Goal: Information Seeking & Learning: Learn about a topic

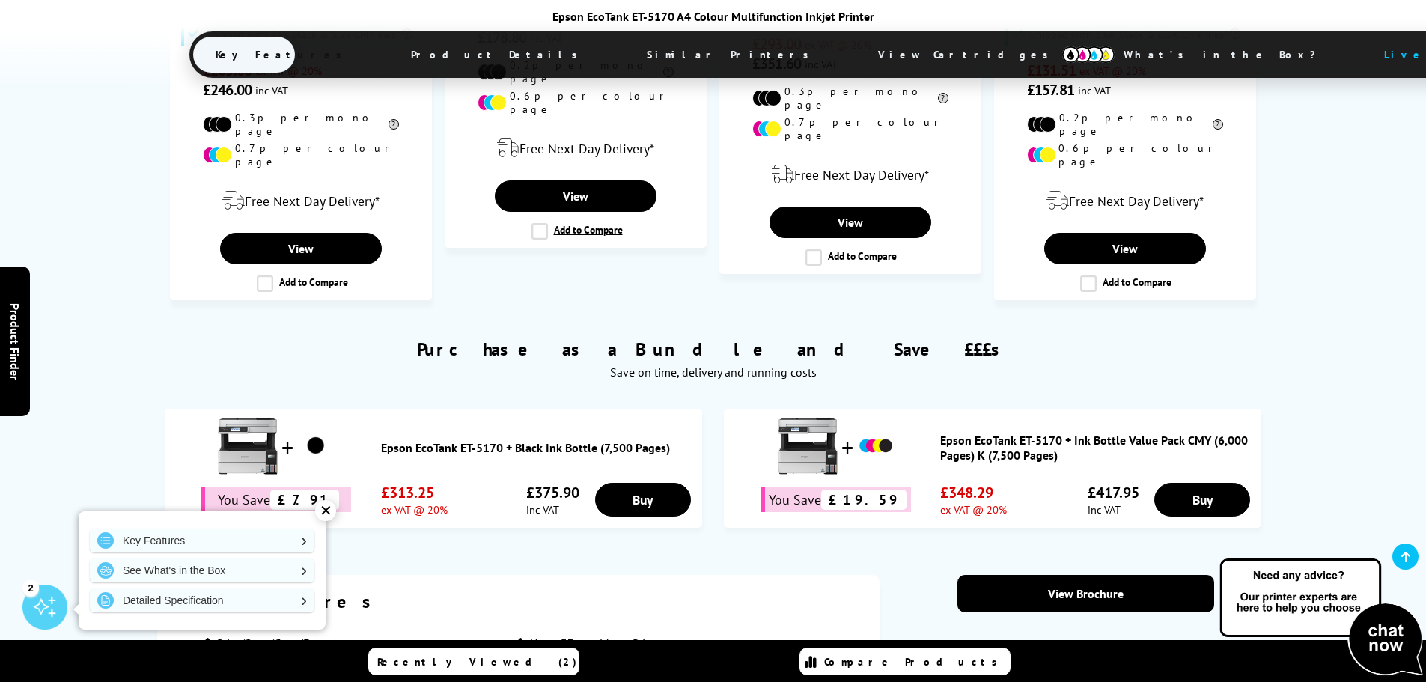
scroll to position [1422, 0]
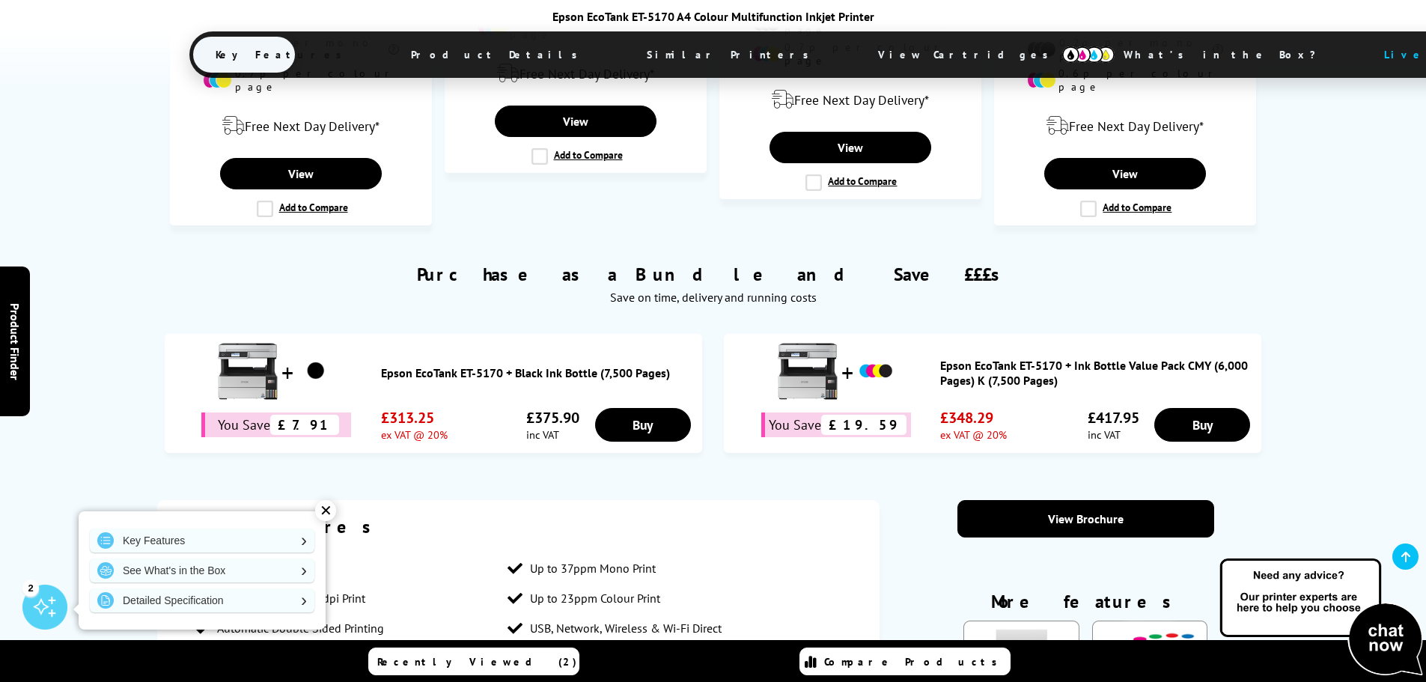
click at [956, 358] on link "Epson EcoTank ET-5170 + Ink Bottle Value Pack CMY (6,000 Pages) K (7,500 Pages)" at bounding box center [1097, 373] width 314 height 30
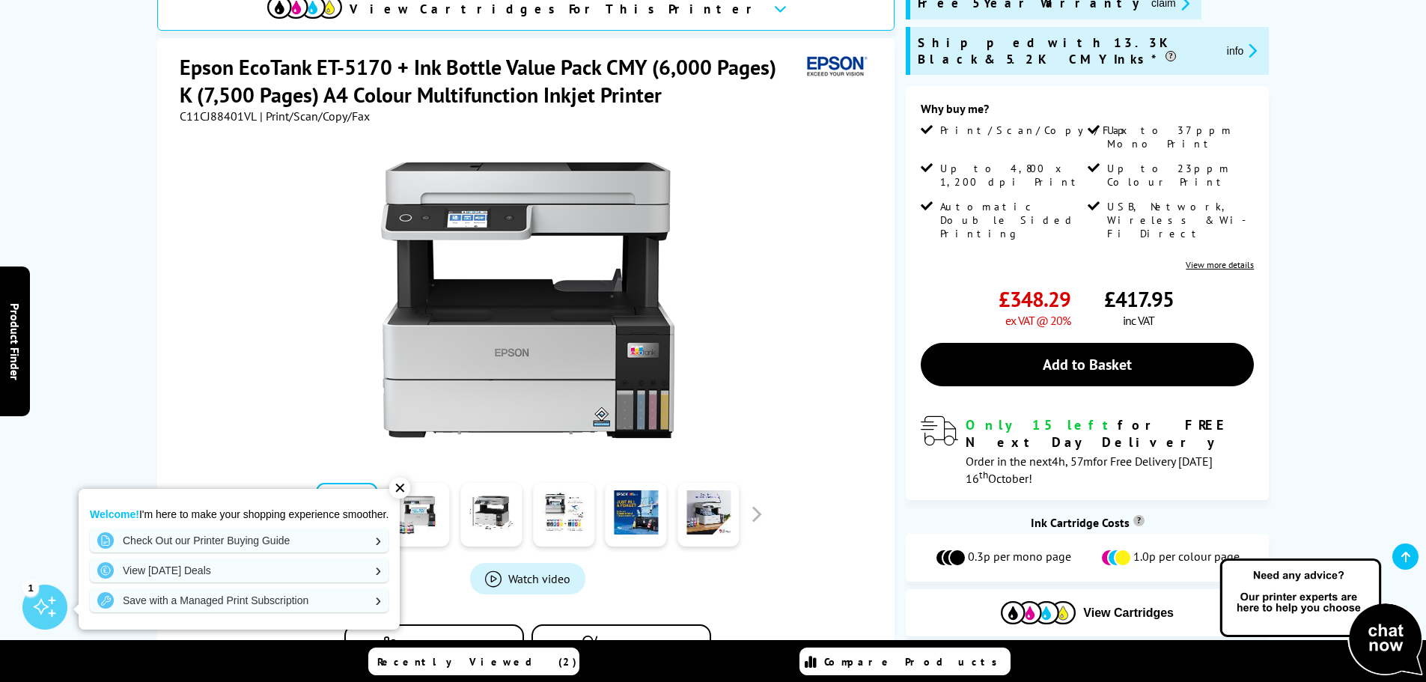
scroll to position [299, 0]
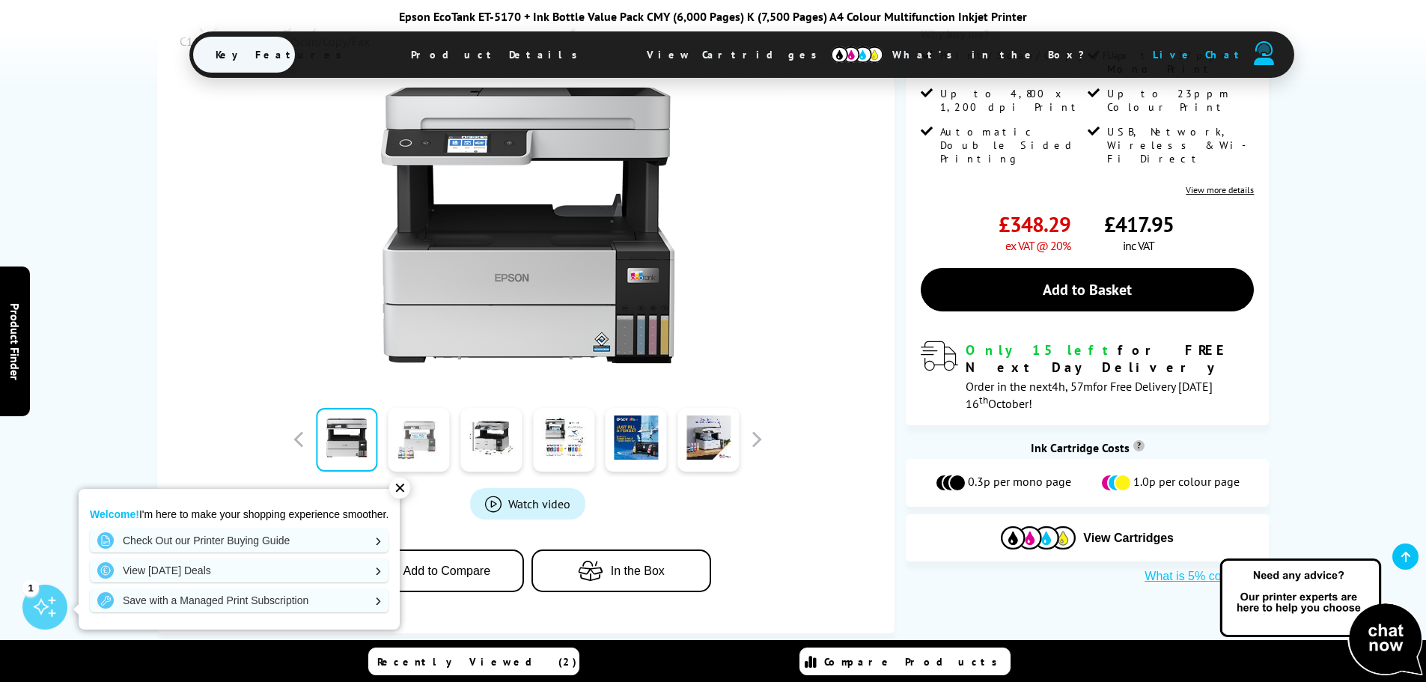
click at [428, 437] on link at bounding box center [418, 440] width 61 height 64
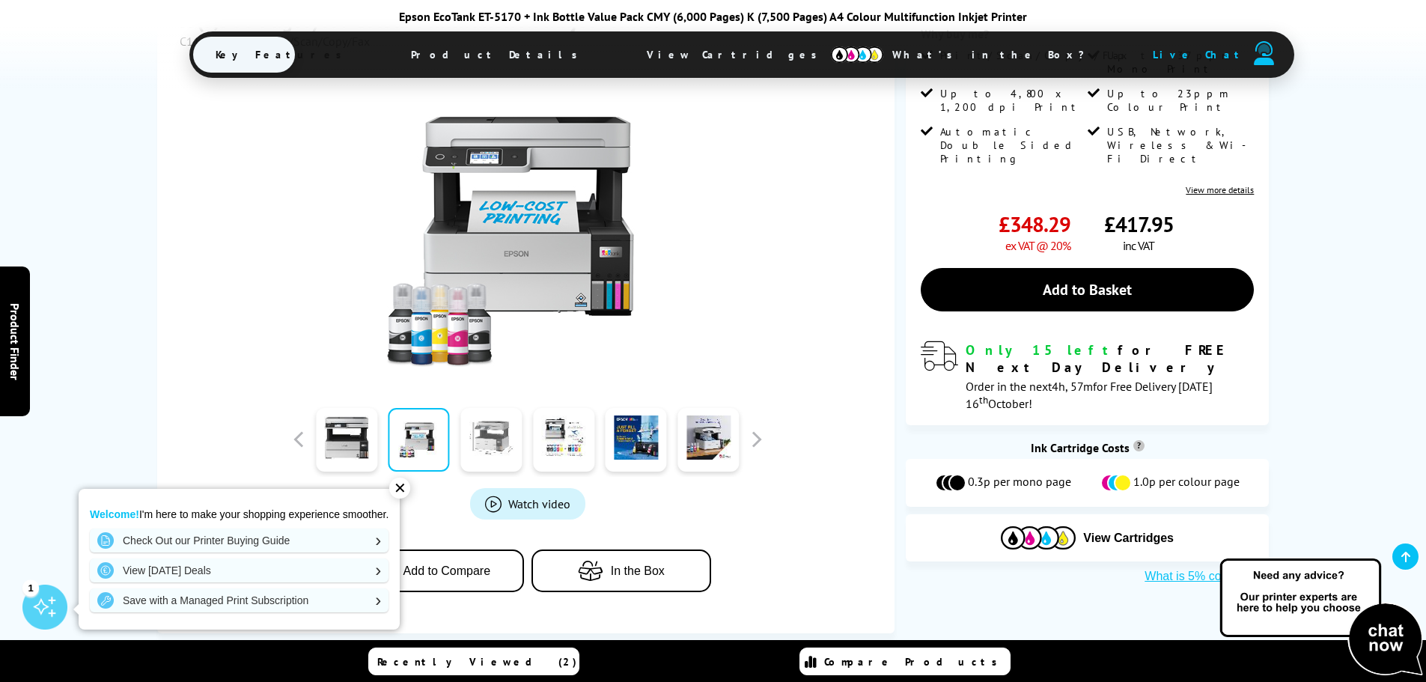
click at [482, 442] on link at bounding box center [490, 440] width 61 height 64
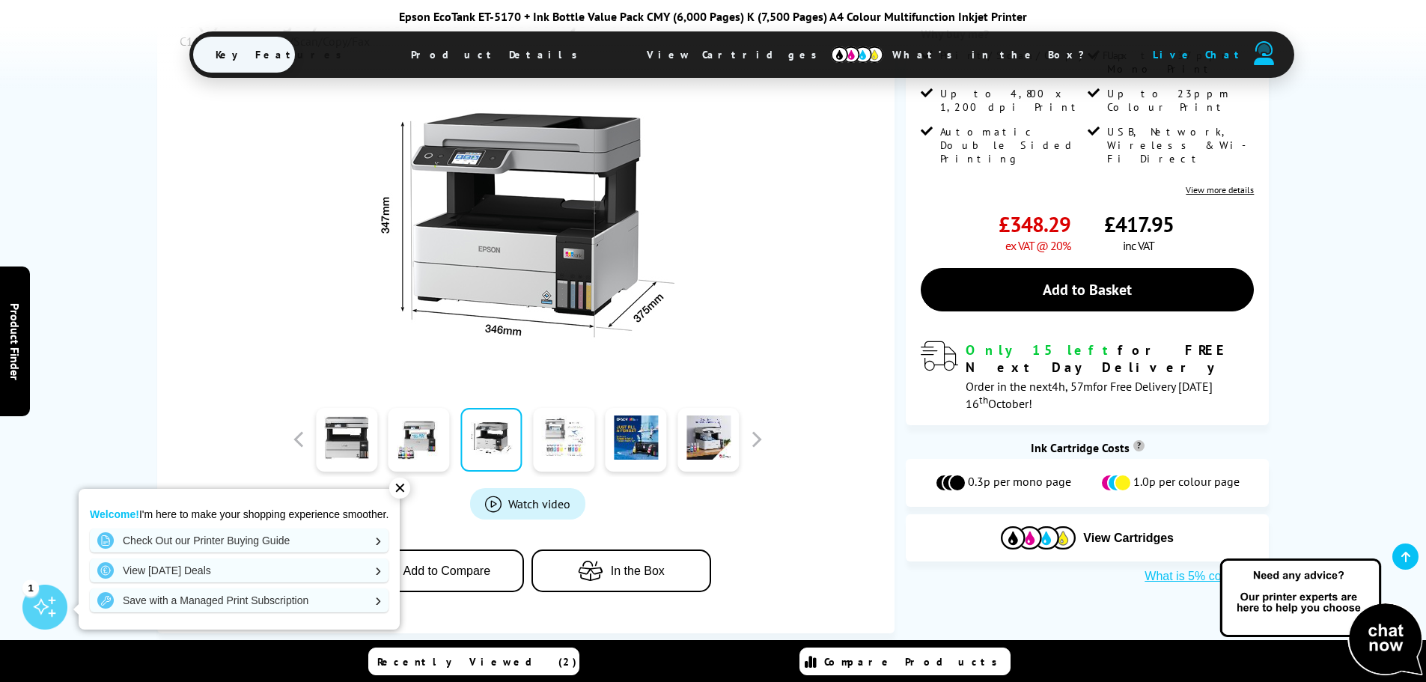
click at [552, 442] on link at bounding box center [563, 440] width 61 height 64
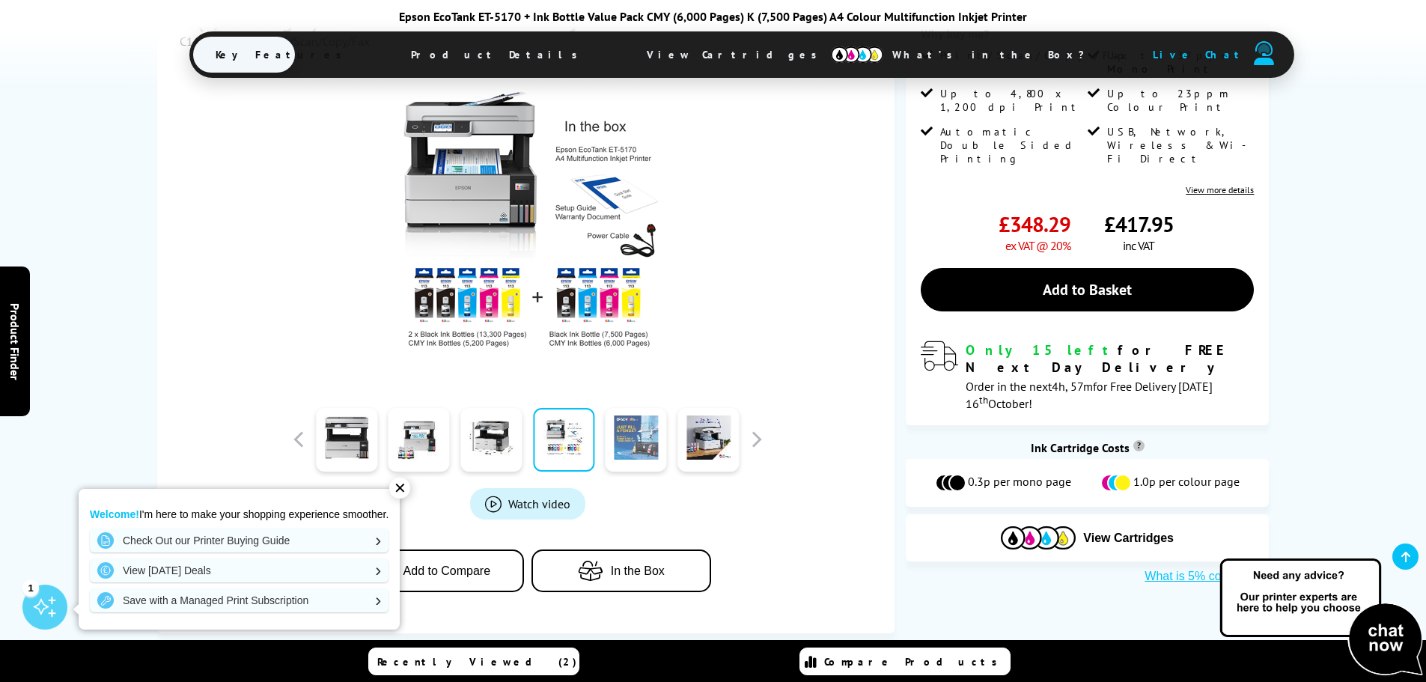
click at [629, 451] on link at bounding box center [635, 440] width 61 height 64
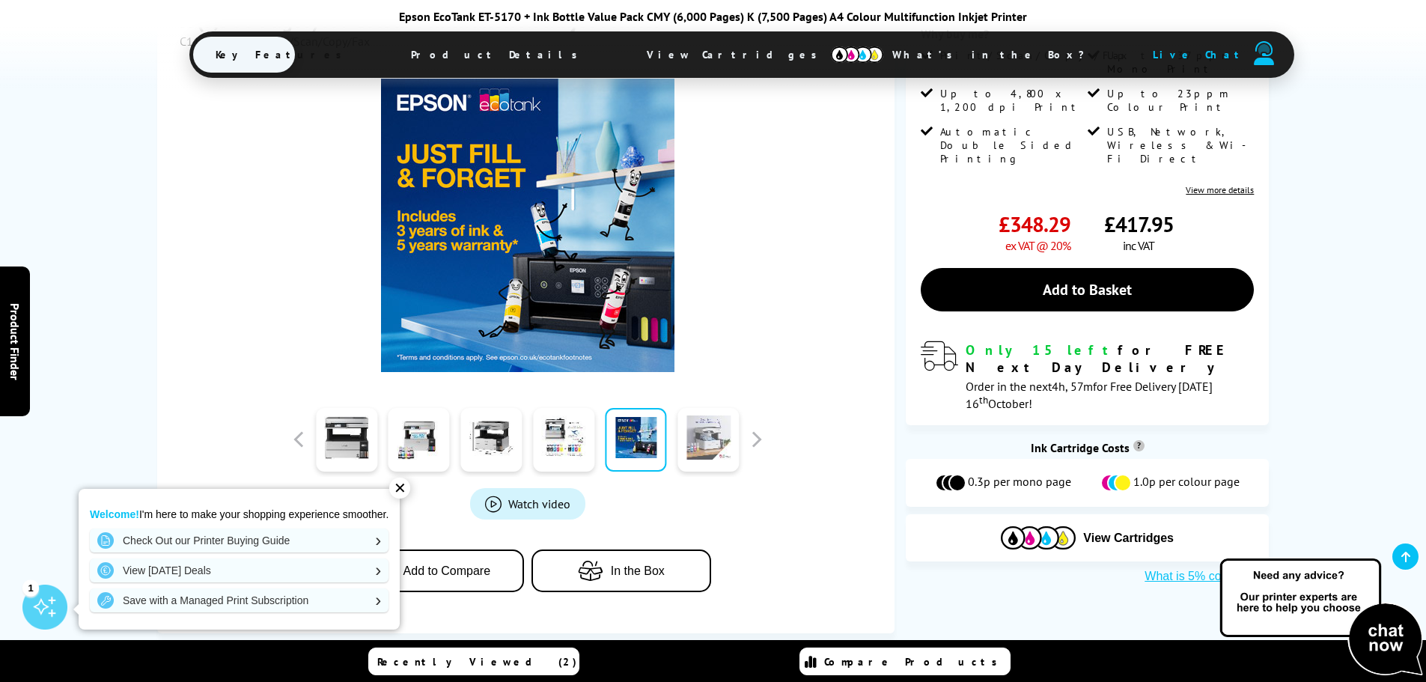
click at [704, 448] on link at bounding box center [707, 440] width 61 height 64
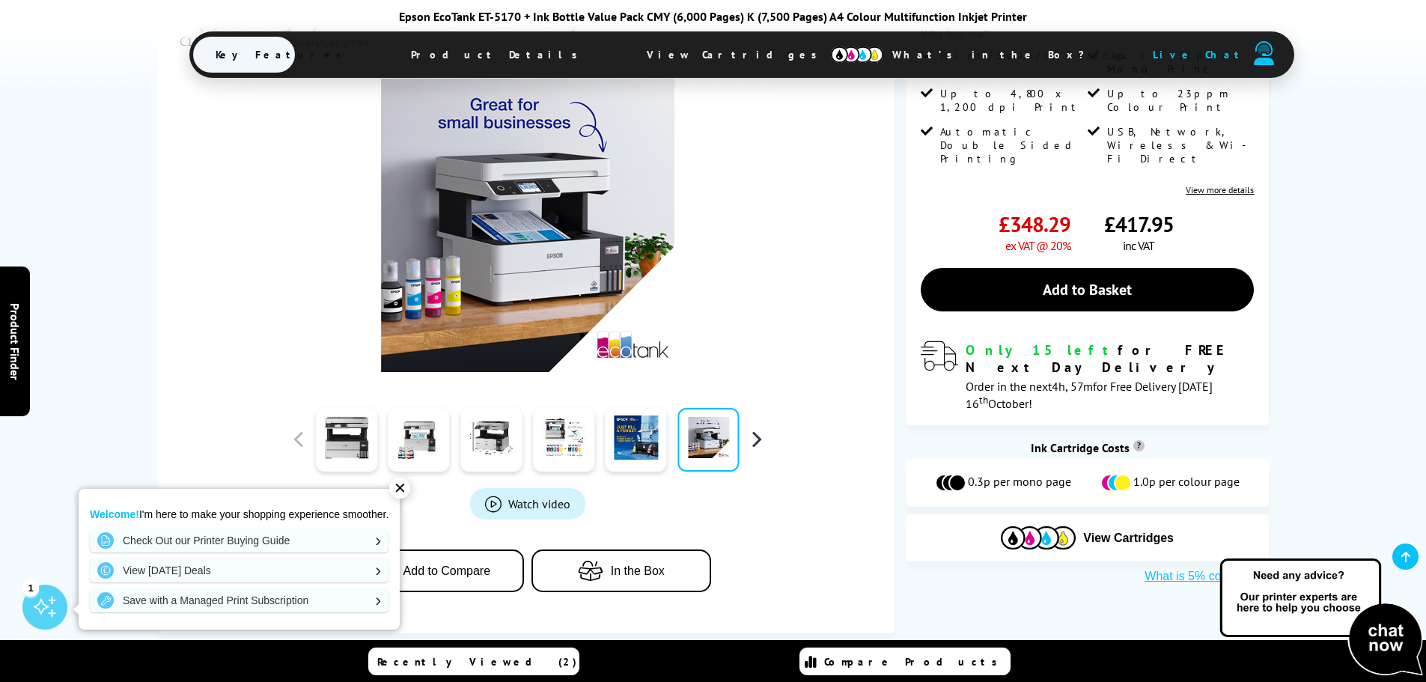
click at [752, 442] on button "button" at bounding box center [756, 439] width 22 height 22
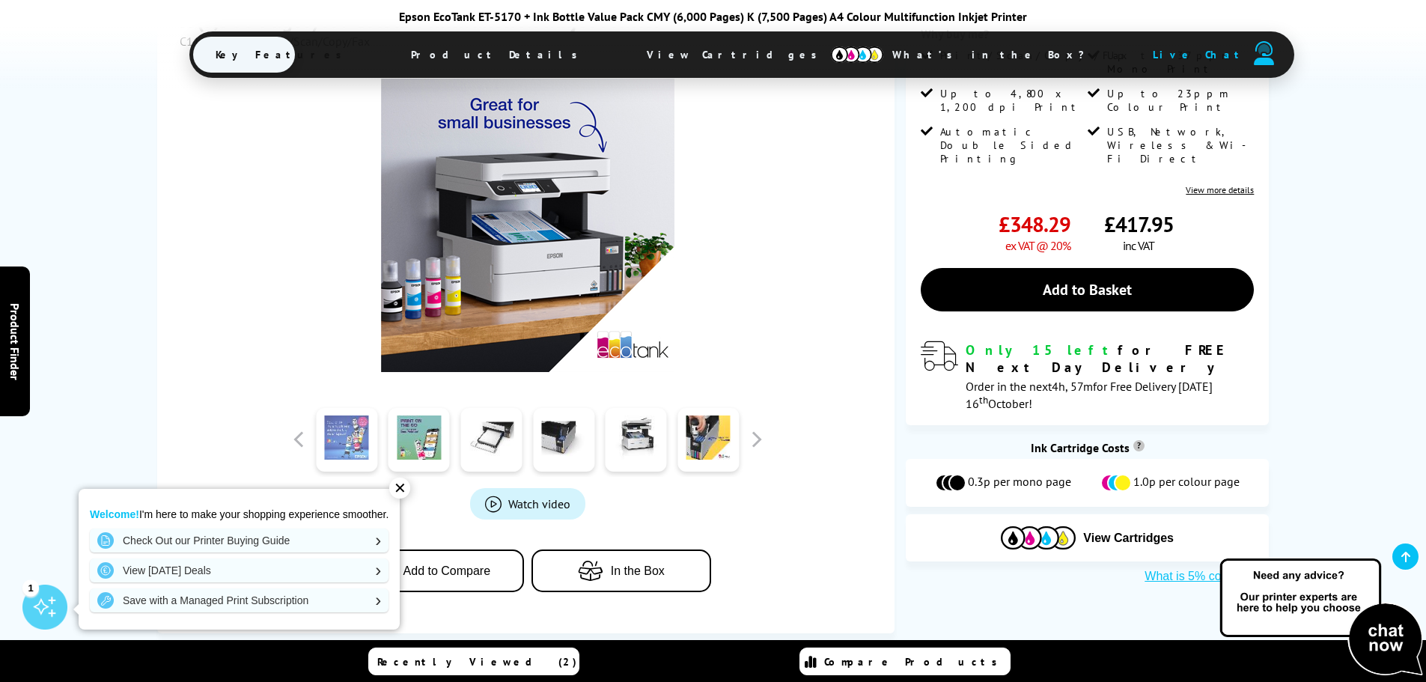
click at [361, 441] on link at bounding box center [346, 440] width 61 height 64
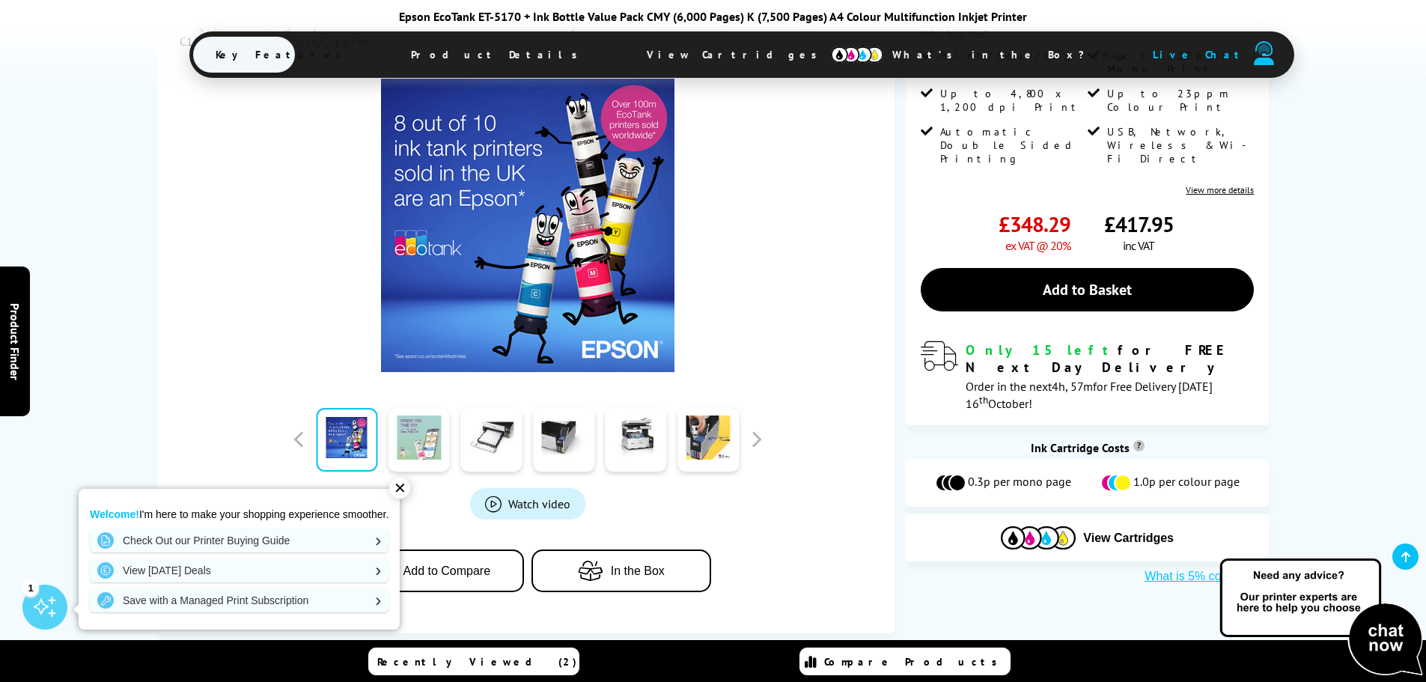
click at [415, 439] on link at bounding box center [418, 440] width 61 height 64
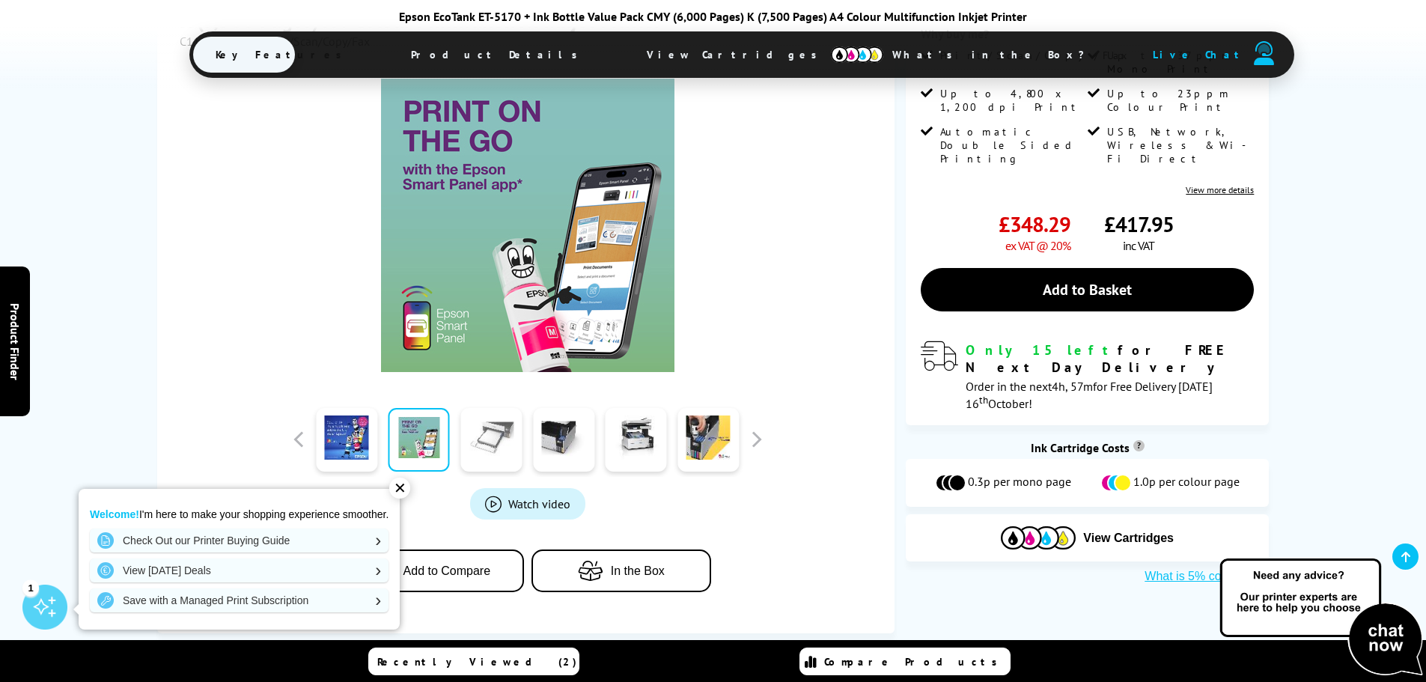
click at [497, 427] on link at bounding box center [490, 440] width 61 height 64
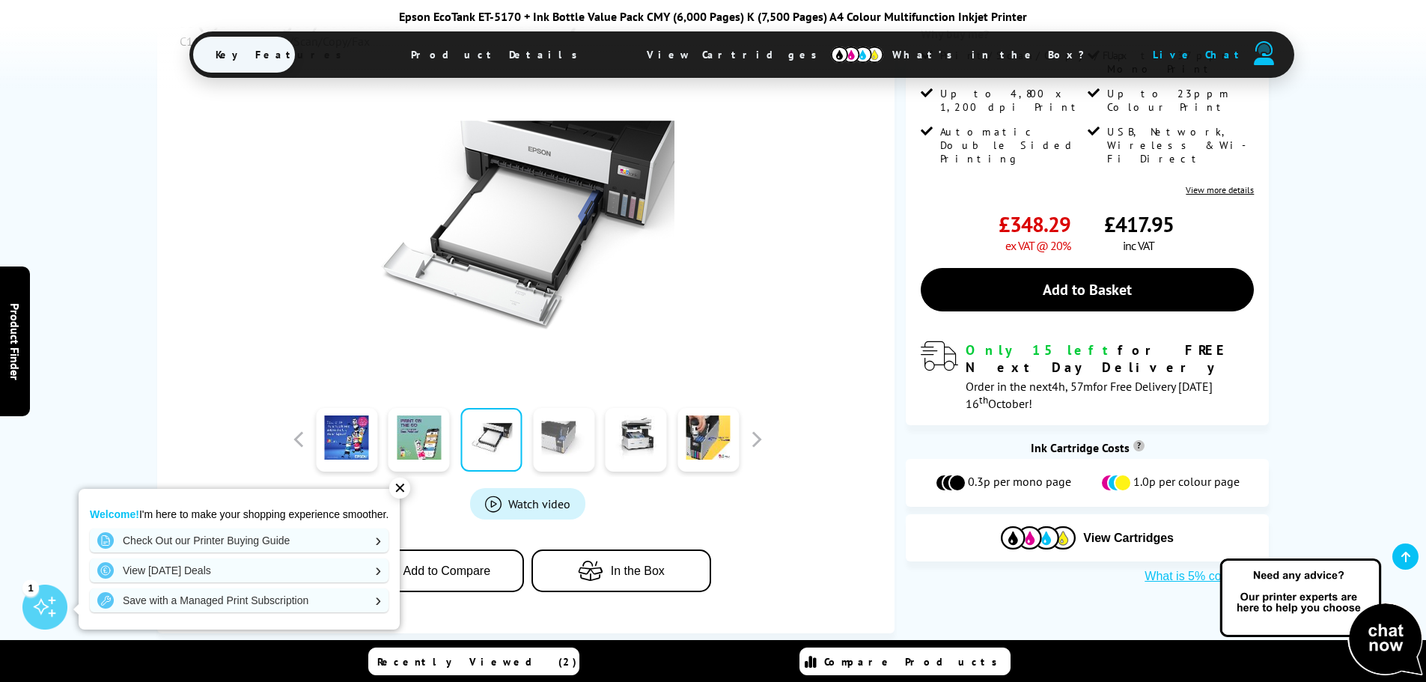
click at [549, 427] on link at bounding box center [563, 440] width 61 height 64
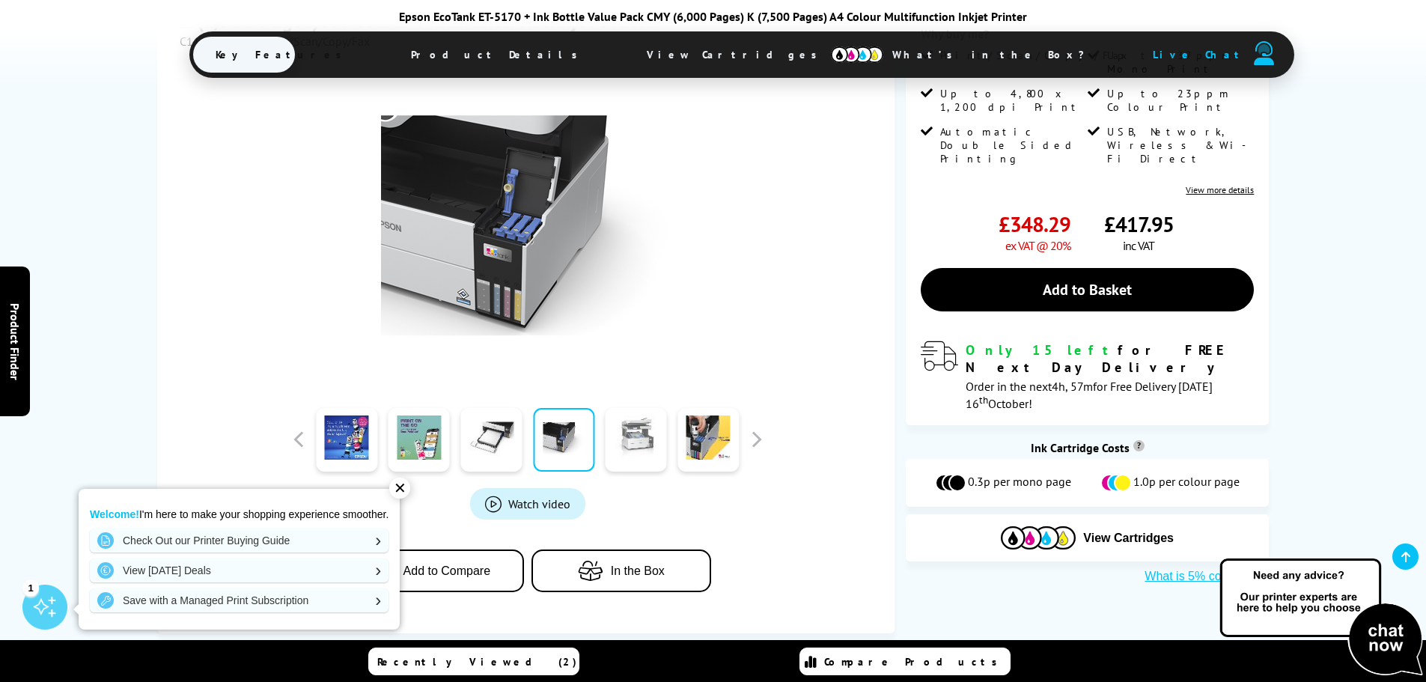
click at [623, 439] on link at bounding box center [635, 440] width 61 height 64
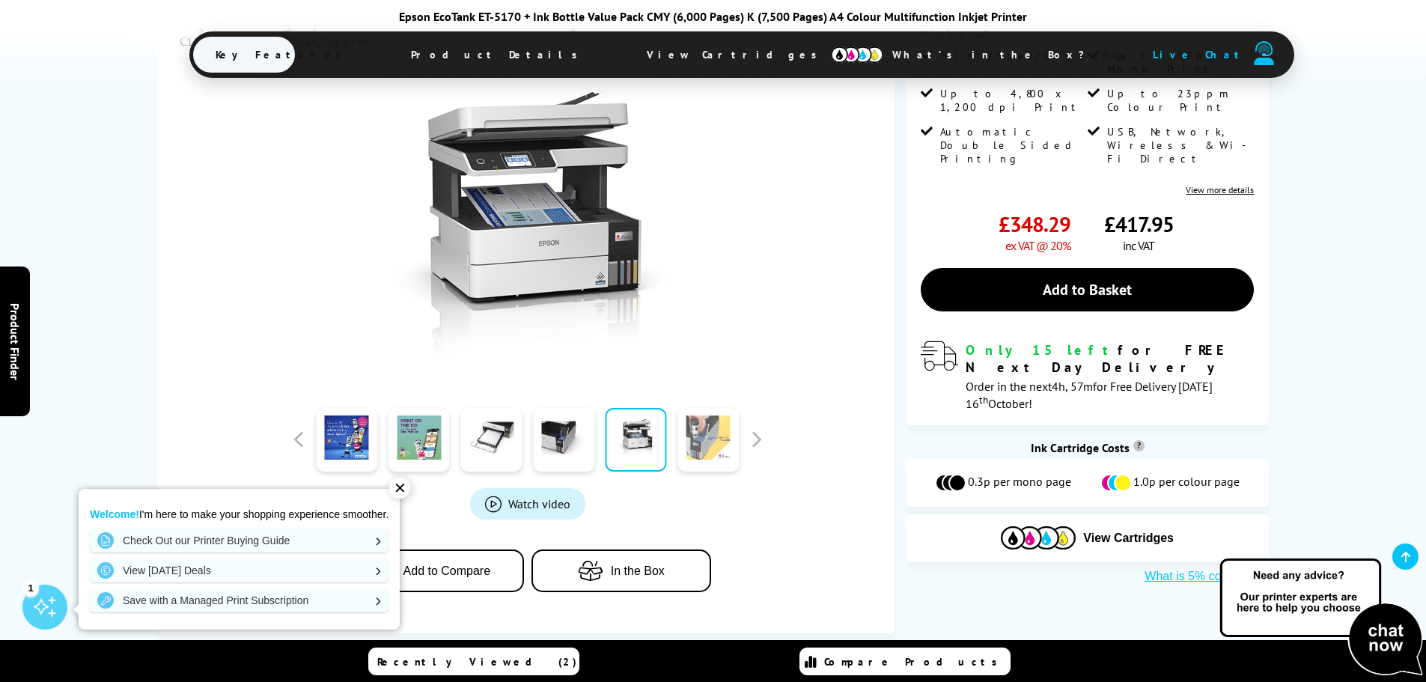
click at [703, 442] on link at bounding box center [707, 440] width 61 height 64
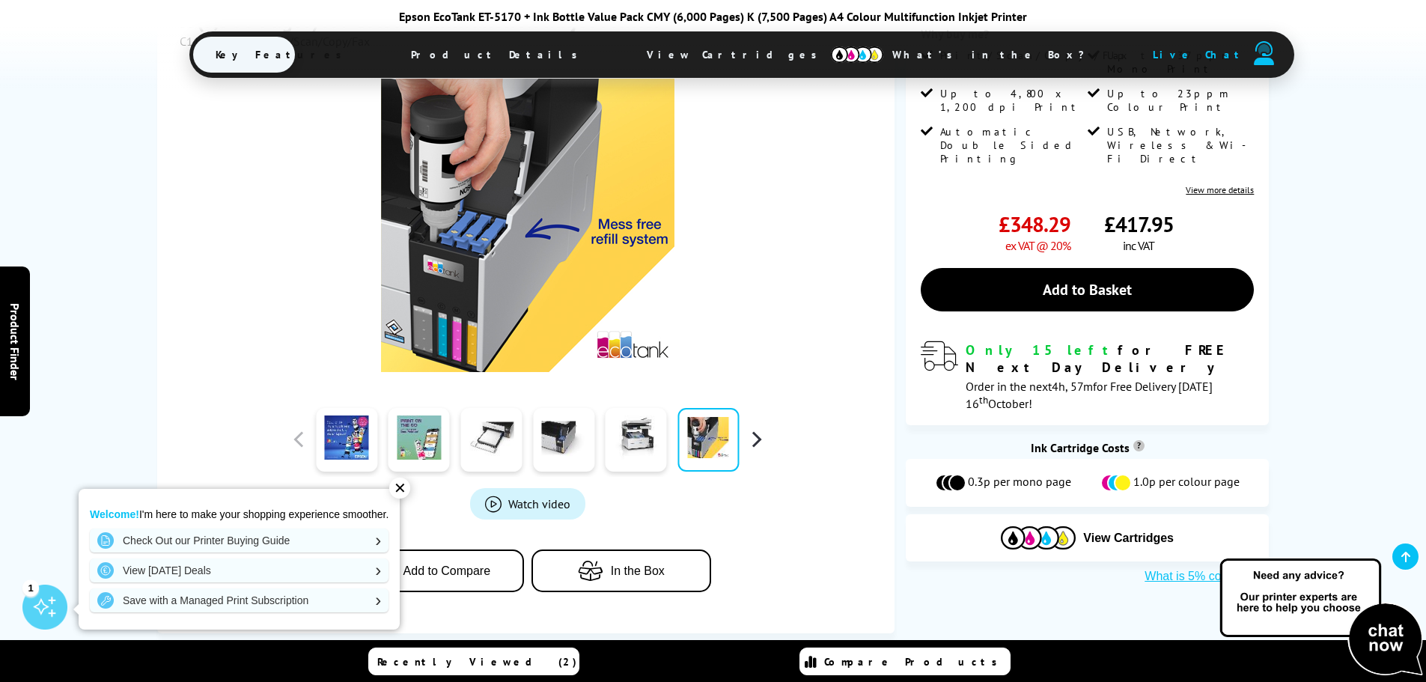
click at [755, 440] on button "button" at bounding box center [756, 439] width 22 height 22
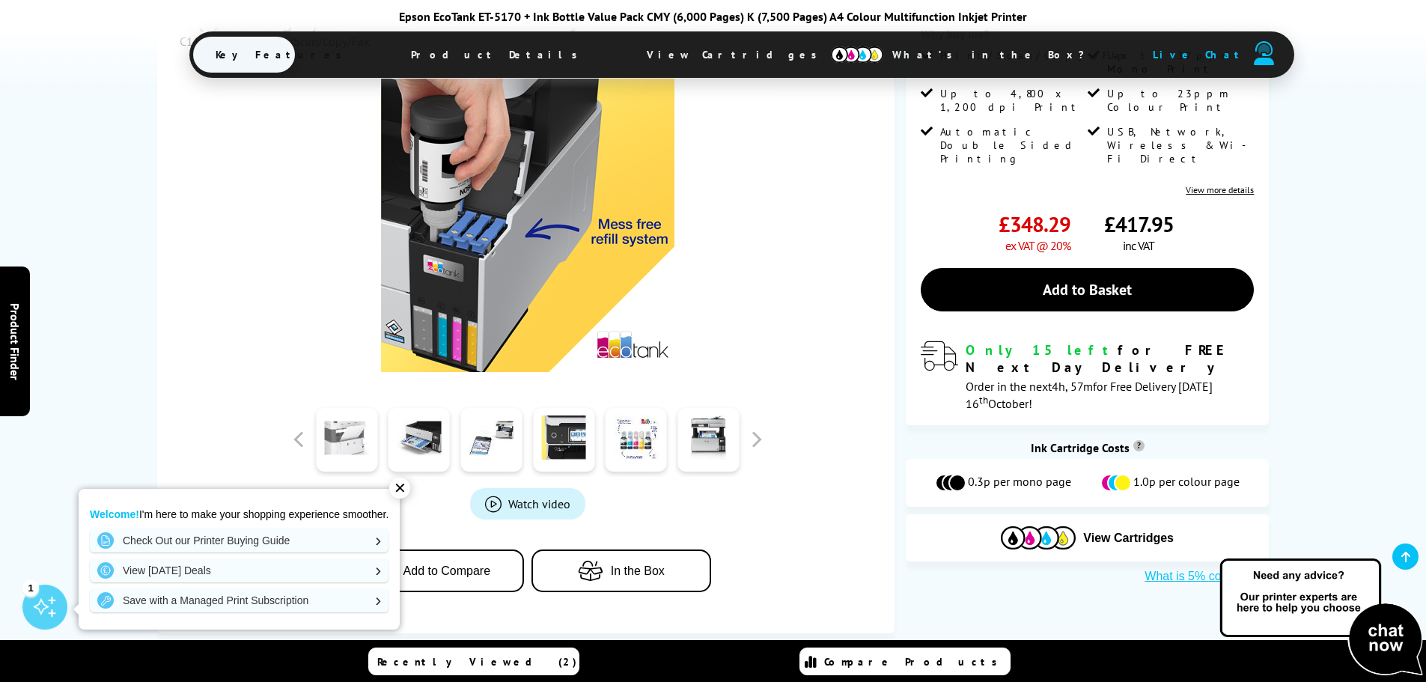
click at [362, 431] on link at bounding box center [346, 440] width 61 height 64
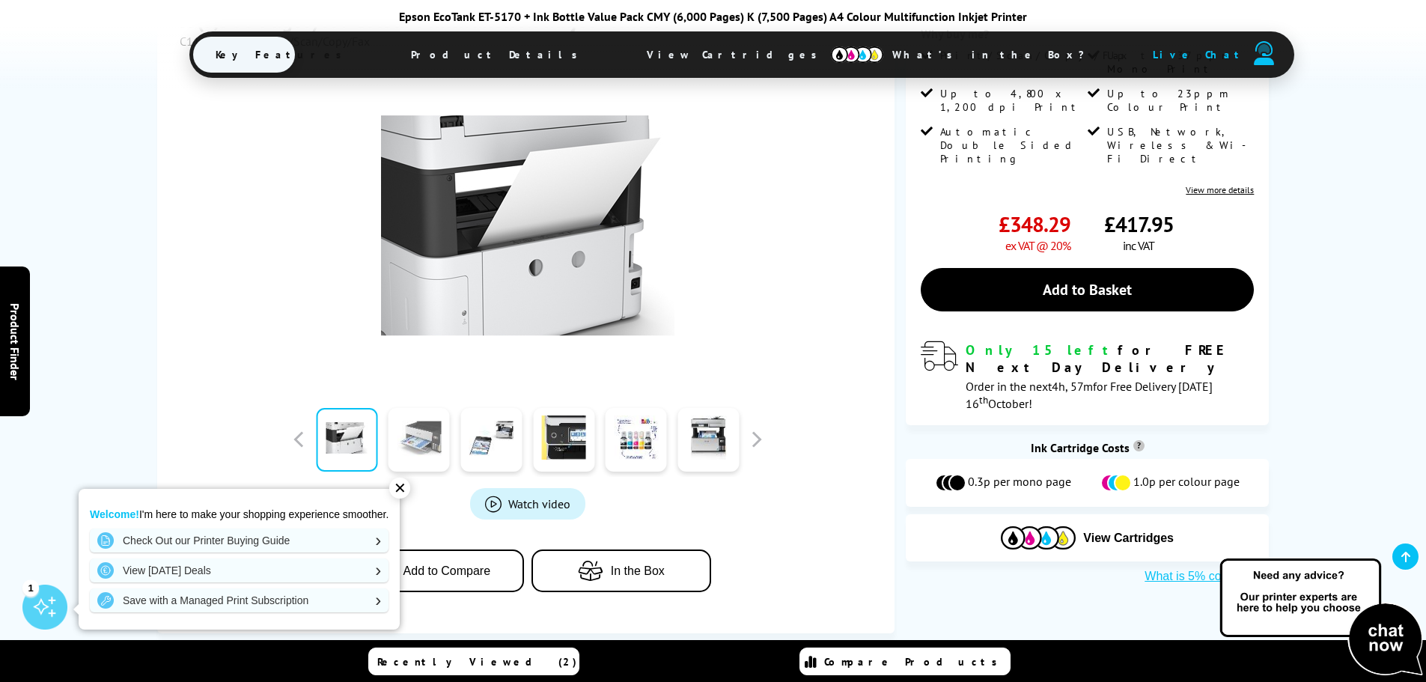
click at [435, 431] on link at bounding box center [418, 440] width 61 height 64
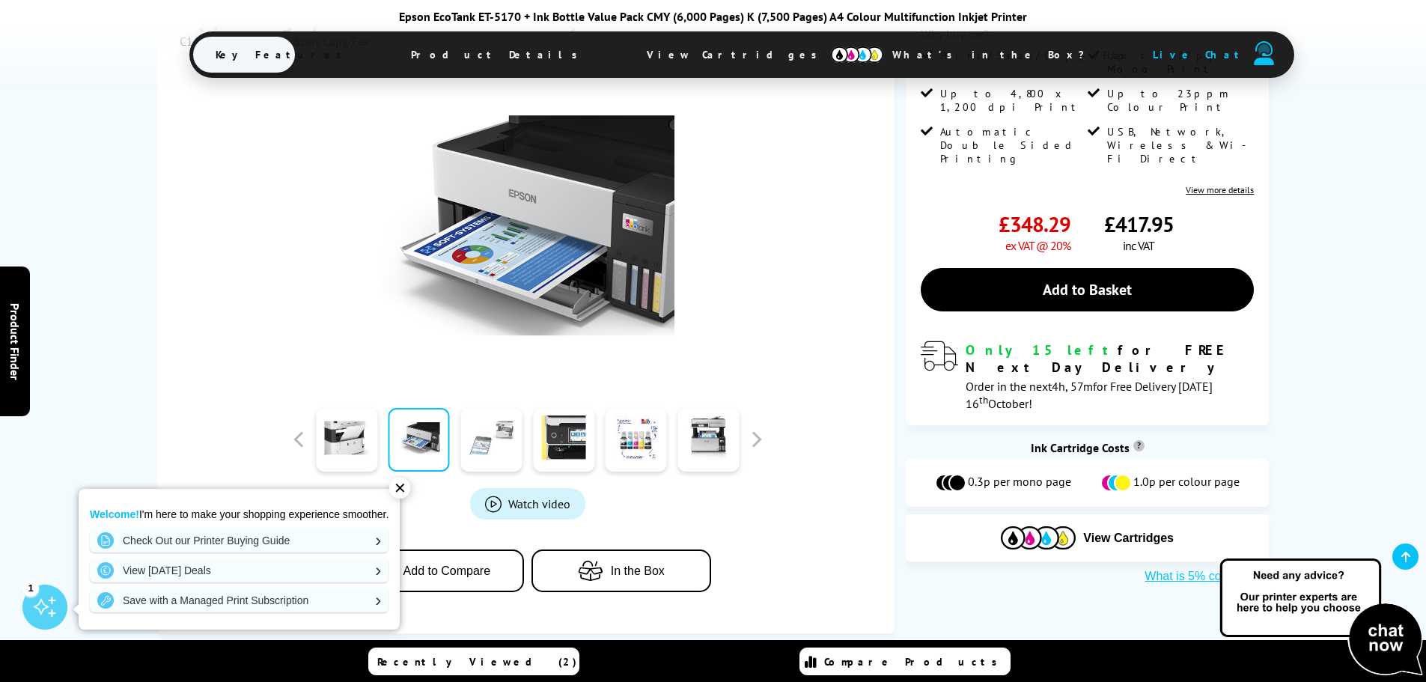
click at [478, 436] on link at bounding box center [490, 440] width 61 height 64
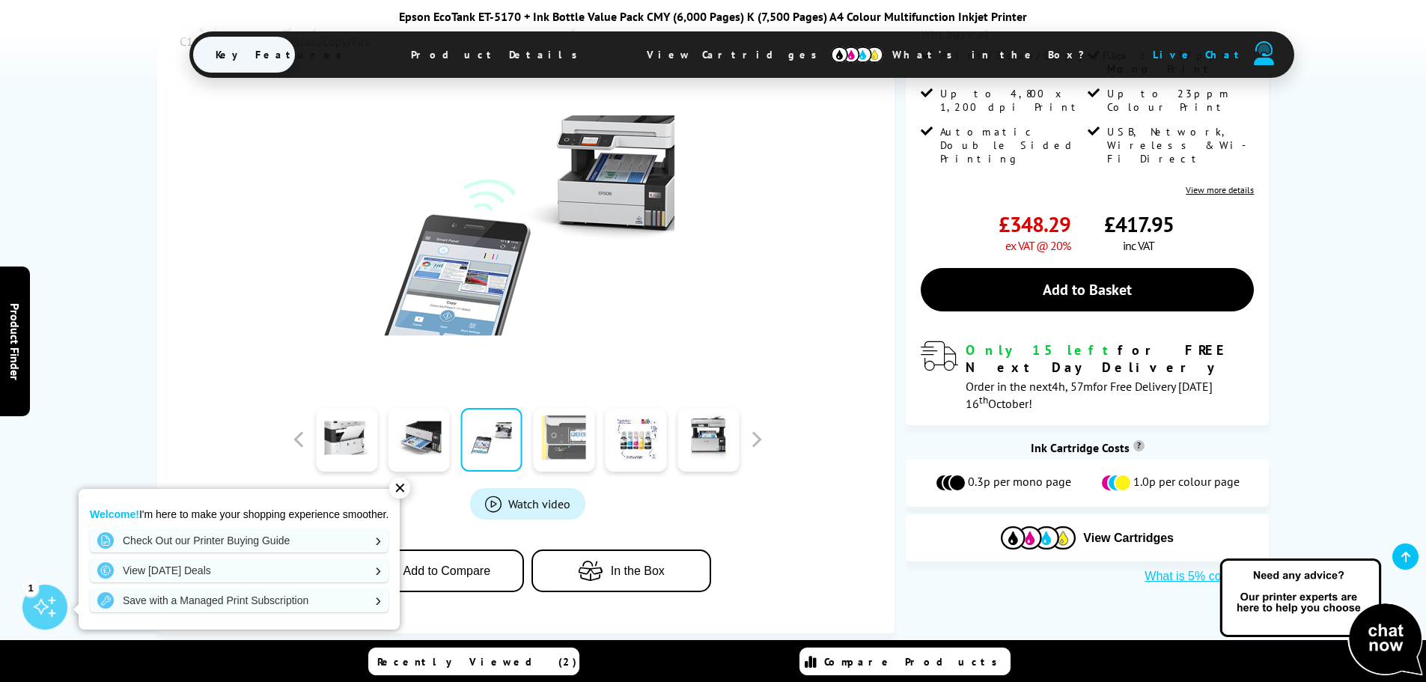
click at [559, 438] on link at bounding box center [563, 440] width 61 height 64
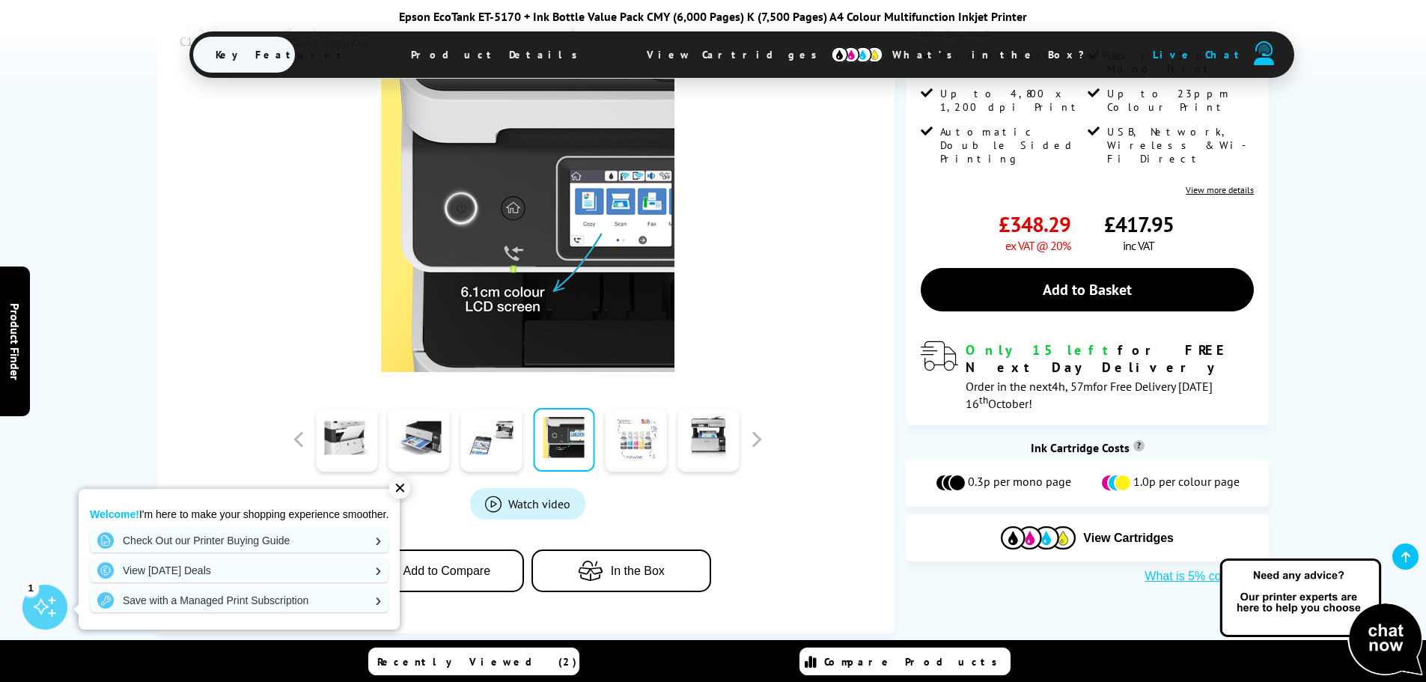
click at [617, 438] on link at bounding box center [635, 440] width 61 height 64
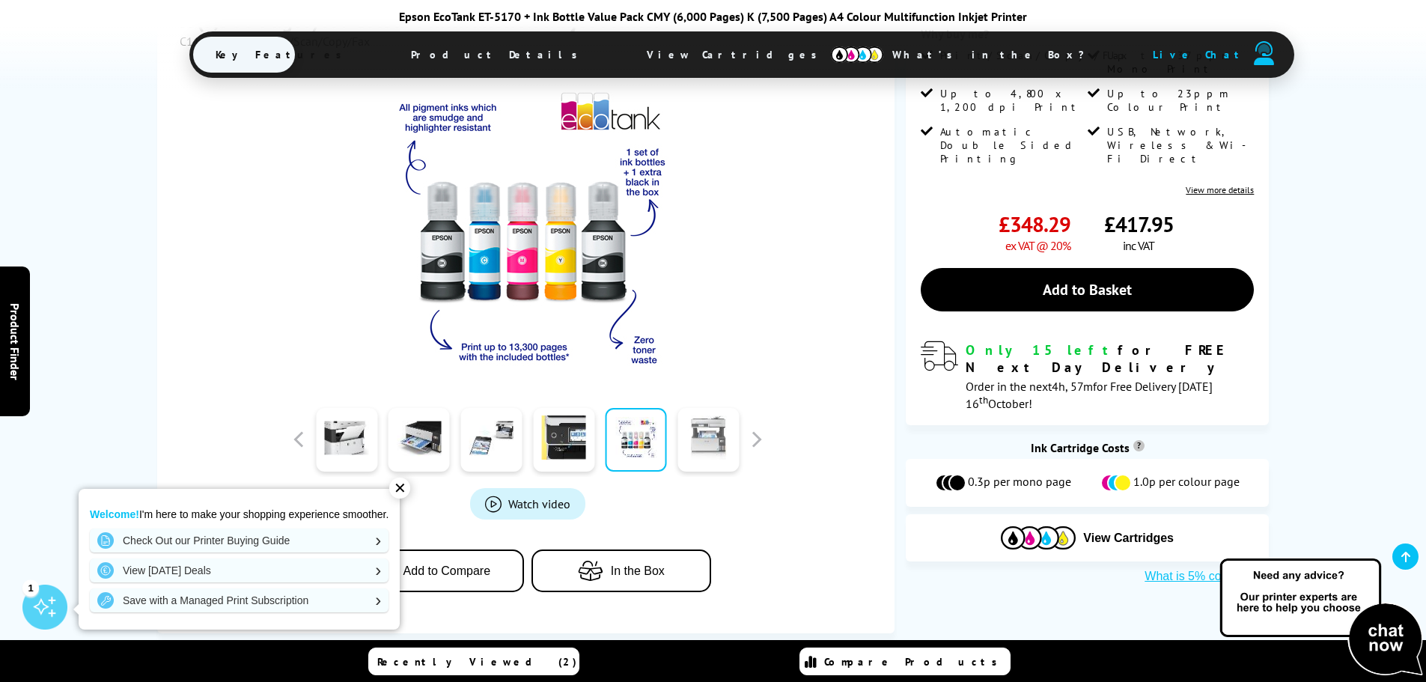
click at [697, 438] on link at bounding box center [707, 440] width 61 height 64
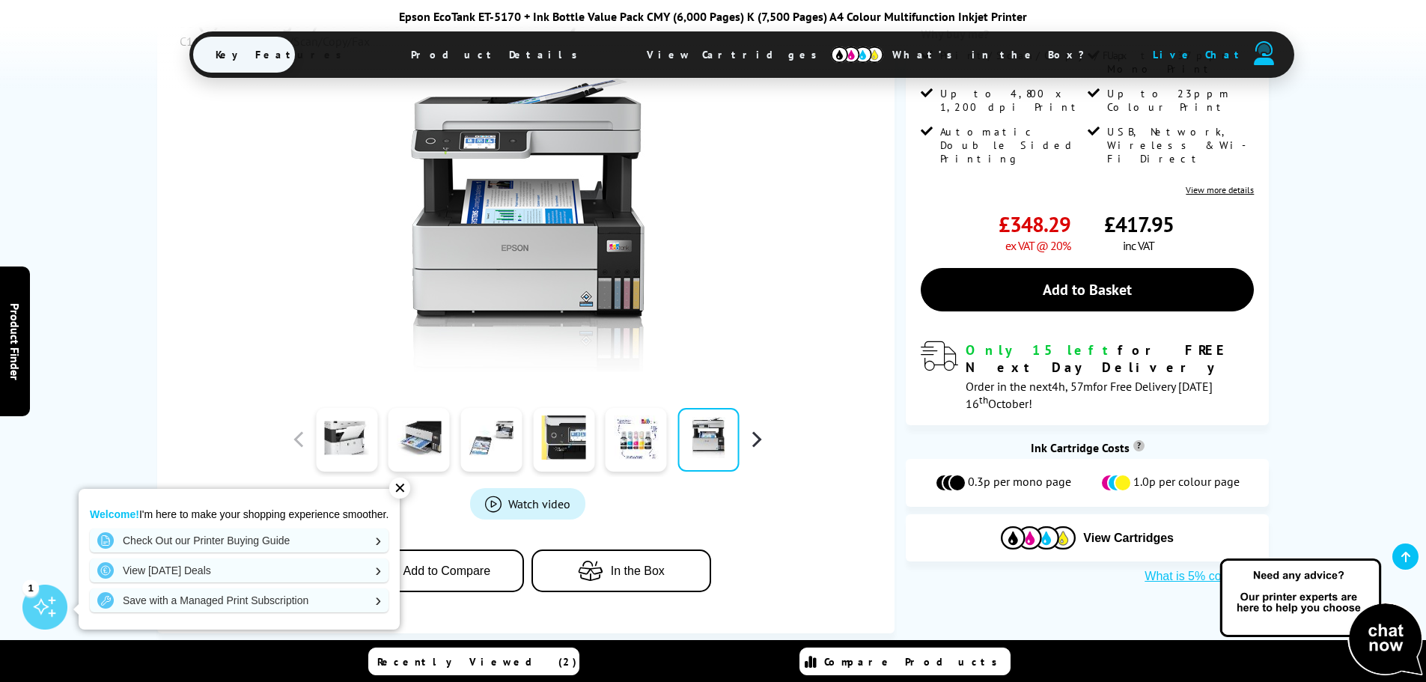
click at [755, 445] on button "button" at bounding box center [756, 439] width 22 height 22
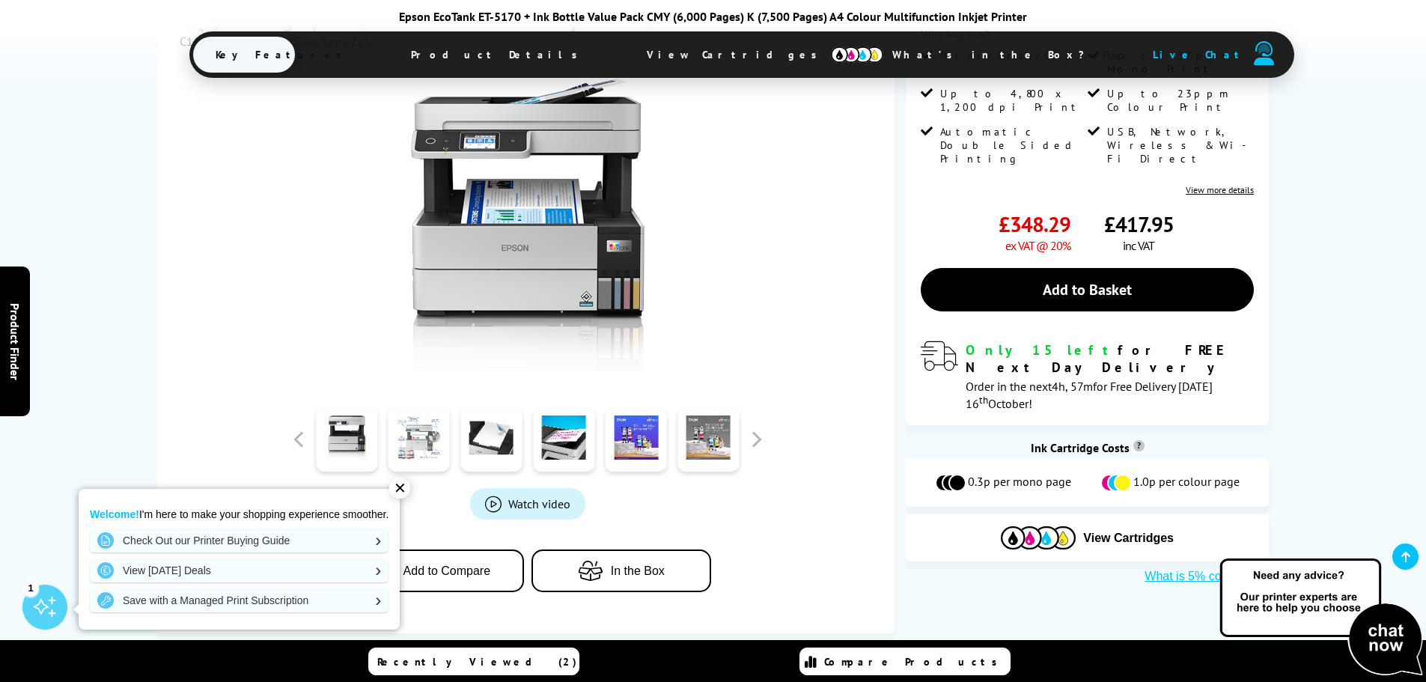
click at [416, 430] on link at bounding box center [418, 440] width 61 height 64
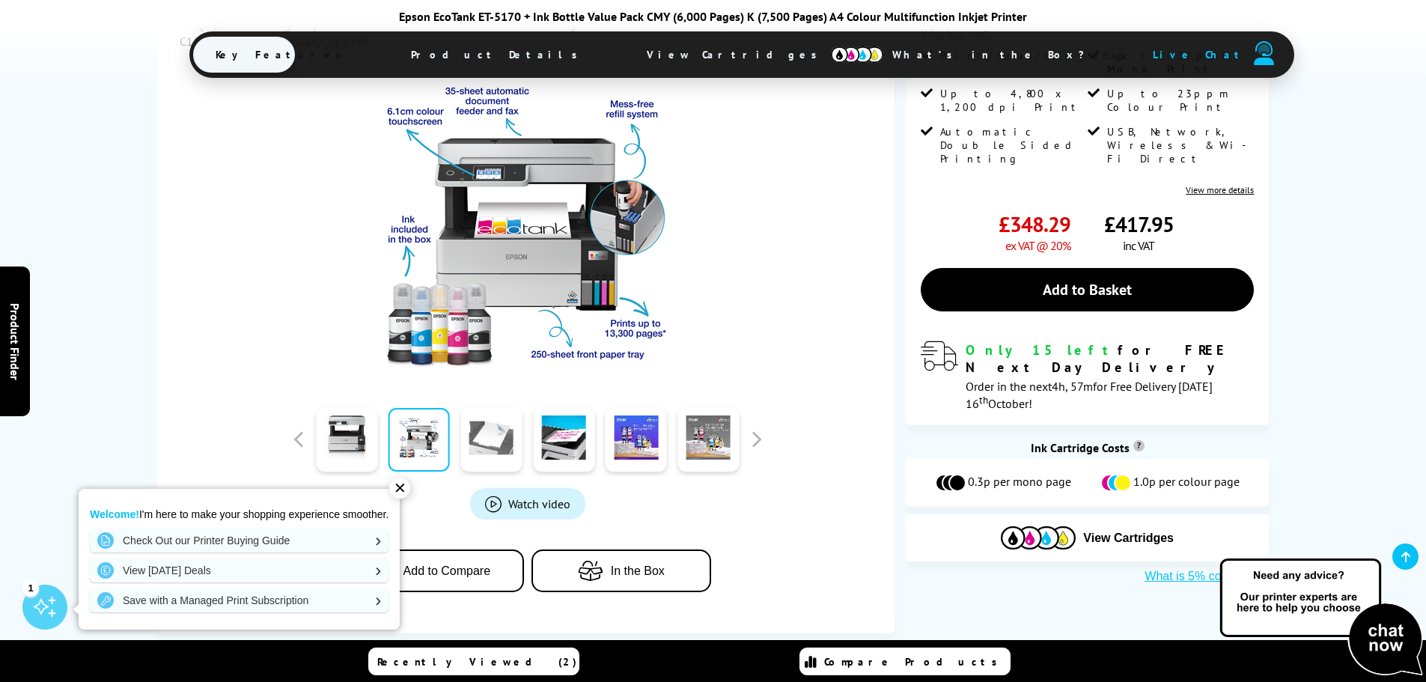
click at [482, 439] on link at bounding box center [490, 440] width 61 height 64
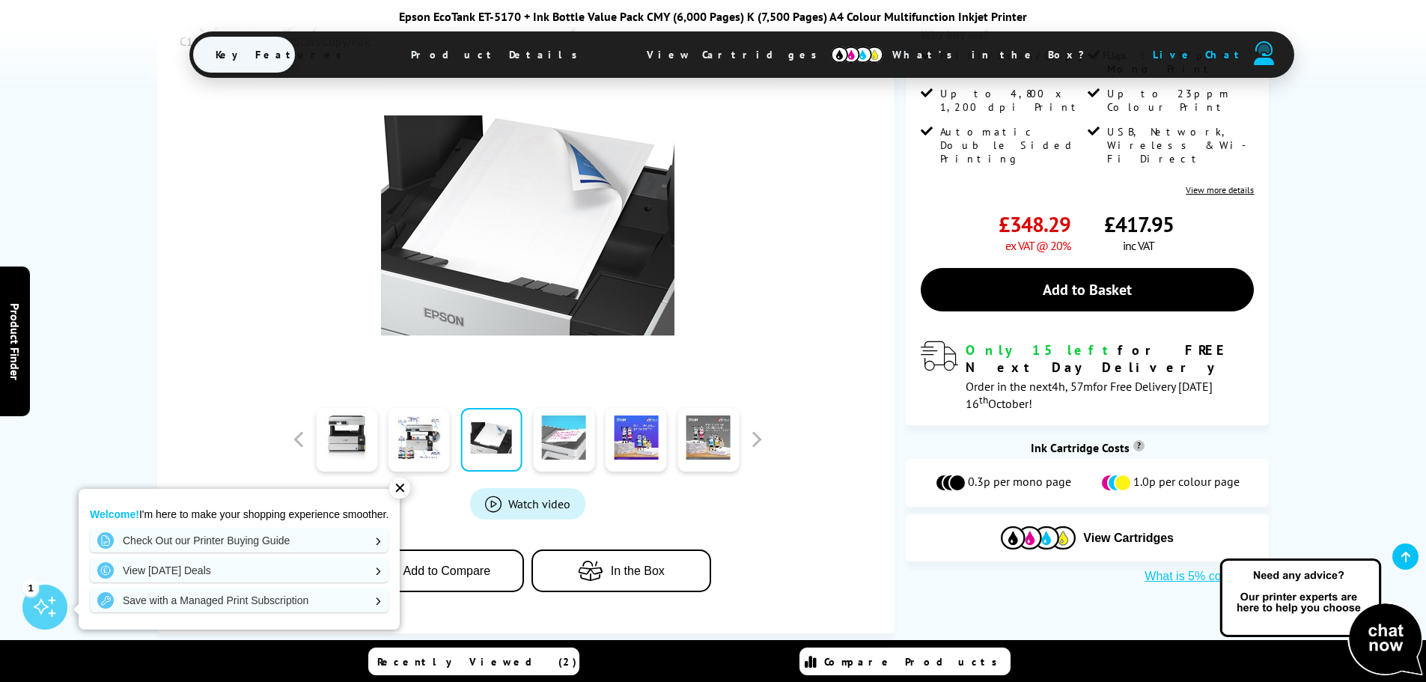
click at [538, 439] on link at bounding box center [563, 440] width 61 height 64
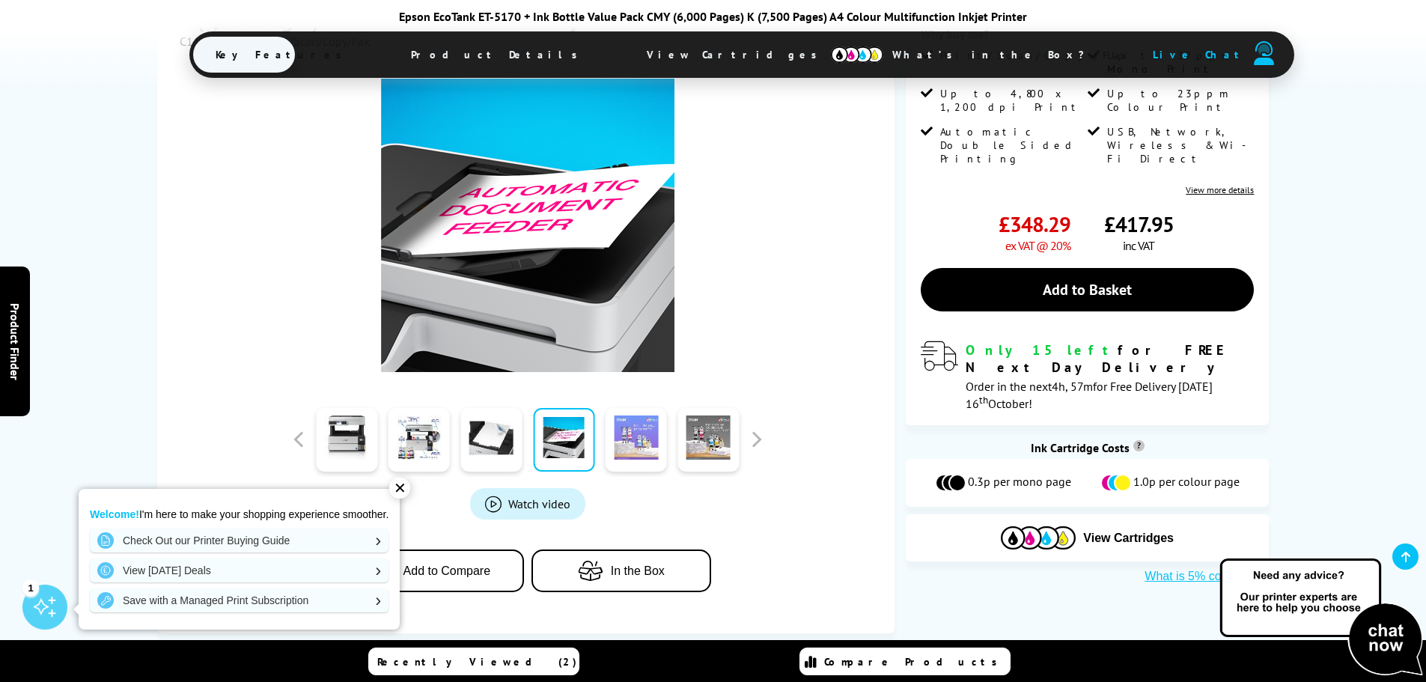
click at [625, 444] on link at bounding box center [635, 440] width 61 height 64
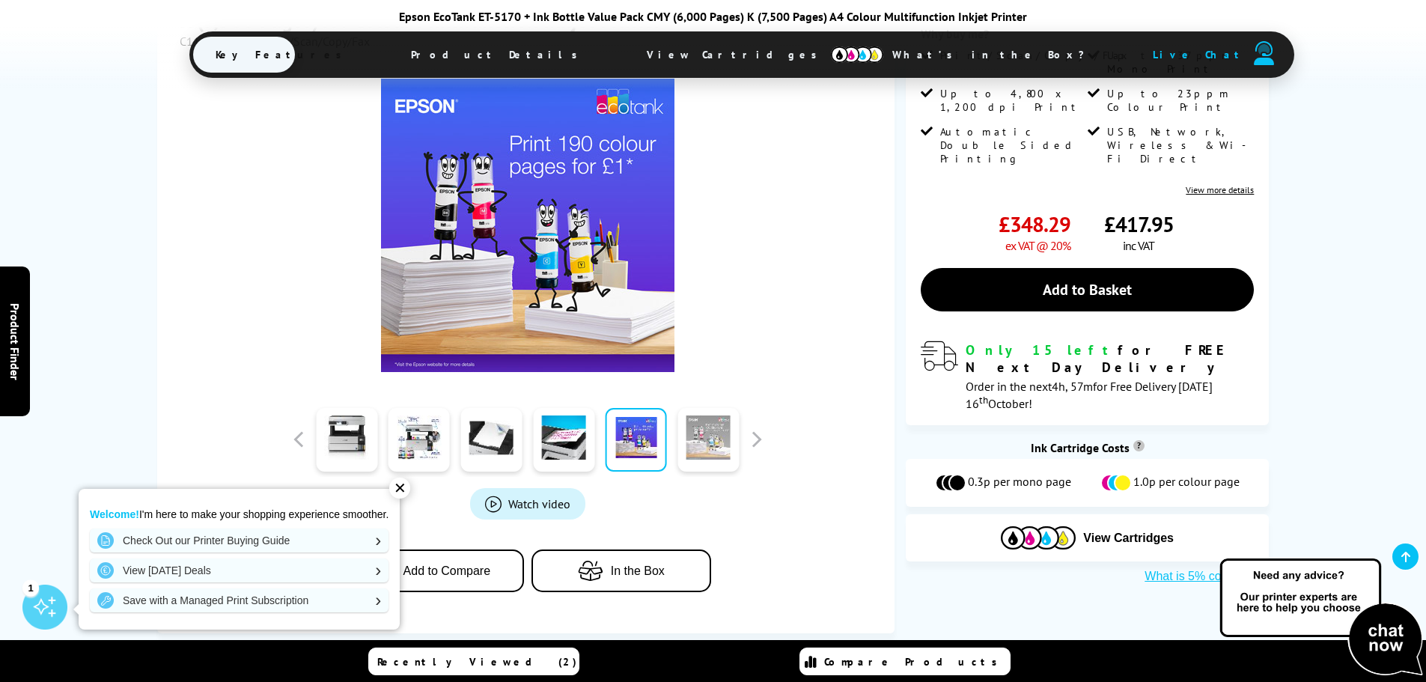
click at [692, 440] on link at bounding box center [707, 440] width 61 height 64
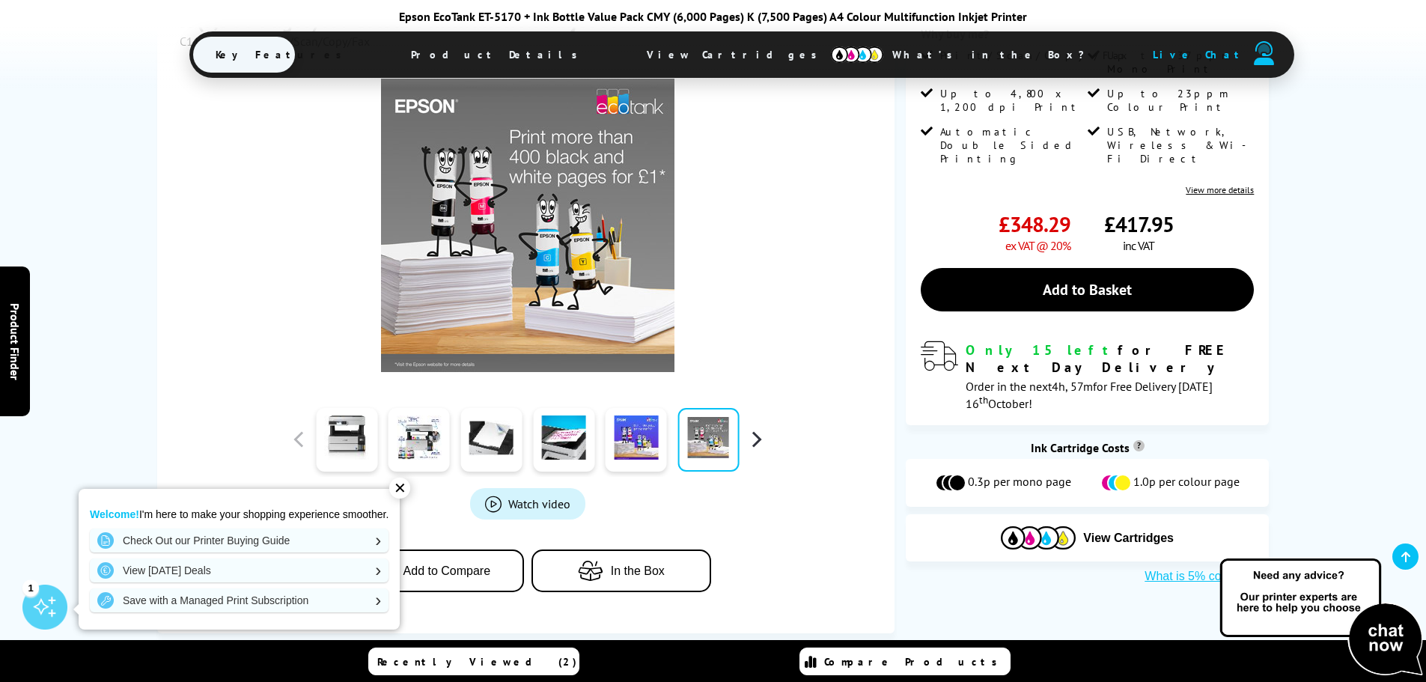
click at [751, 442] on button "button" at bounding box center [756, 439] width 22 height 22
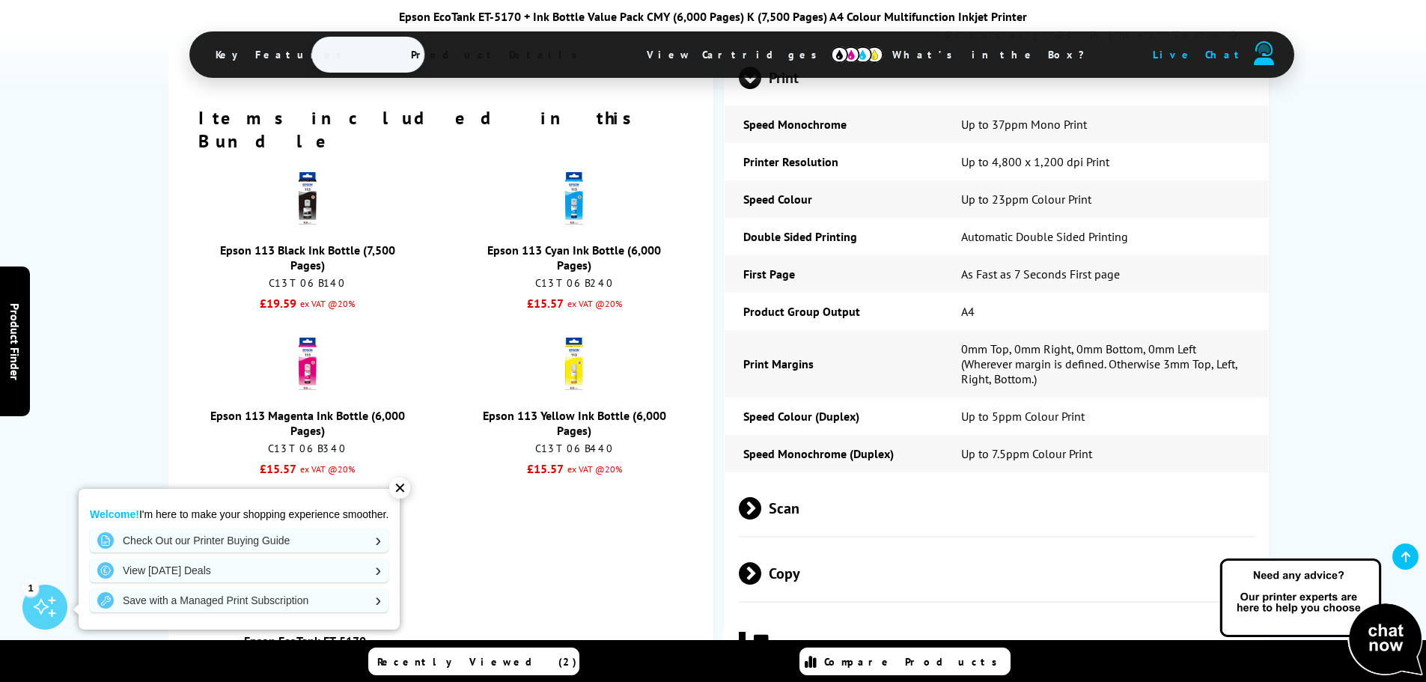
scroll to position [1721, 0]
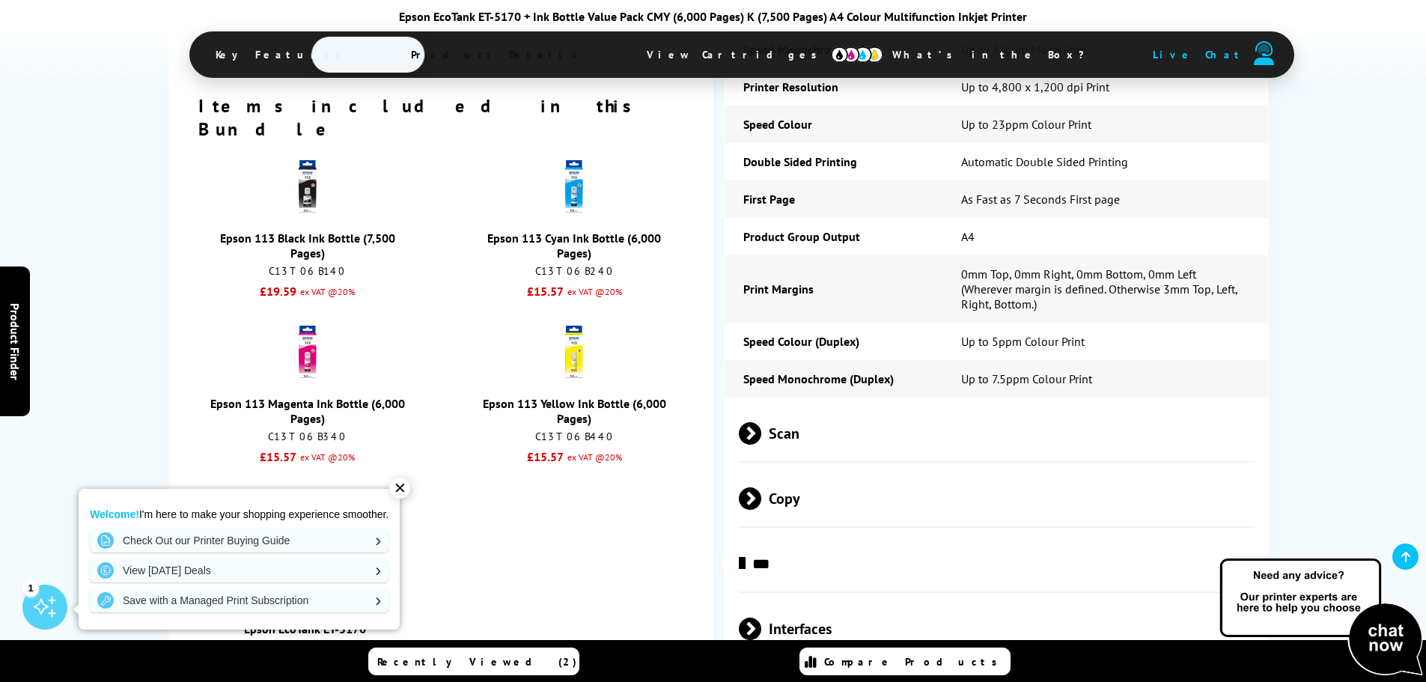
click at [407, 489] on div "✕" at bounding box center [399, 487] width 21 height 21
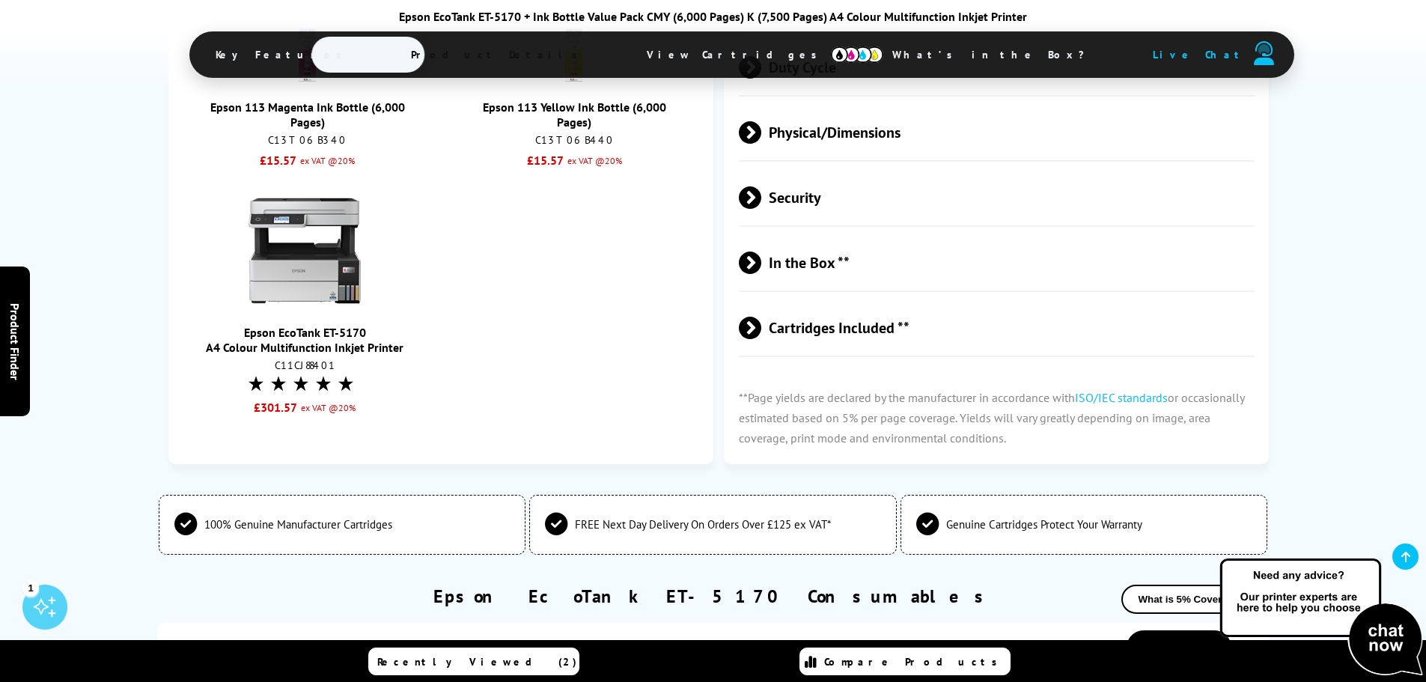
scroll to position [2544, 0]
click at [761, 315] on span at bounding box center [761, 326] width 0 height 22
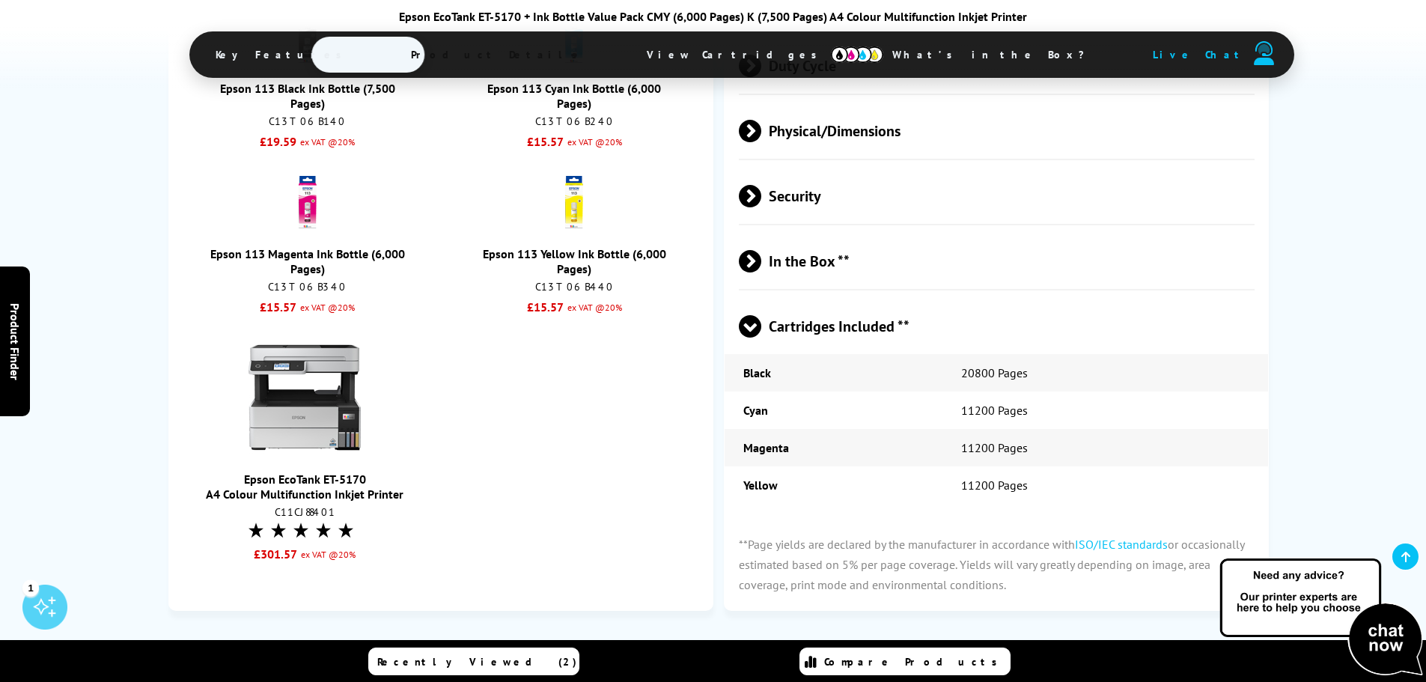
click at [745, 338] on span at bounding box center [750, 338] width 22 height 0
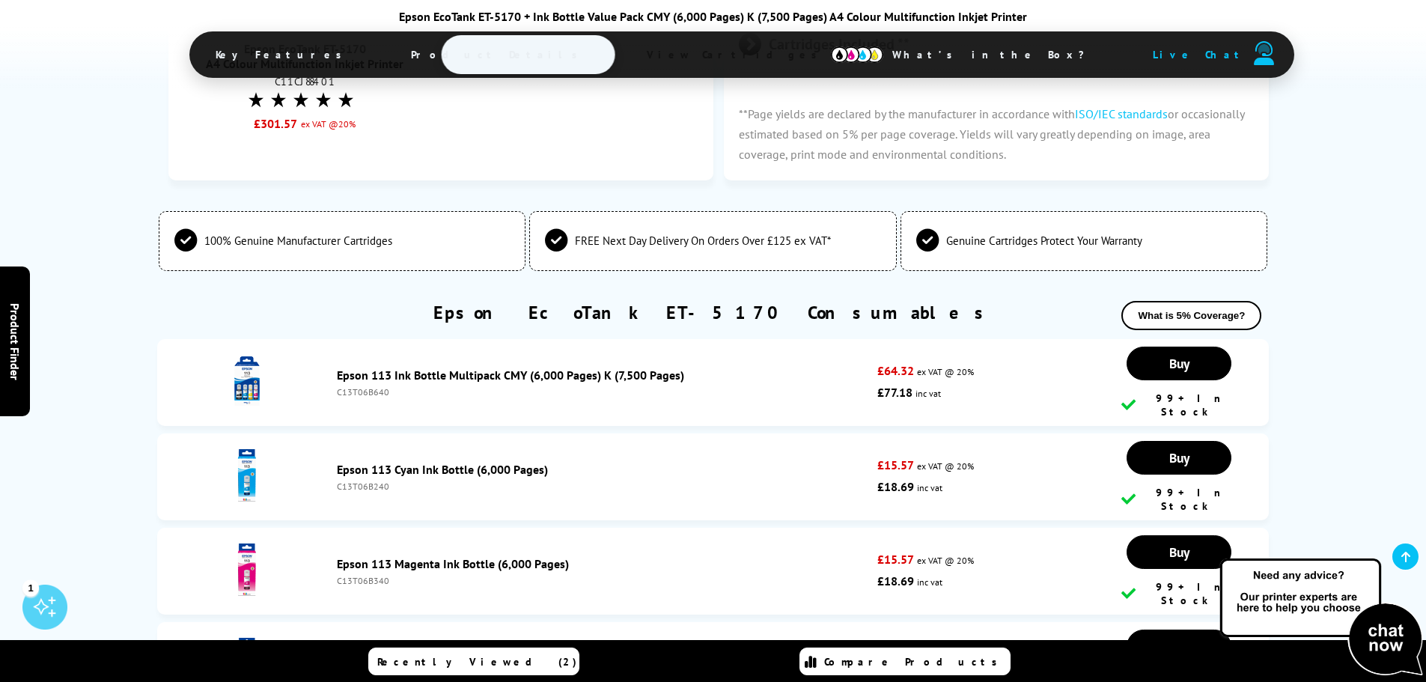
scroll to position [2844, 0]
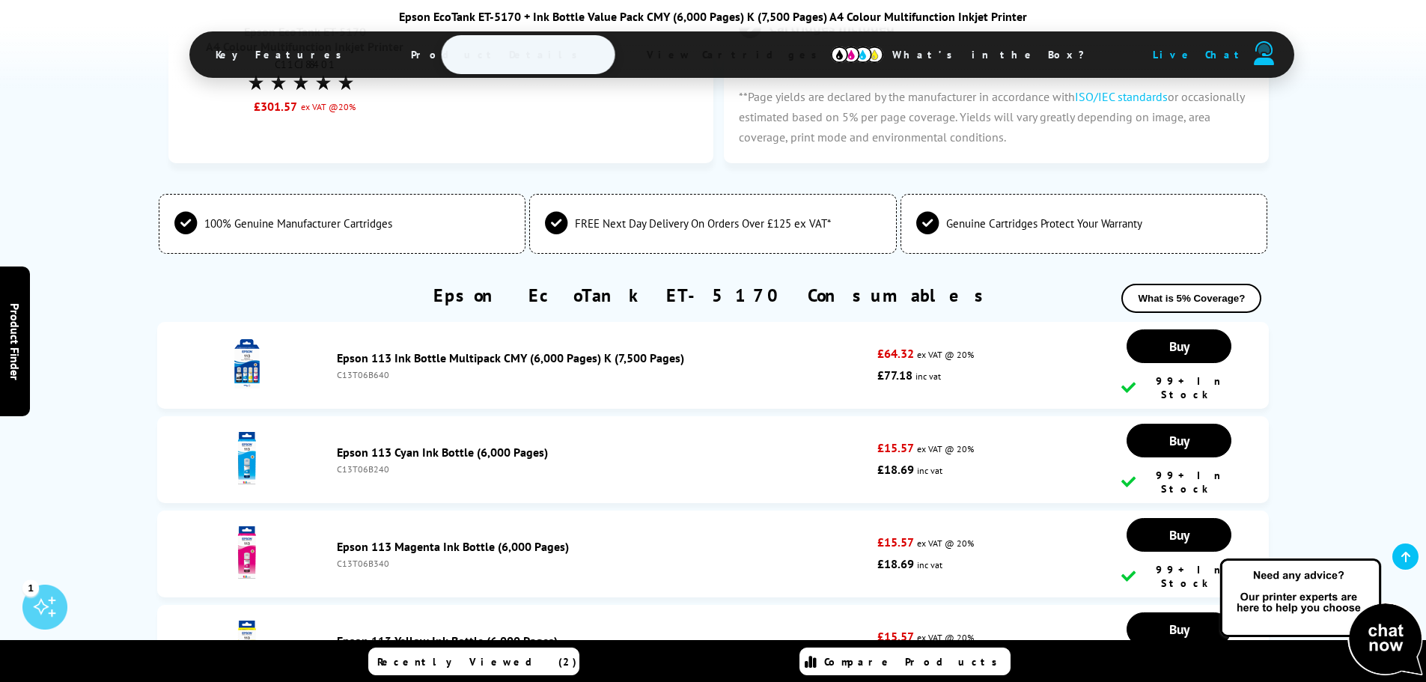
click at [508, 350] on link "Epson 113 Ink Bottle Multipack CMY (6,000 Pages) K (7,500 Pages)" at bounding box center [510, 357] width 347 height 15
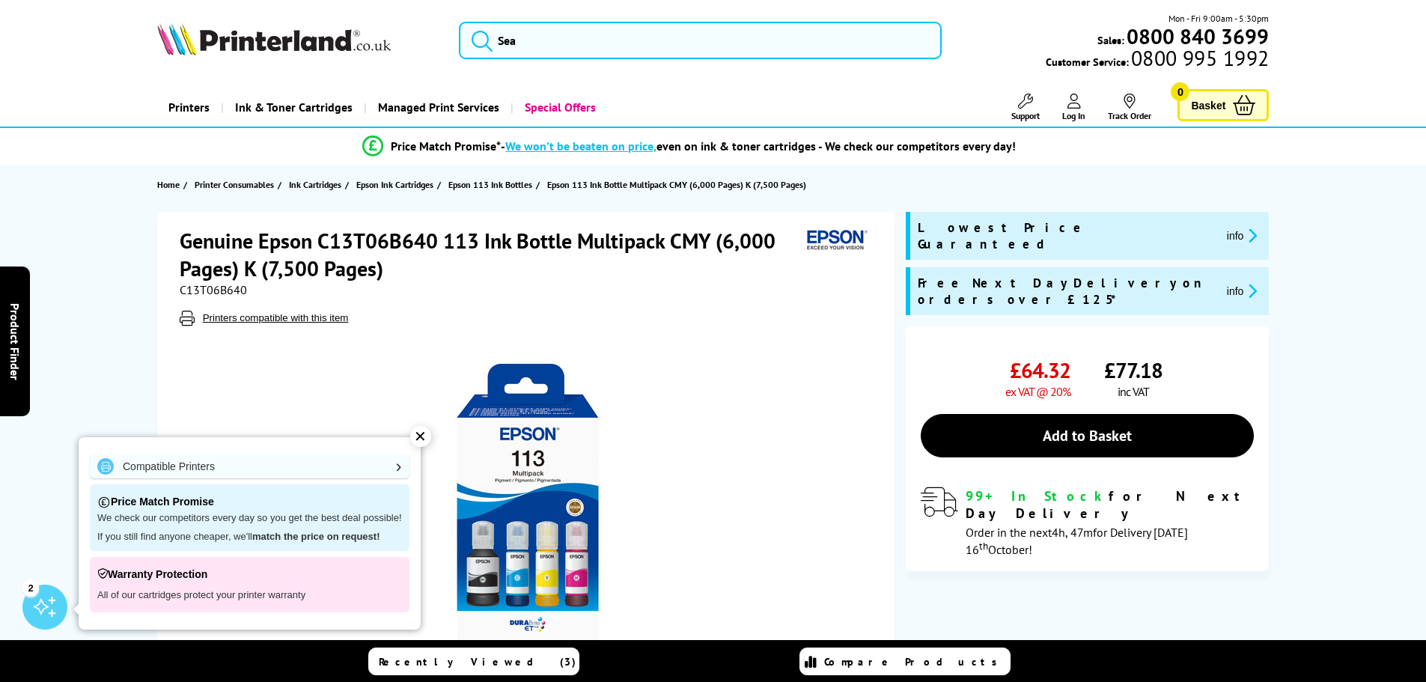
click at [420, 434] on div "✕" at bounding box center [420, 436] width 21 height 21
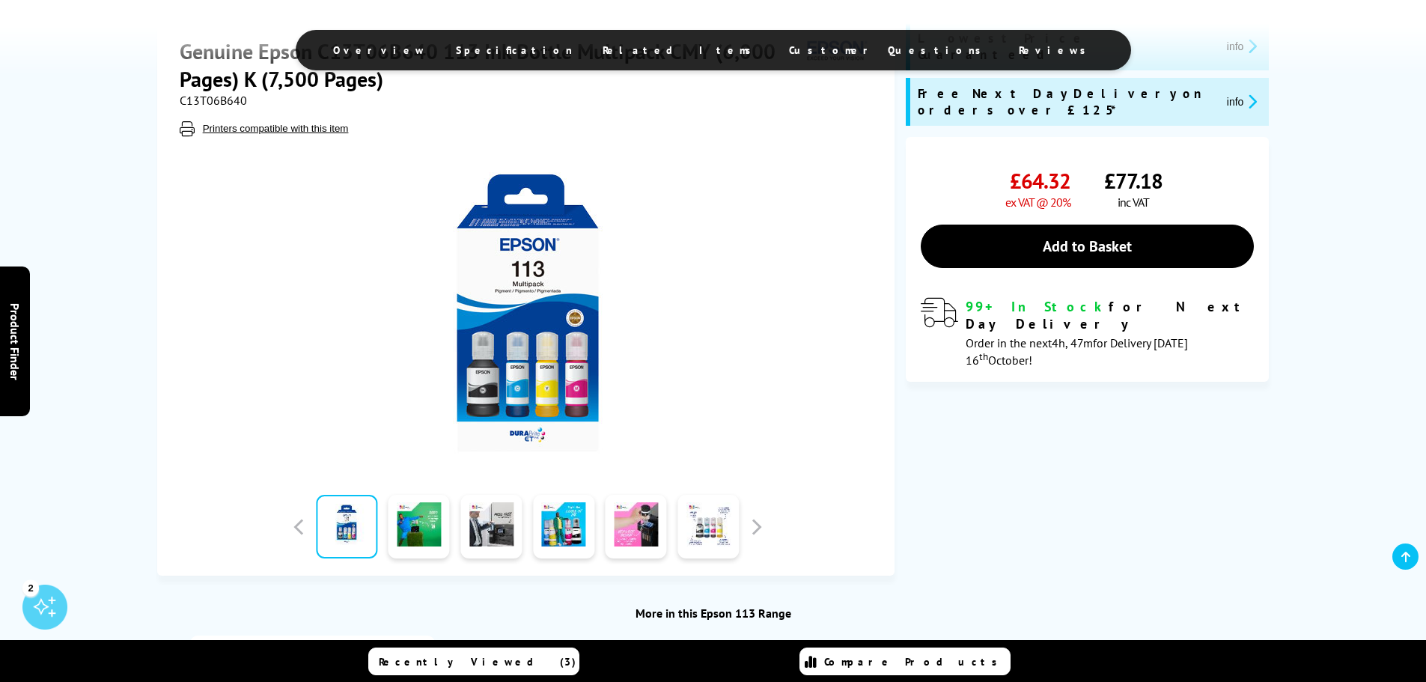
scroll to position [299, 0]
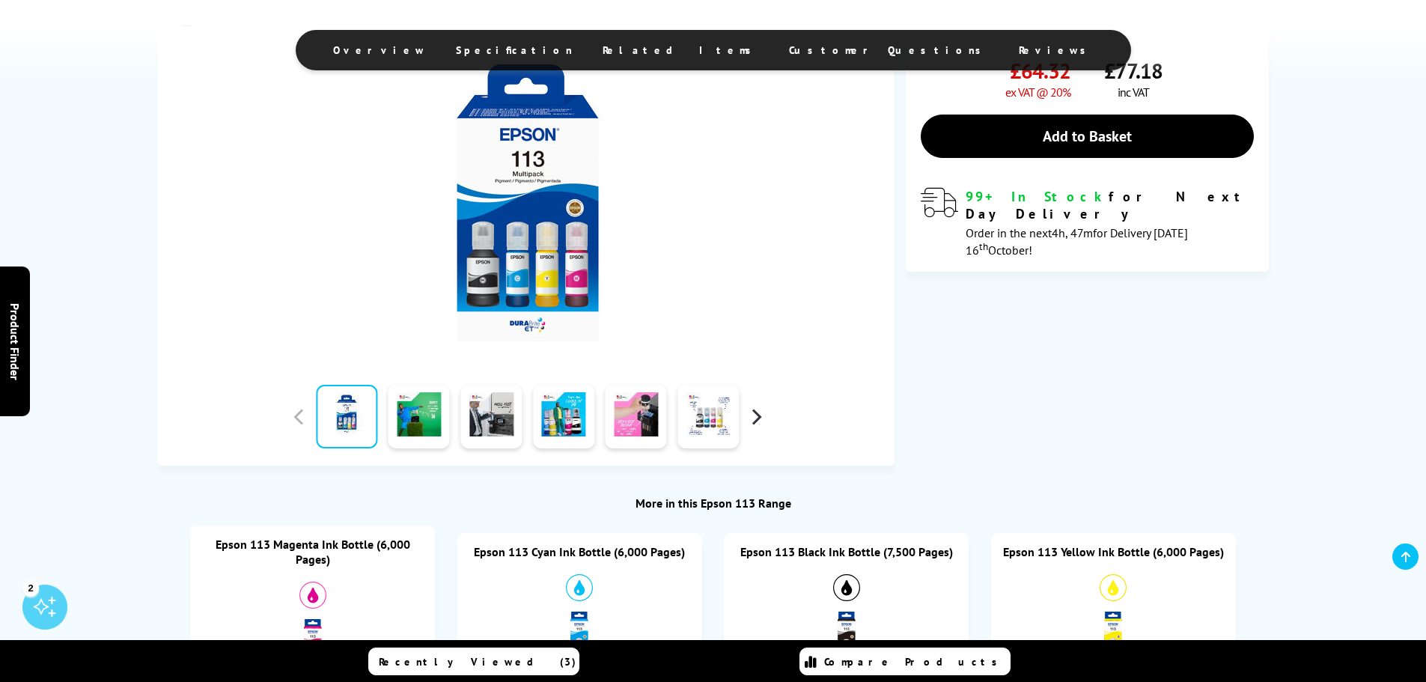
click at [757, 418] on button "button" at bounding box center [756, 417] width 22 height 22
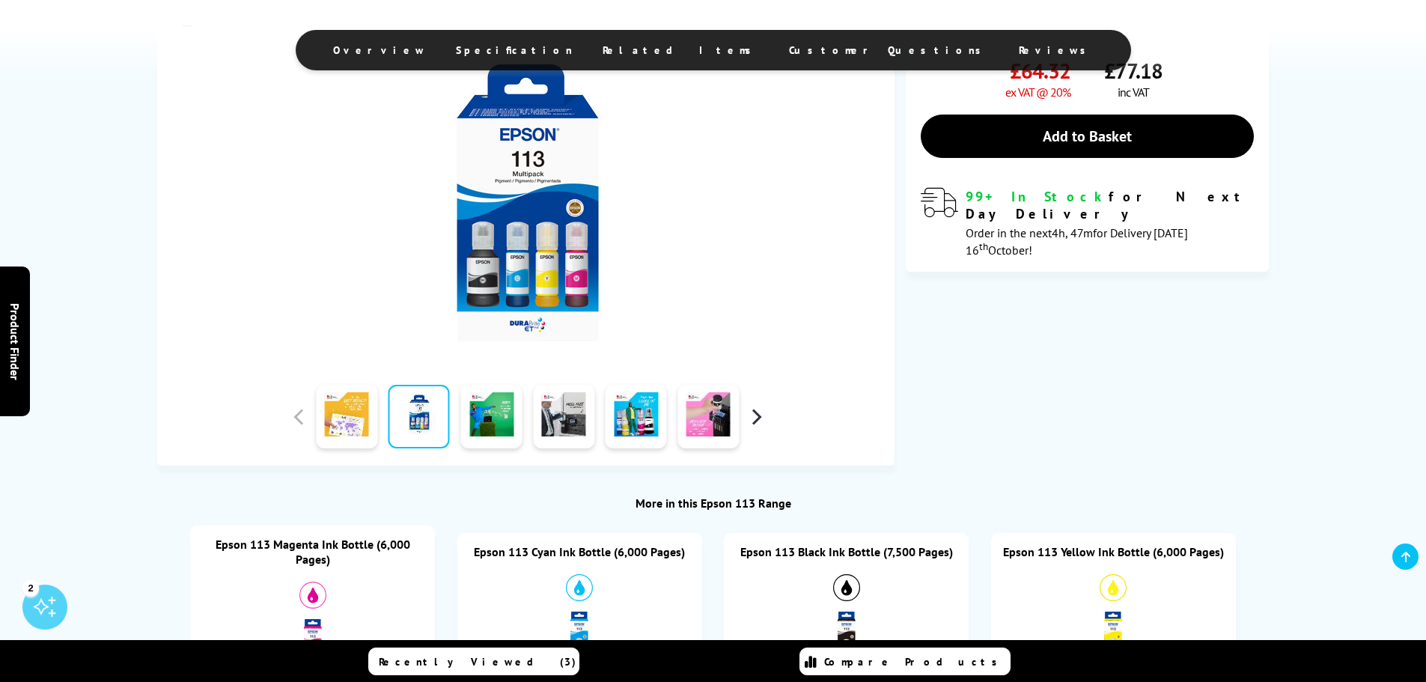
click at [757, 418] on button "button" at bounding box center [756, 417] width 22 height 22
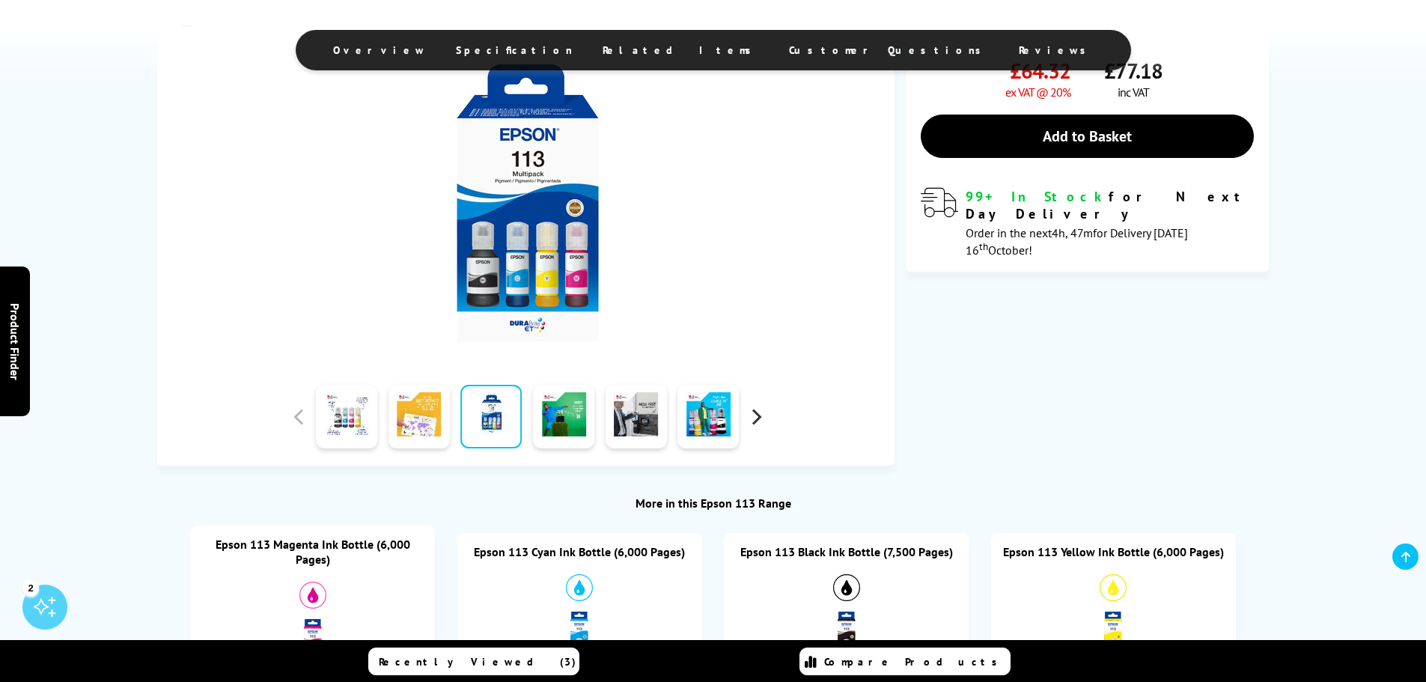
click at [757, 418] on button "button" at bounding box center [756, 417] width 22 height 22
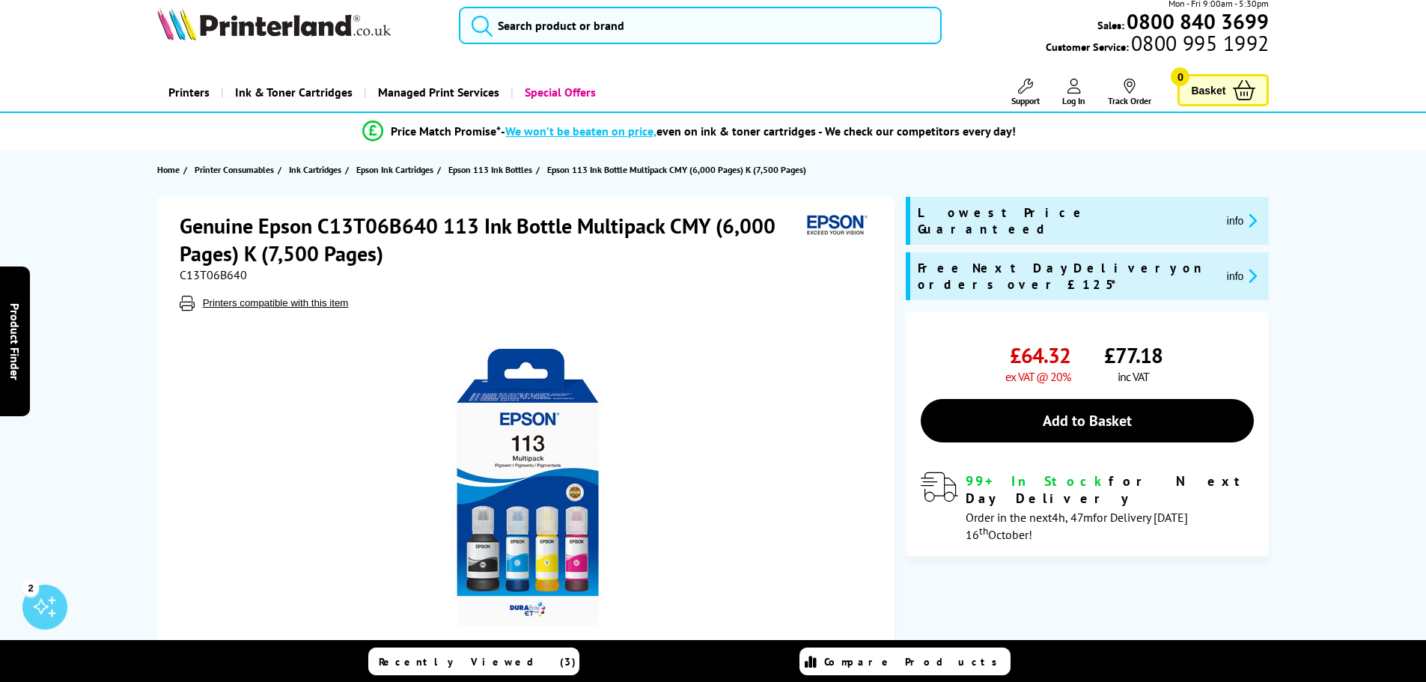
scroll to position [0, 0]
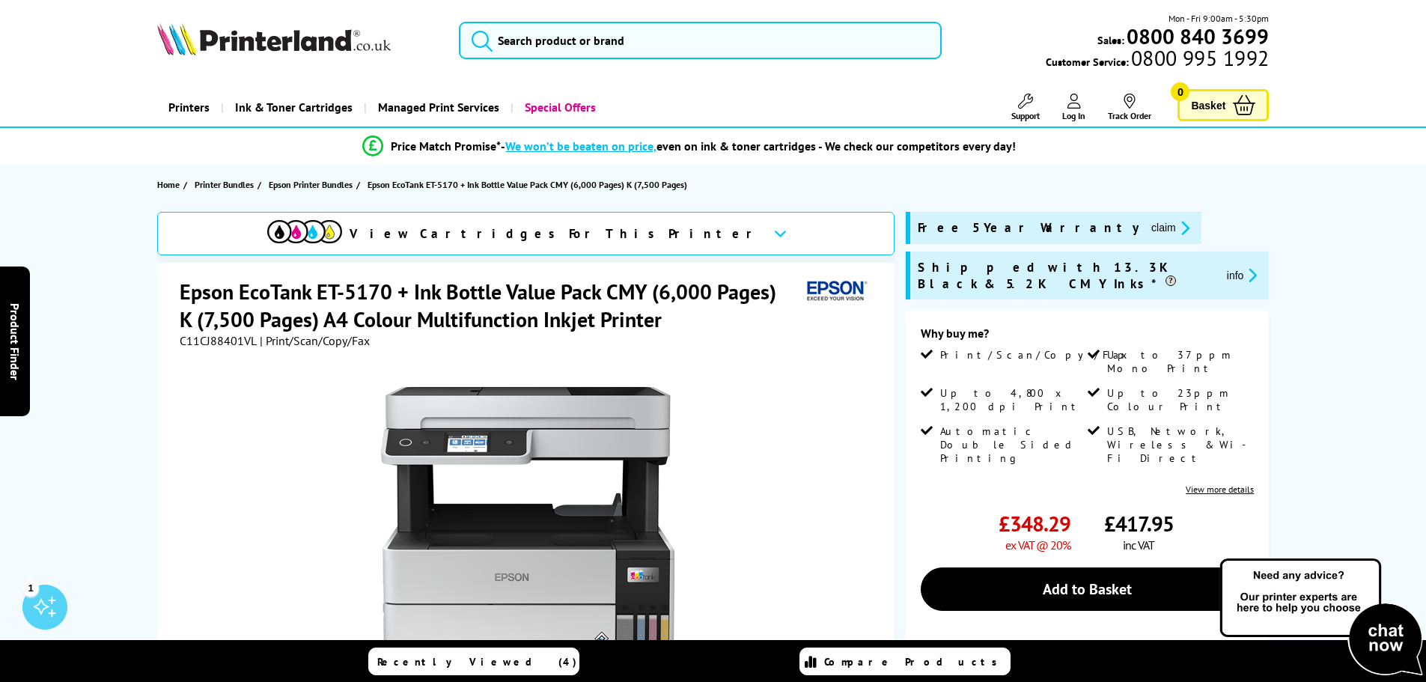
click at [1243, 268] on icon "promo-description" at bounding box center [1249, 275] width 13 height 16
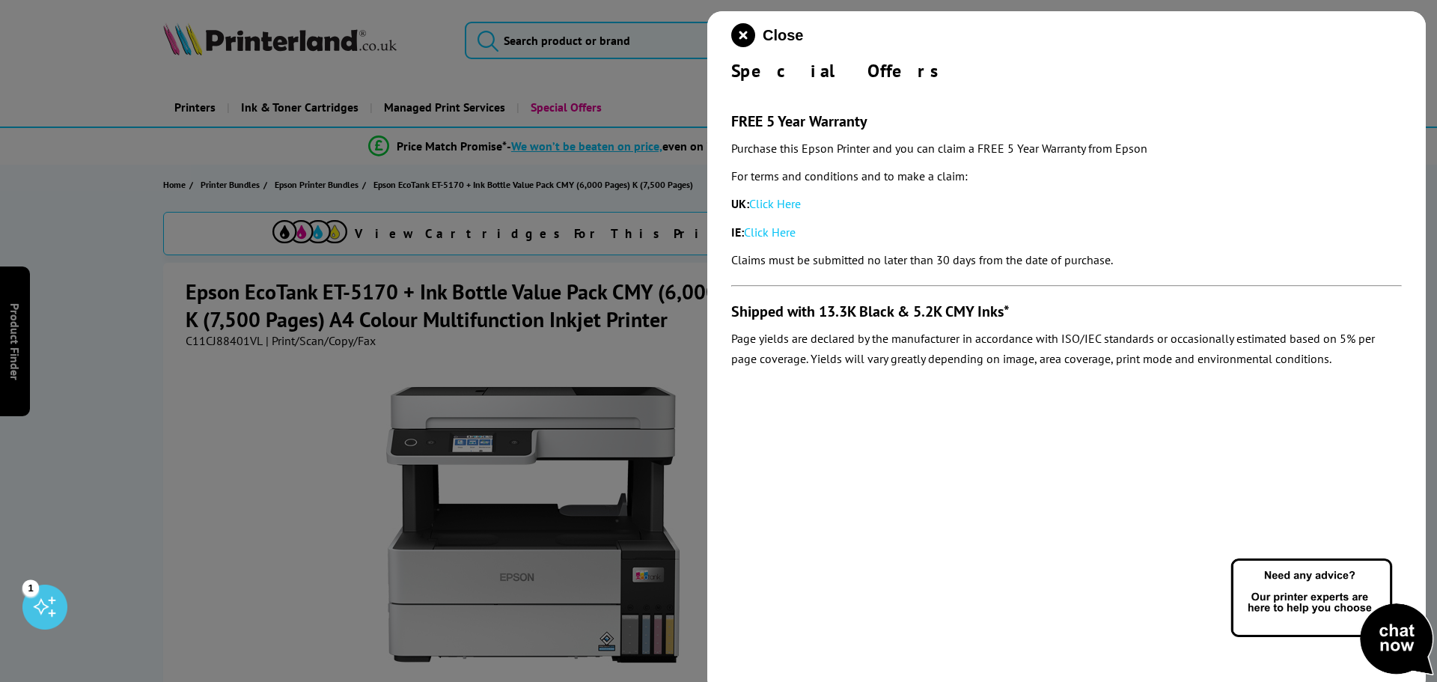
click at [656, 93] on div at bounding box center [718, 341] width 1437 height 682
click at [737, 38] on icon "close modal" at bounding box center [743, 35] width 24 height 24
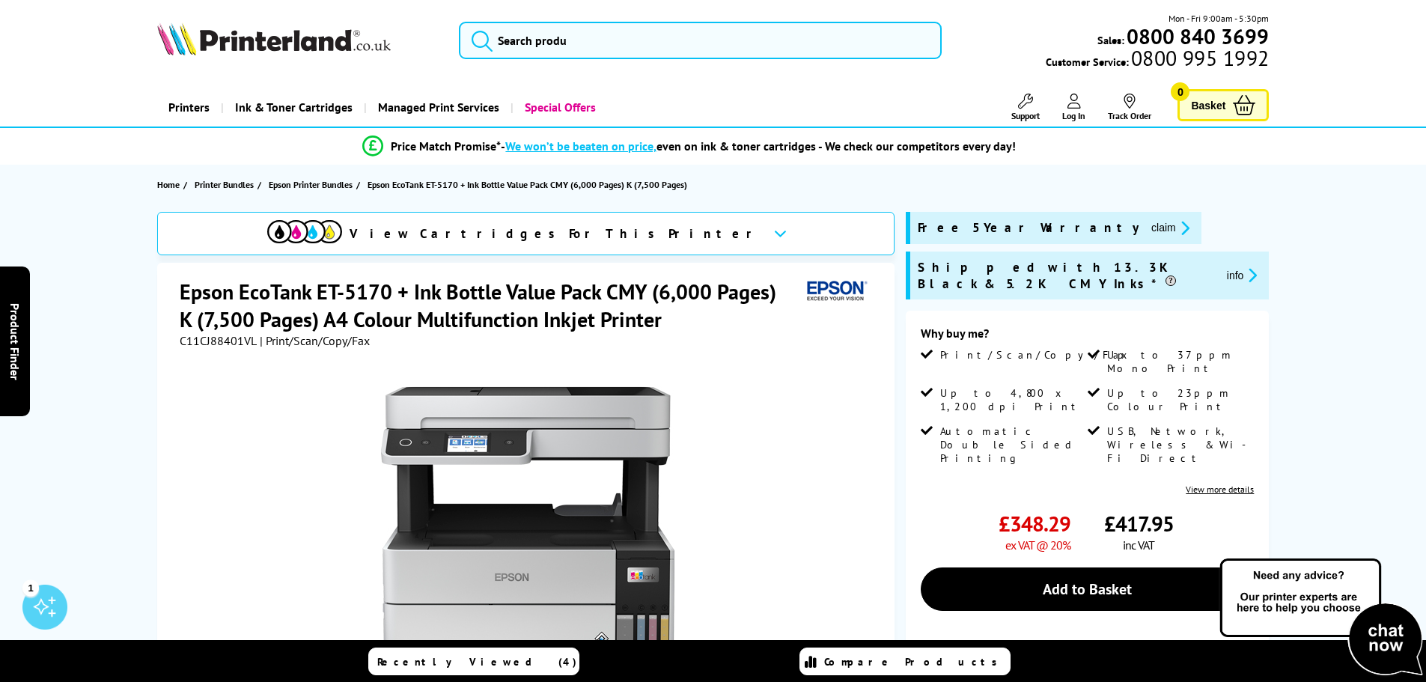
click at [1200, 483] on link "View more details" at bounding box center [1219, 488] width 68 height 11
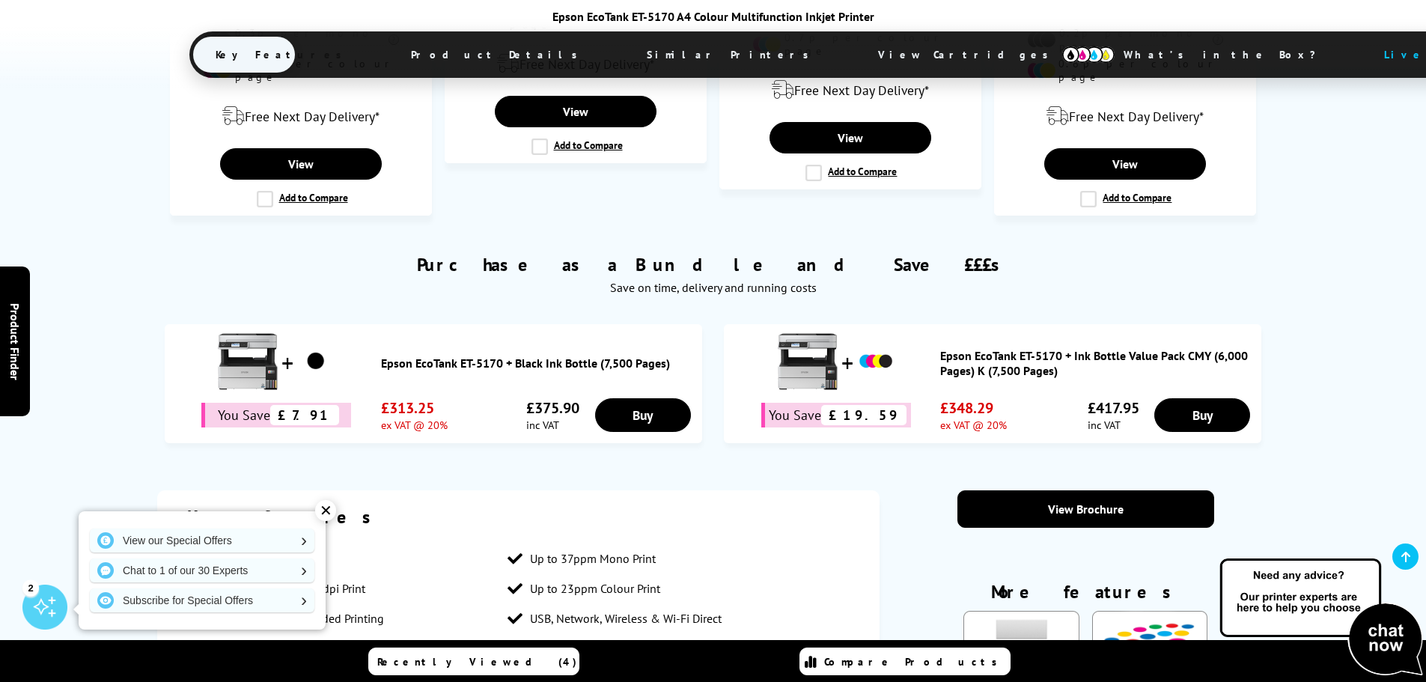
click at [983, 348] on link "Epson EcoTank ET-5170 + Ink Bottle Value Pack CMY (6,000 Pages) K (7,500 Pages)" at bounding box center [1097, 363] width 314 height 30
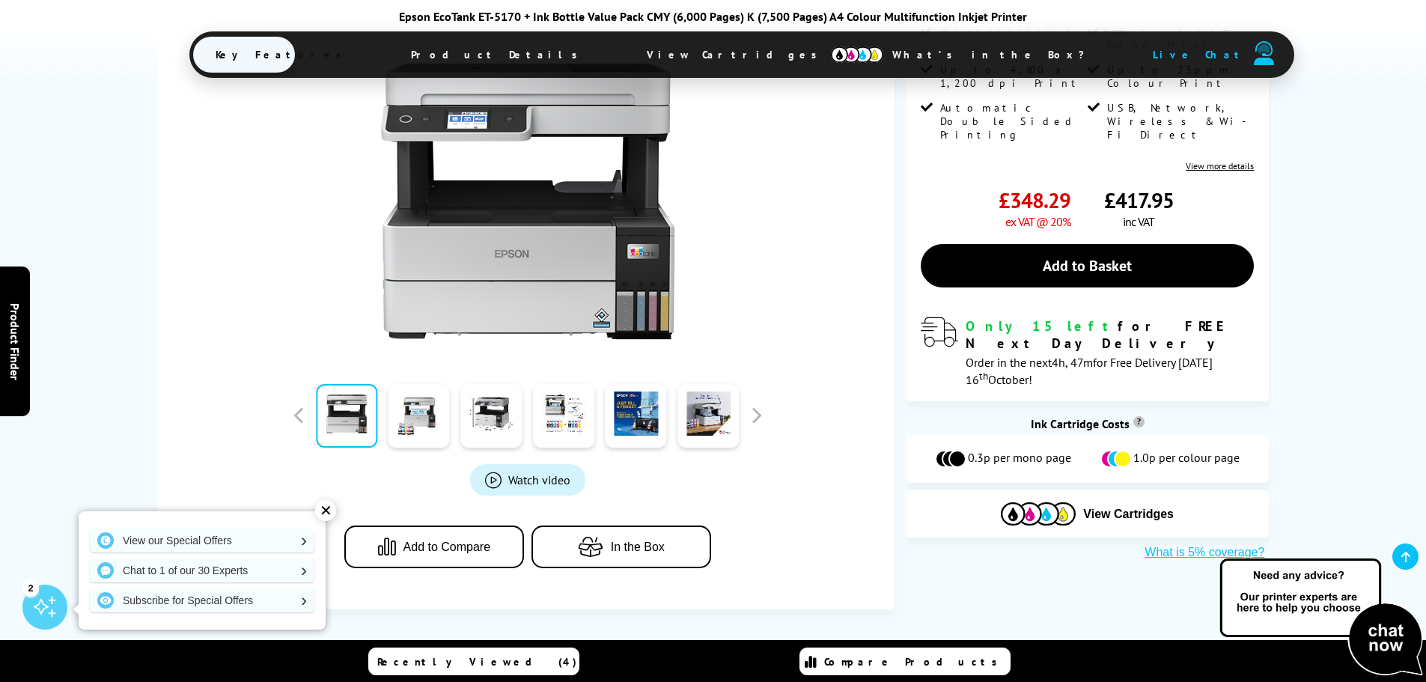
scroll to position [374, 0]
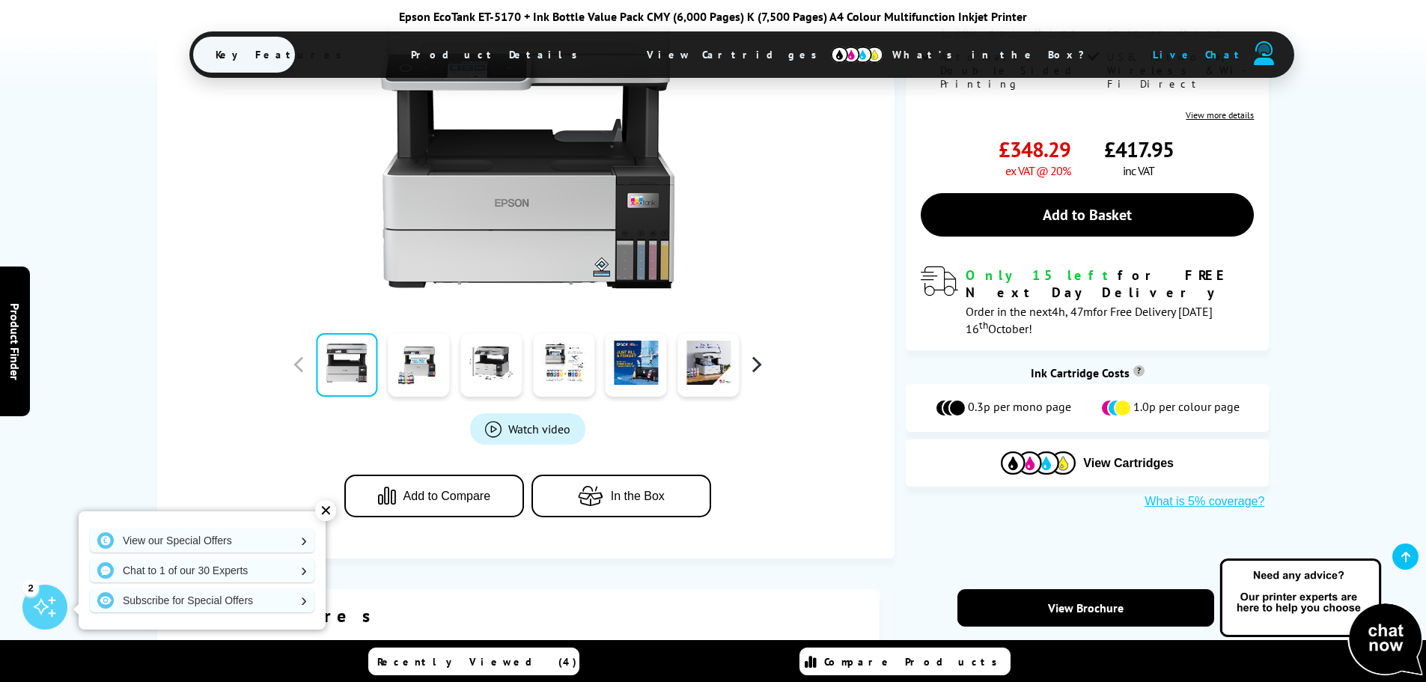
click at [753, 360] on button "button" at bounding box center [756, 364] width 22 height 22
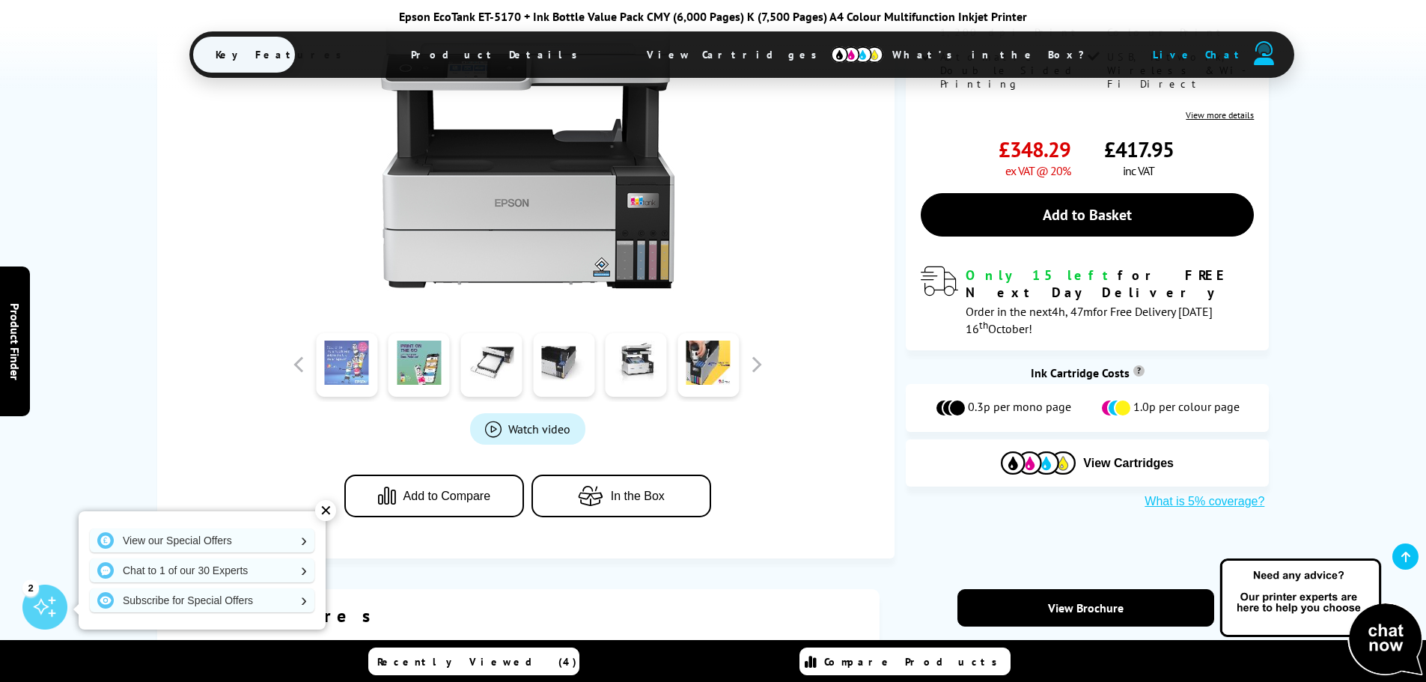
click at [351, 360] on link at bounding box center [346, 365] width 61 height 64
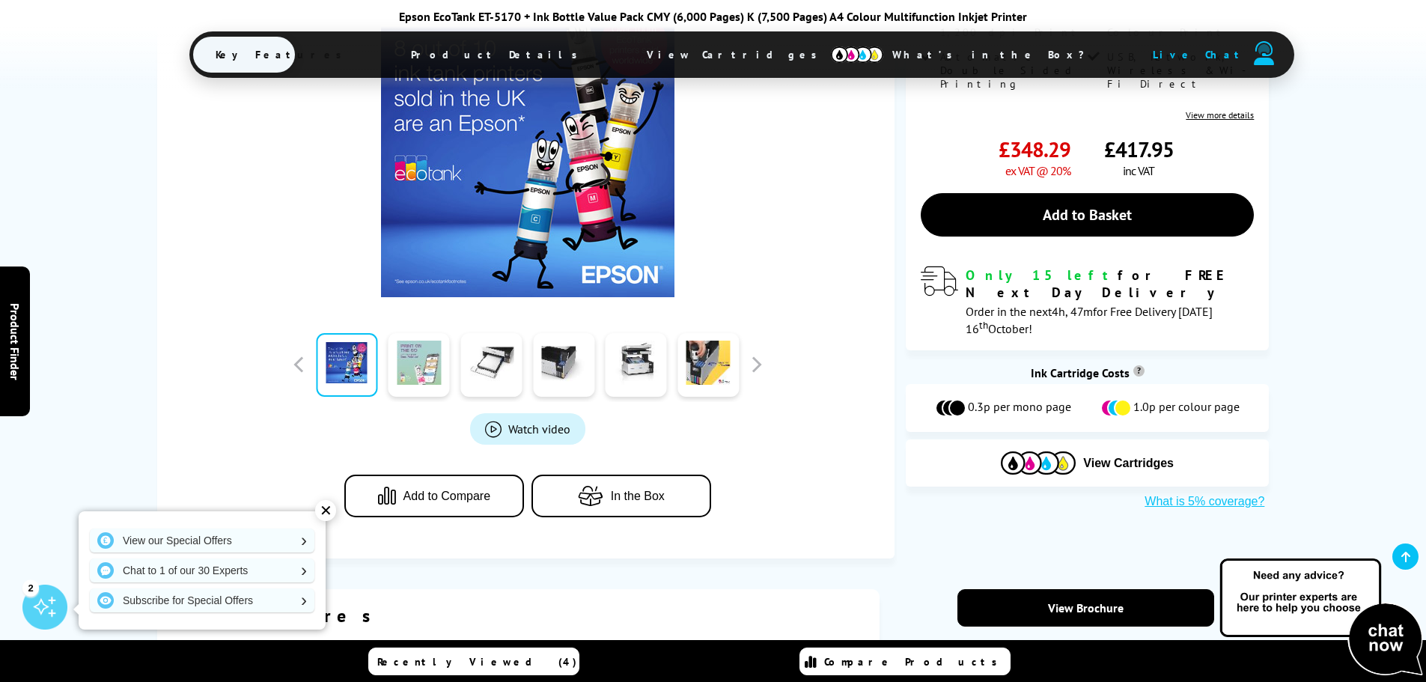
click at [413, 358] on link at bounding box center [418, 365] width 61 height 64
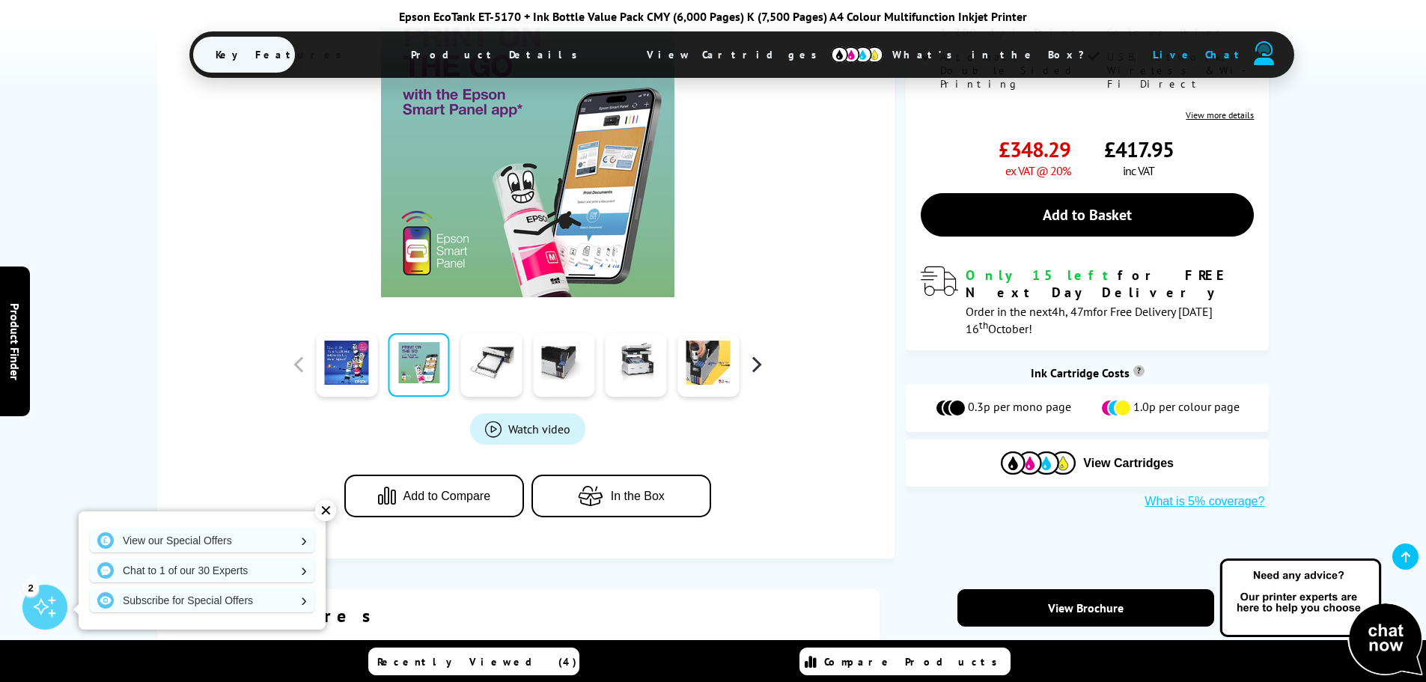
click at [755, 373] on button "button" at bounding box center [756, 364] width 22 height 22
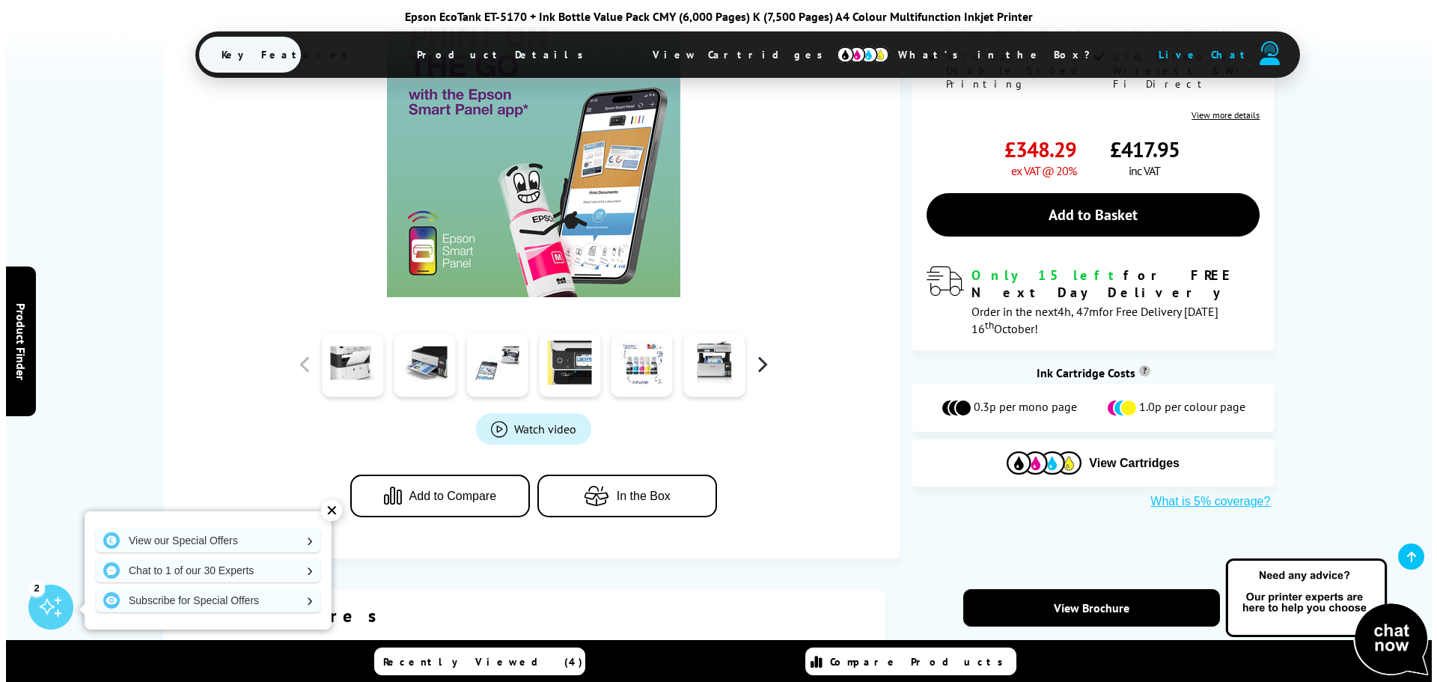
scroll to position [299, 0]
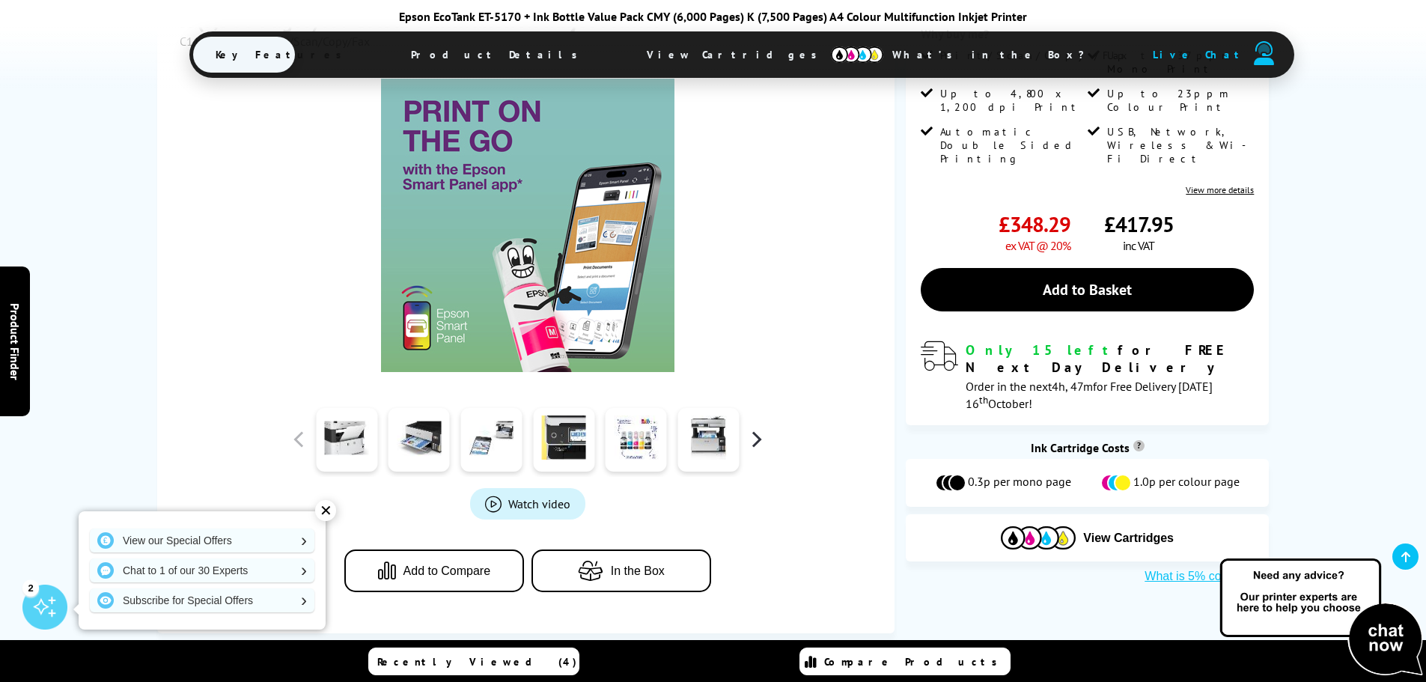
click at [758, 439] on button "button" at bounding box center [756, 439] width 22 height 22
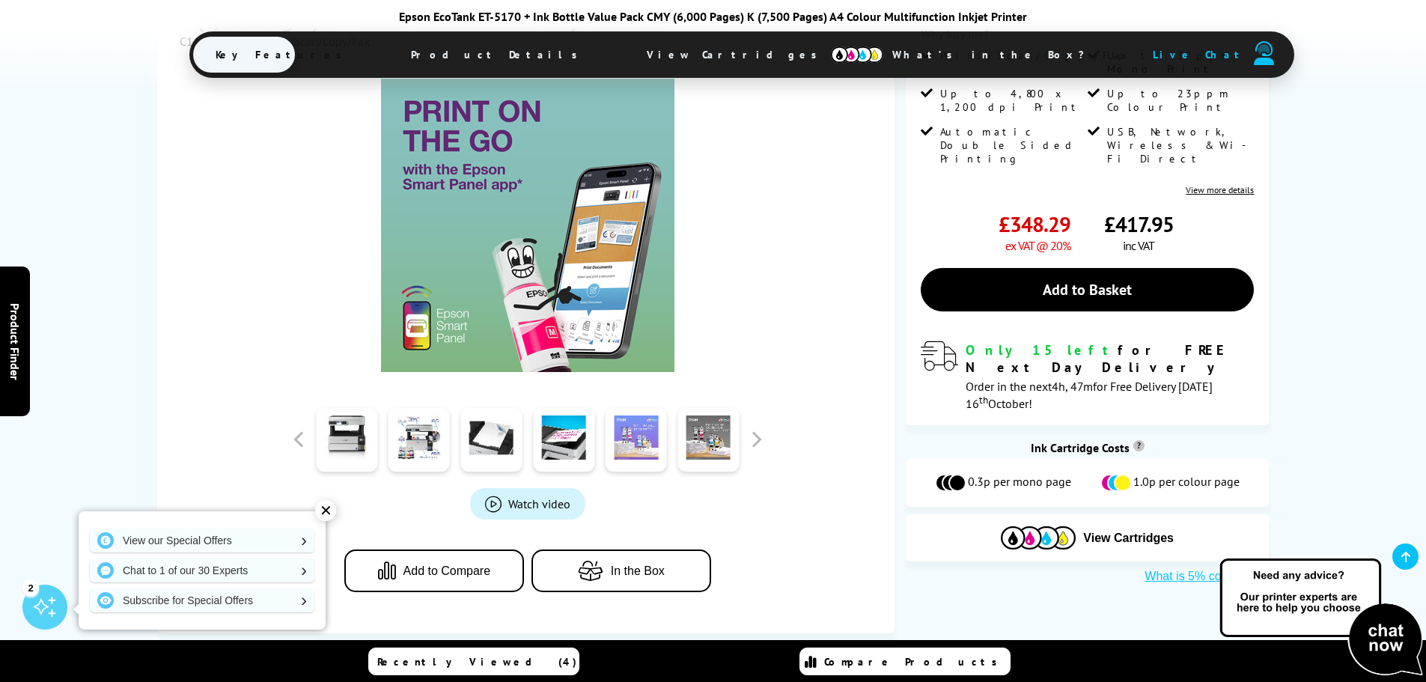
click at [645, 437] on link at bounding box center [635, 440] width 61 height 64
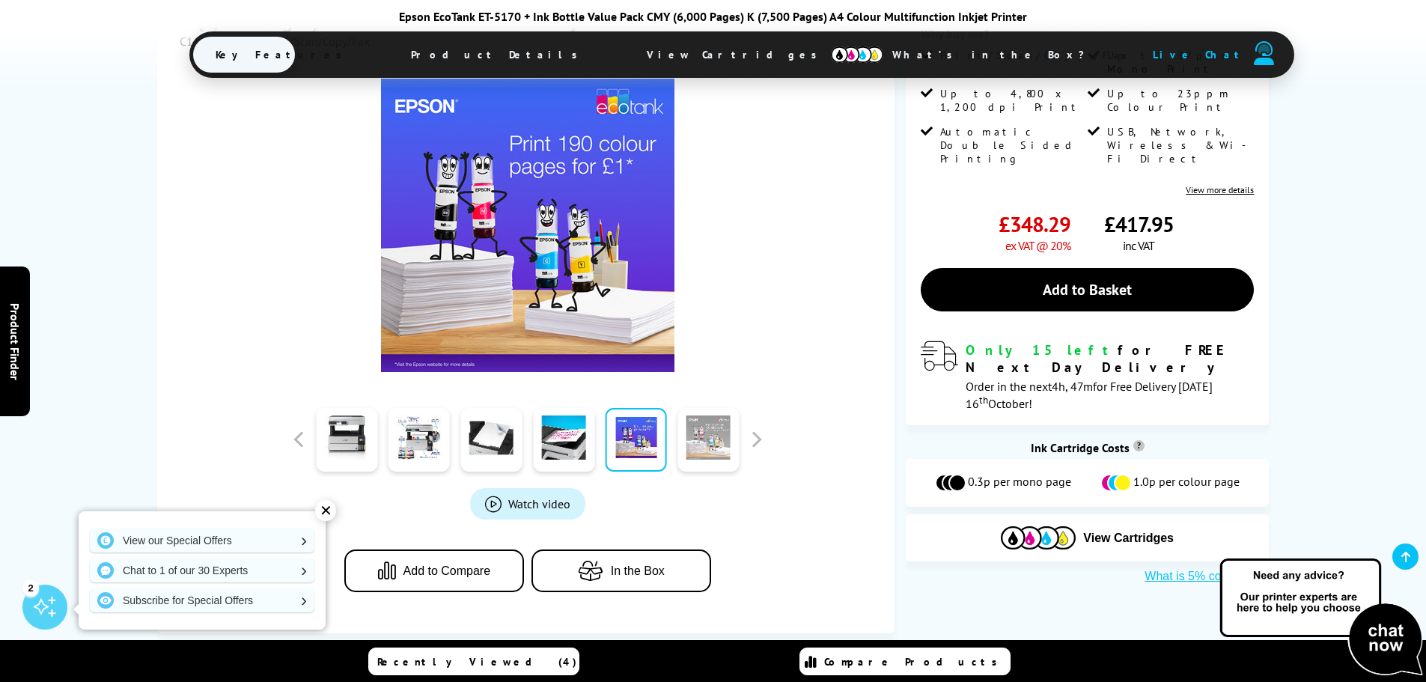
click at [710, 445] on link at bounding box center [707, 440] width 61 height 64
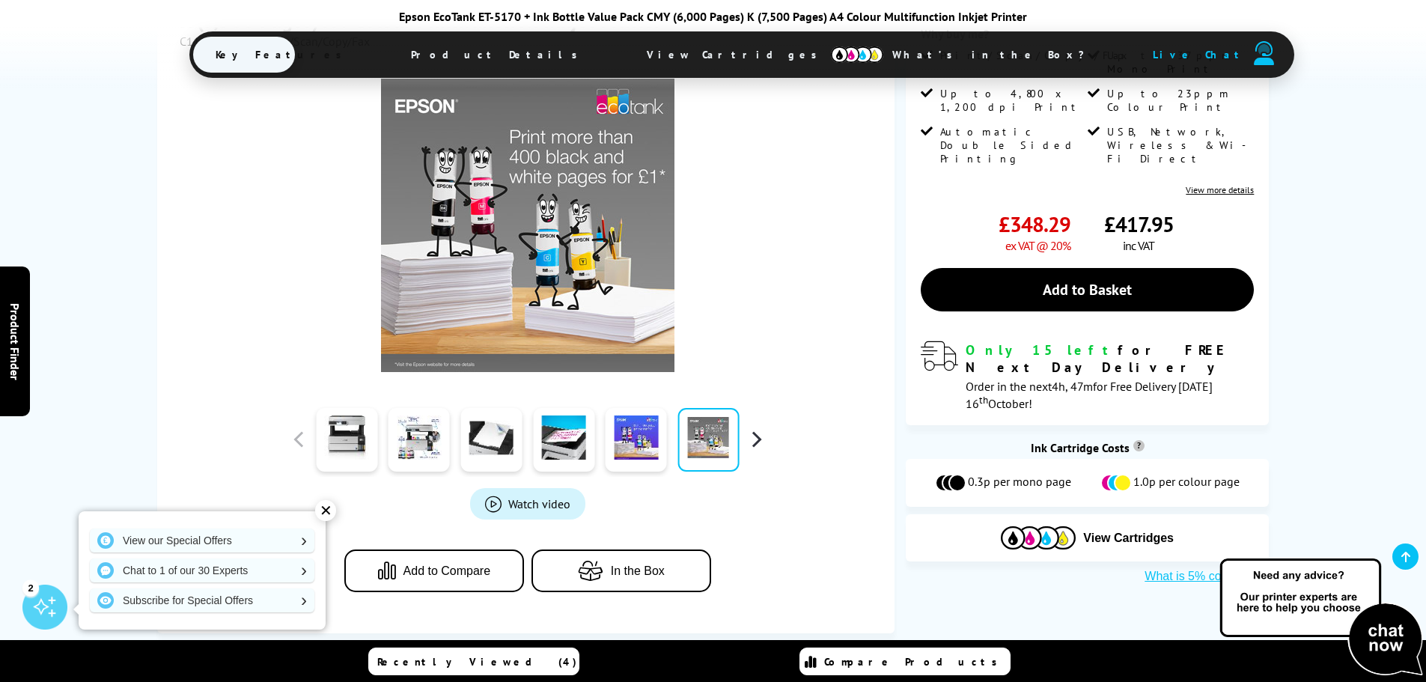
click at [756, 440] on button "button" at bounding box center [756, 439] width 22 height 22
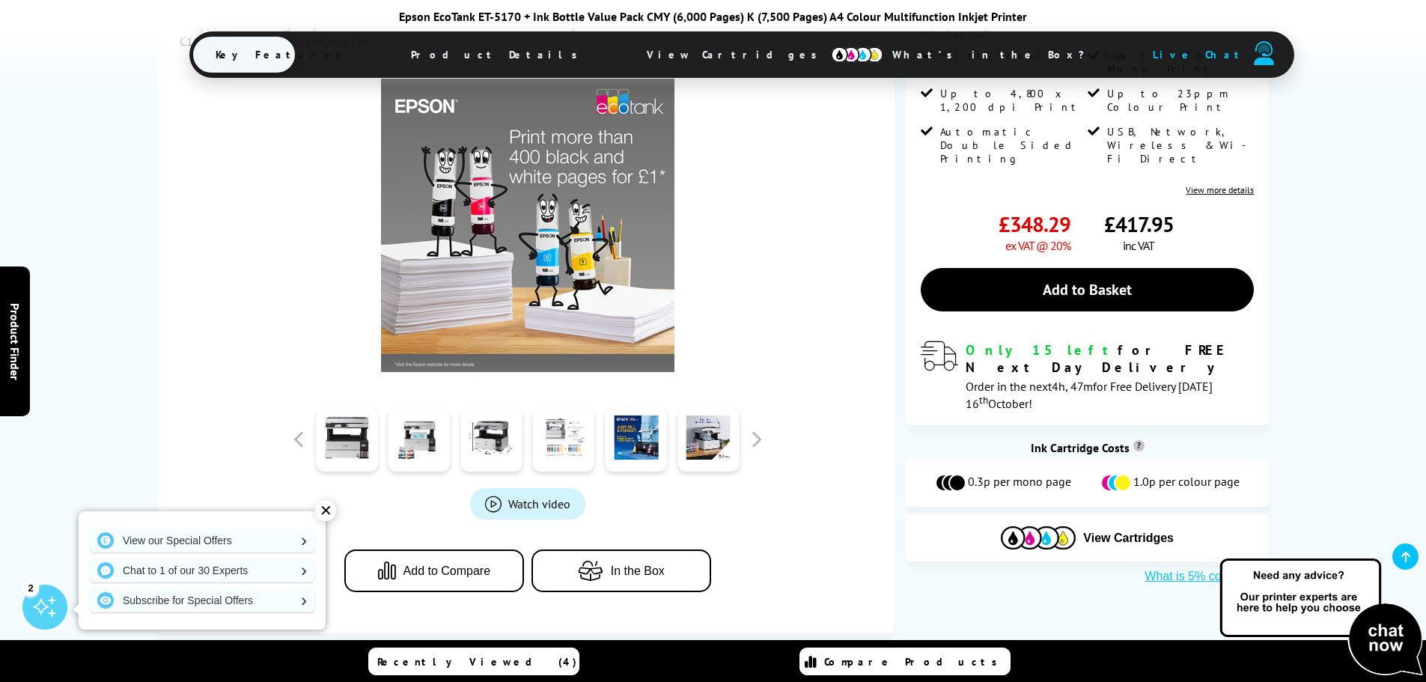
click at [553, 433] on link at bounding box center [563, 440] width 61 height 64
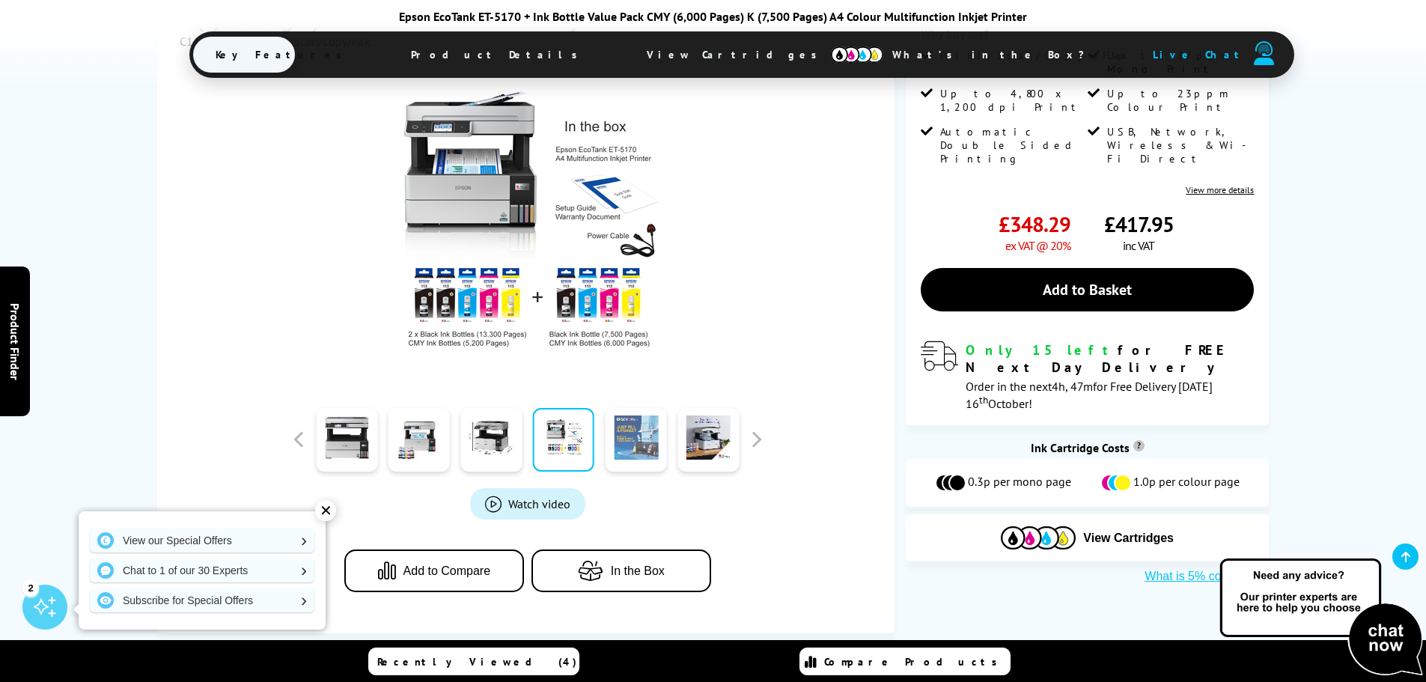
click at [621, 436] on link at bounding box center [635, 440] width 61 height 64
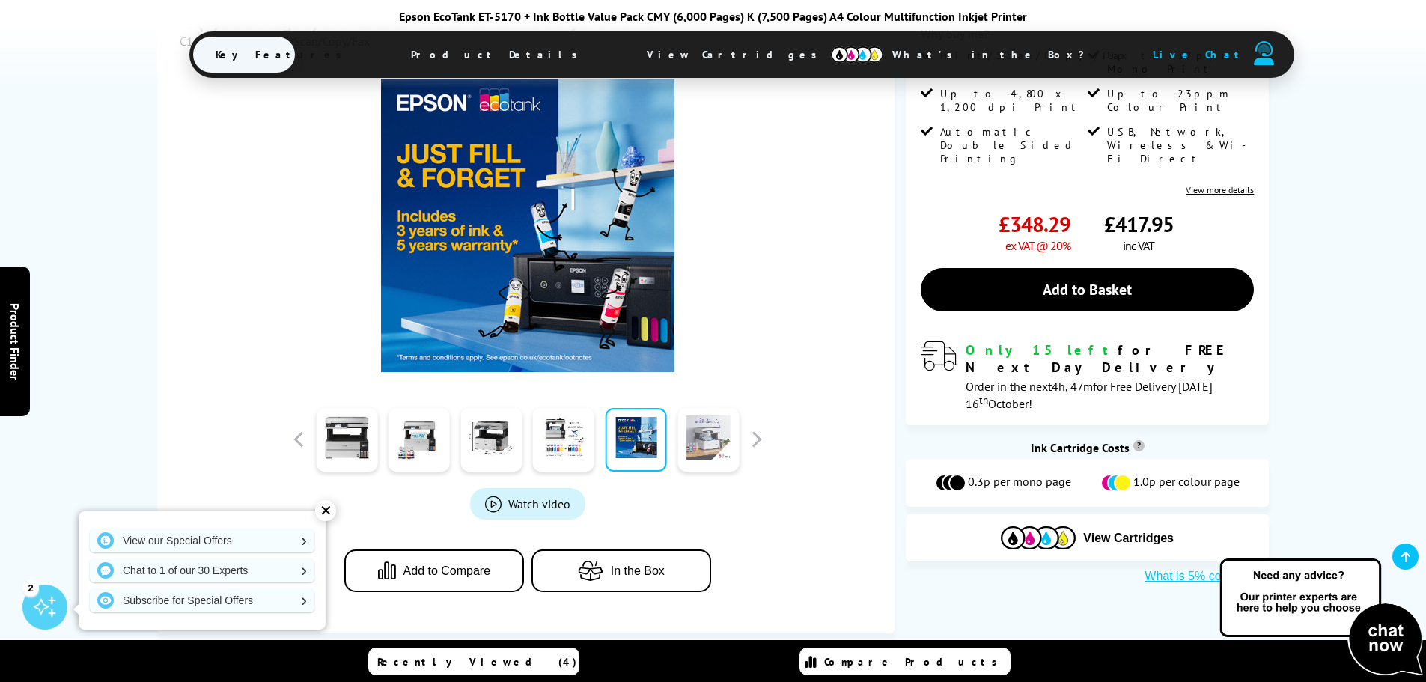
click at [695, 439] on link at bounding box center [707, 440] width 61 height 64
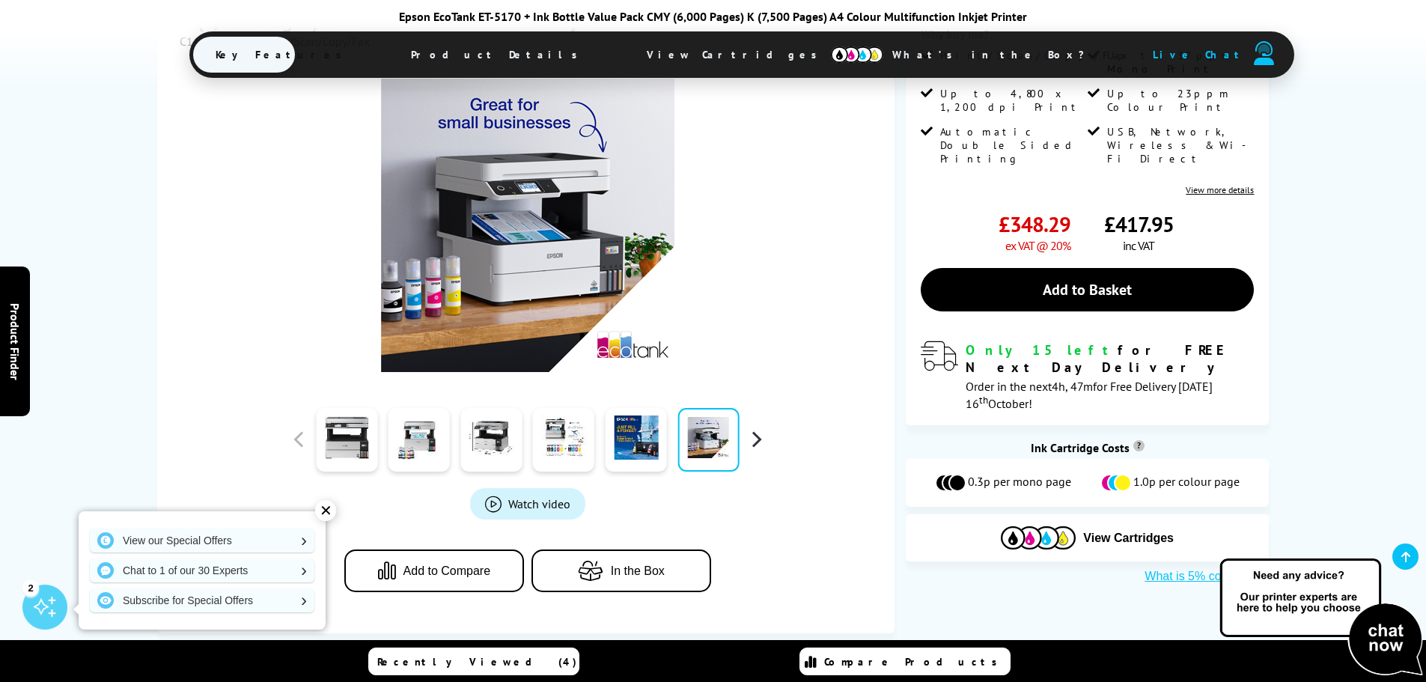
click at [757, 439] on button "button" at bounding box center [756, 439] width 22 height 22
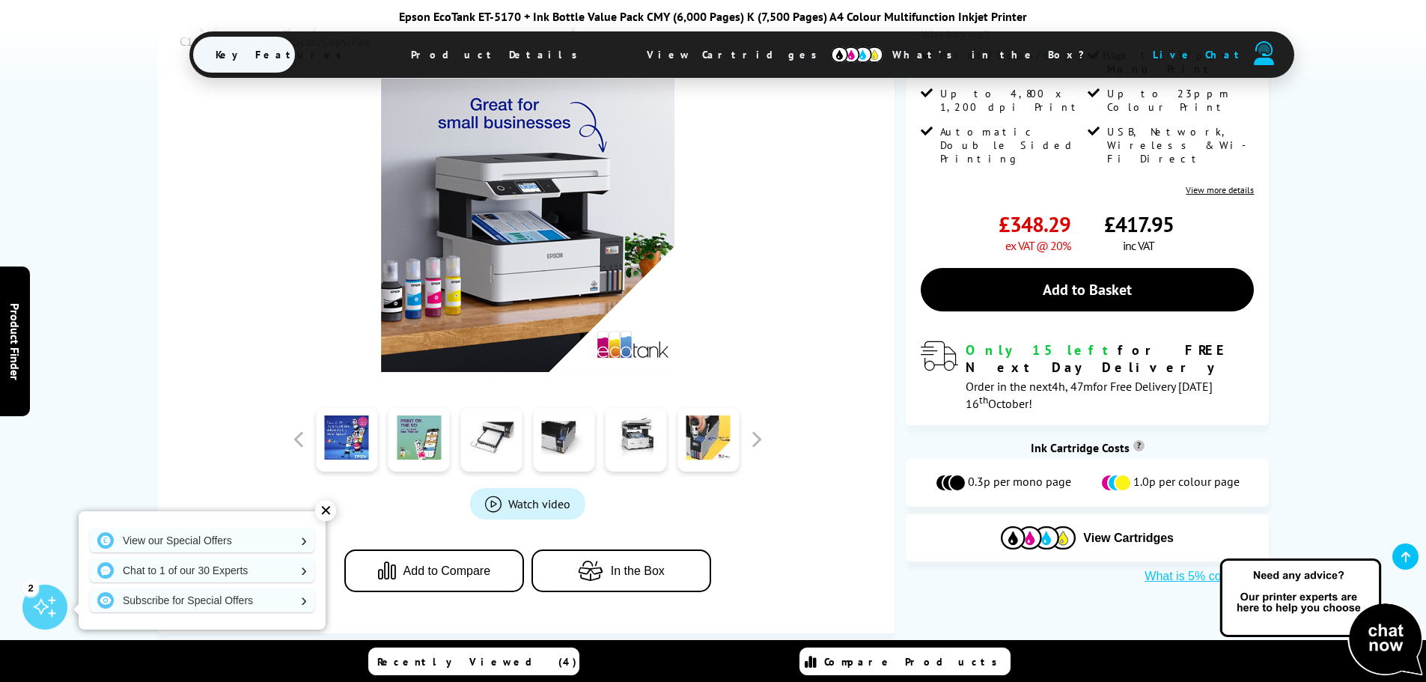
click at [531, 492] on link "Watch video" at bounding box center [527, 503] width 115 height 31
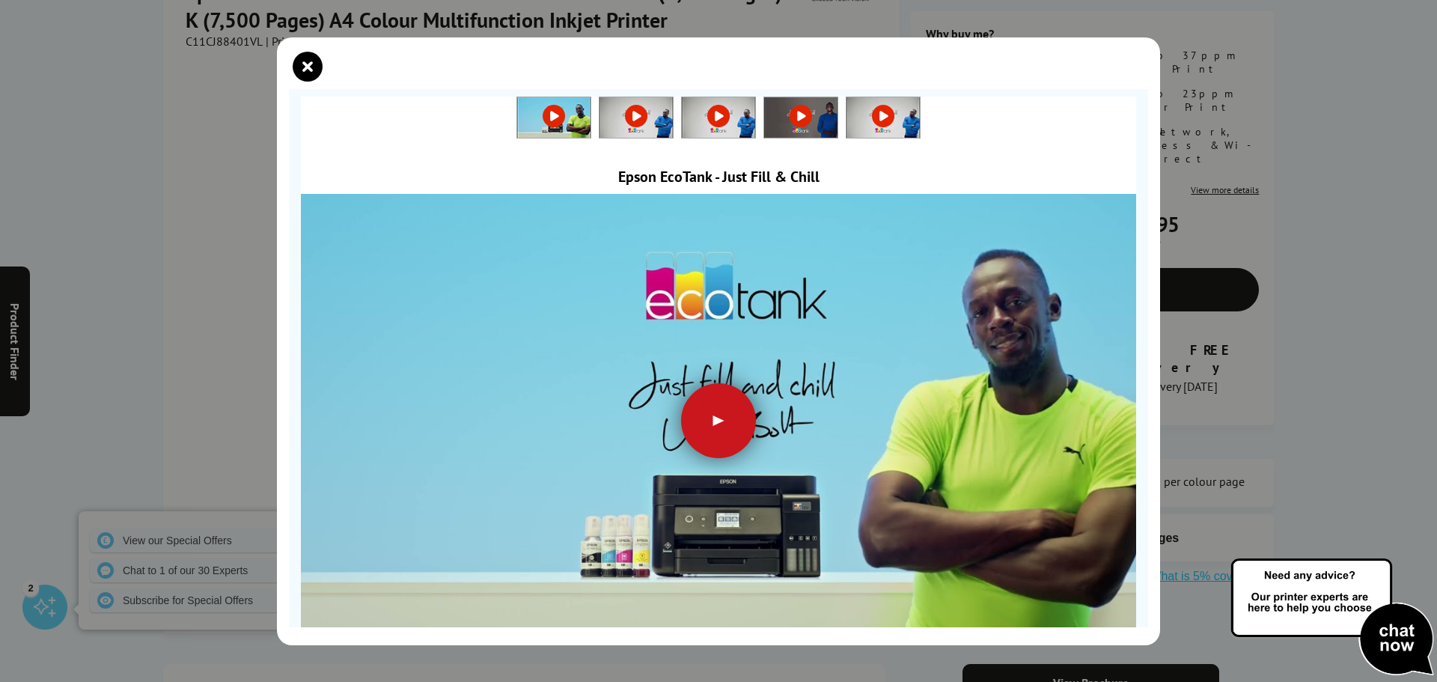
click at [711, 411] on div at bounding box center [718, 420] width 75 height 75
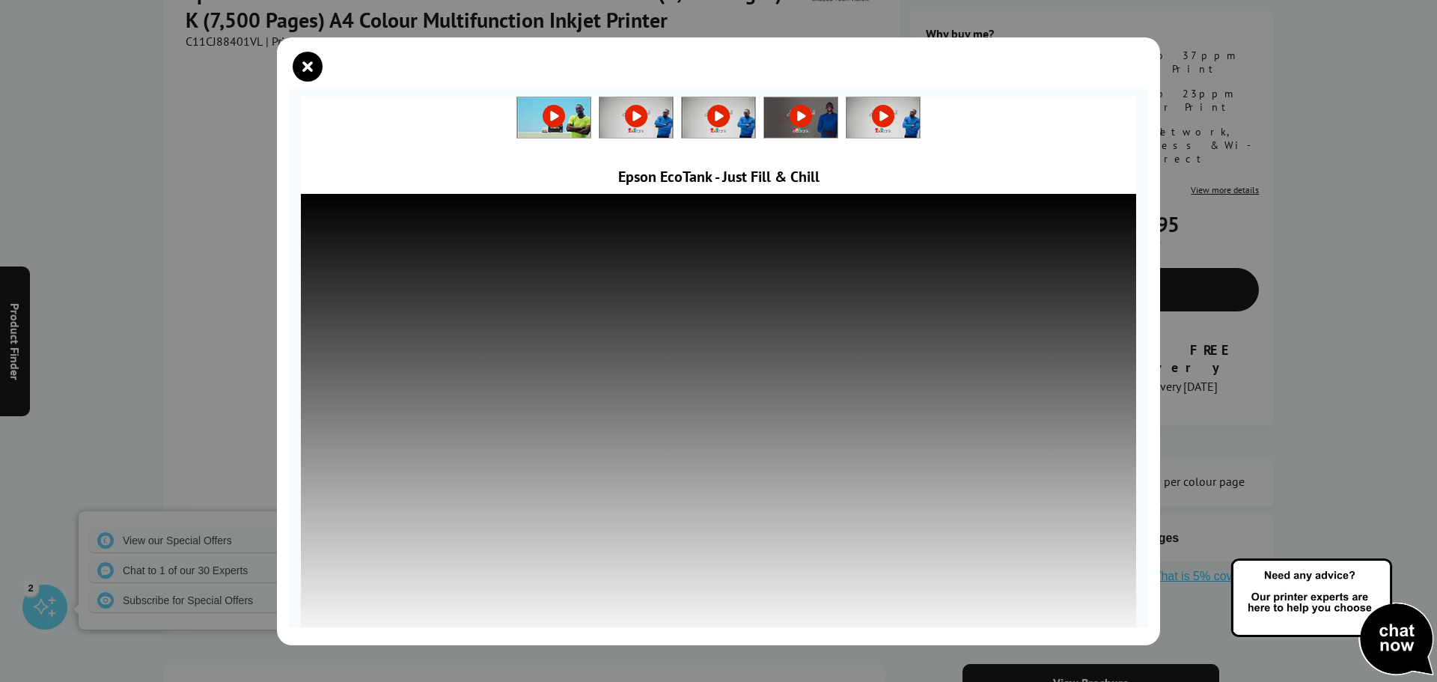
click at [611, 128] on img at bounding box center [635, 117] width 73 height 41
click at [632, 114] on link at bounding box center [635, 116] width 73 height 15
click at [635, 114] on link at bounding box center [635, 116] width 73 height 15
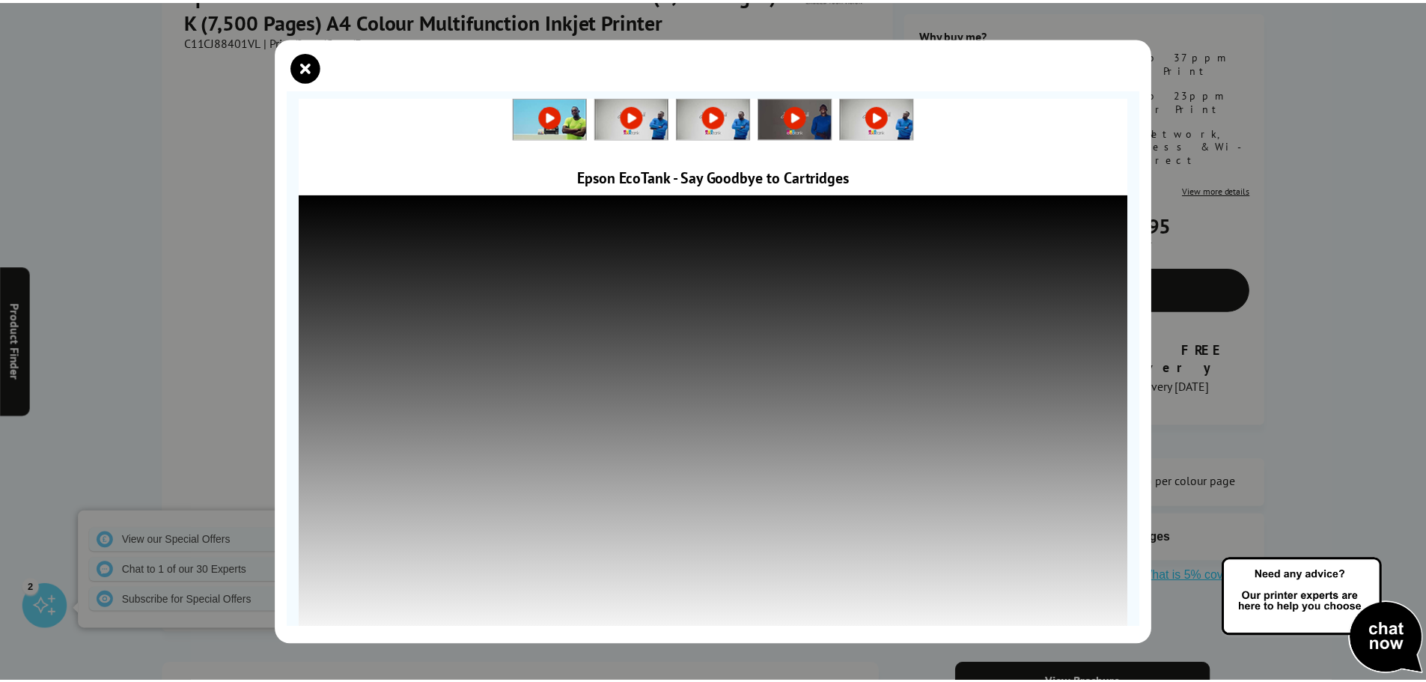
scroll to position [14, 0]
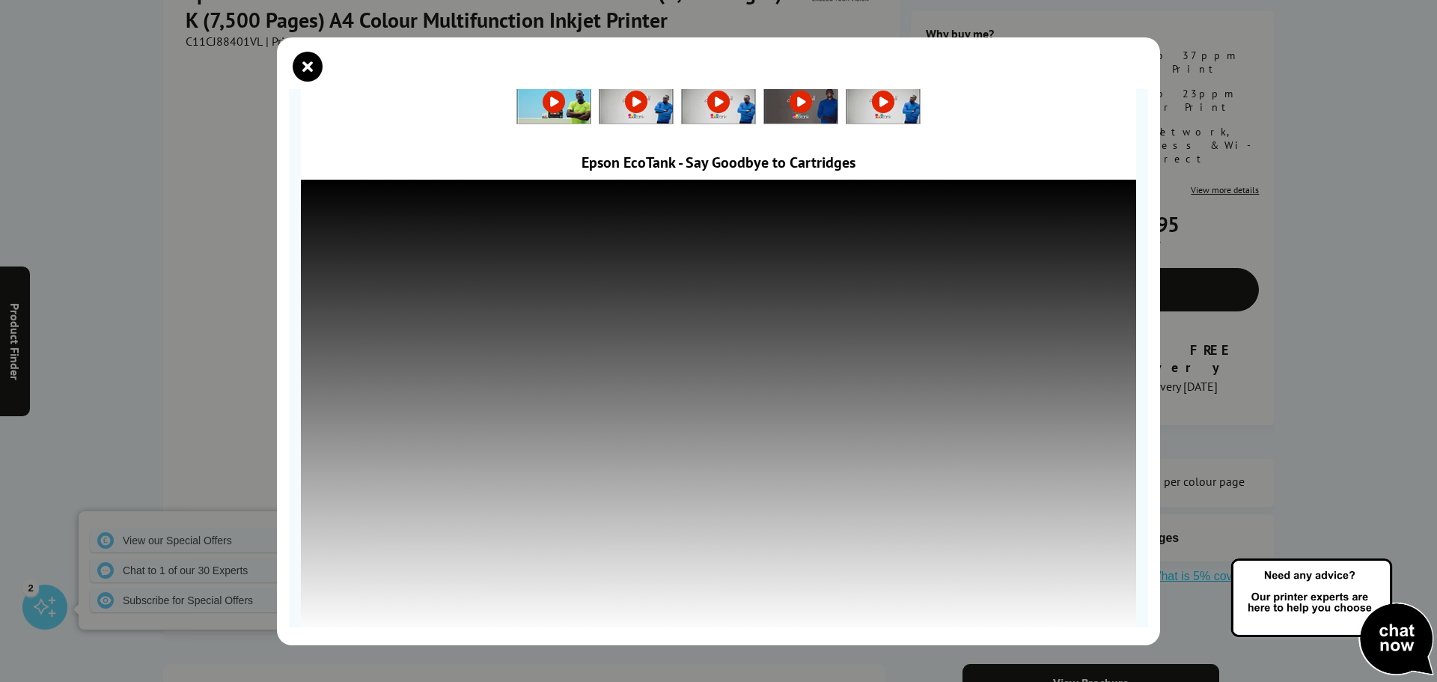
click at [709, 103] on link at bounding box center [718, 101] width 73 height 15
click at [795, 101] on link at bounding box center [800, 101] width 73 height 15
click at [877, 102] on link at bounding box center [882, 101] width 73 height 15
click at [311, 67] on icon "close modal" at bounding box center [308, 67] width 30 height 30
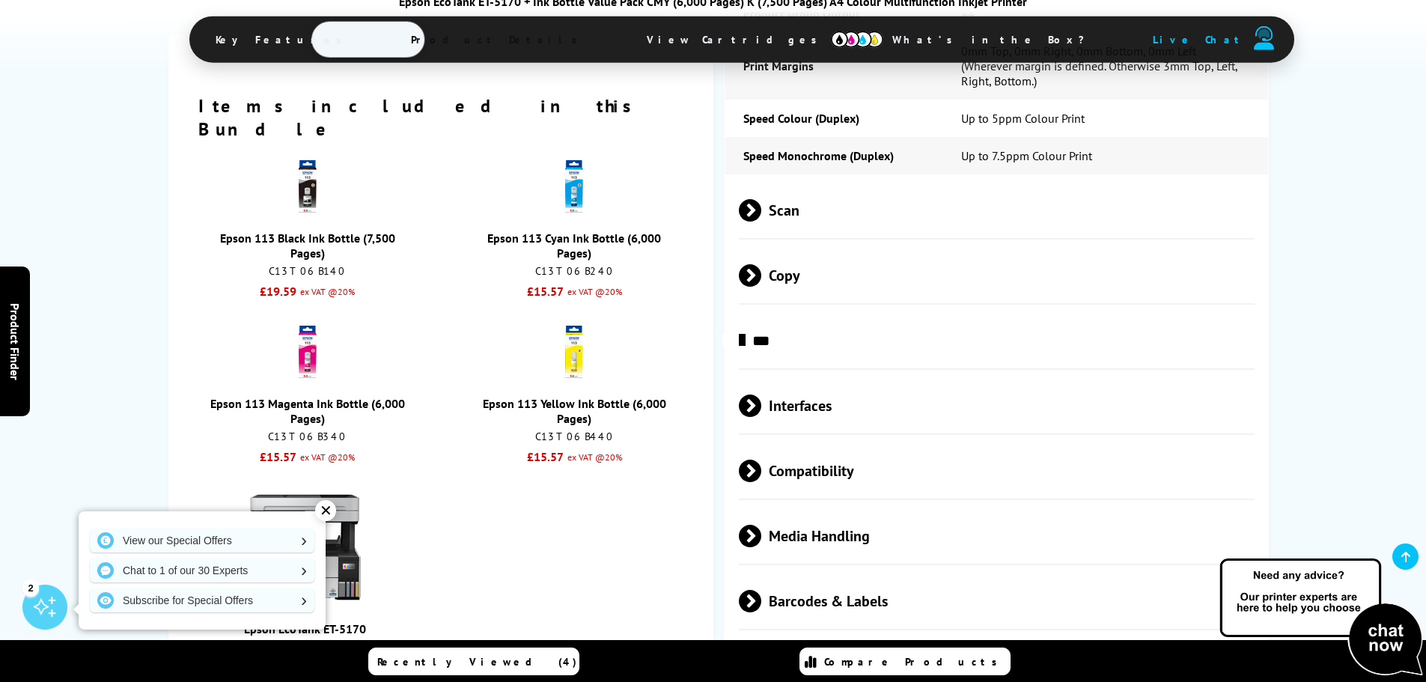
scroll to position [1946, 0]
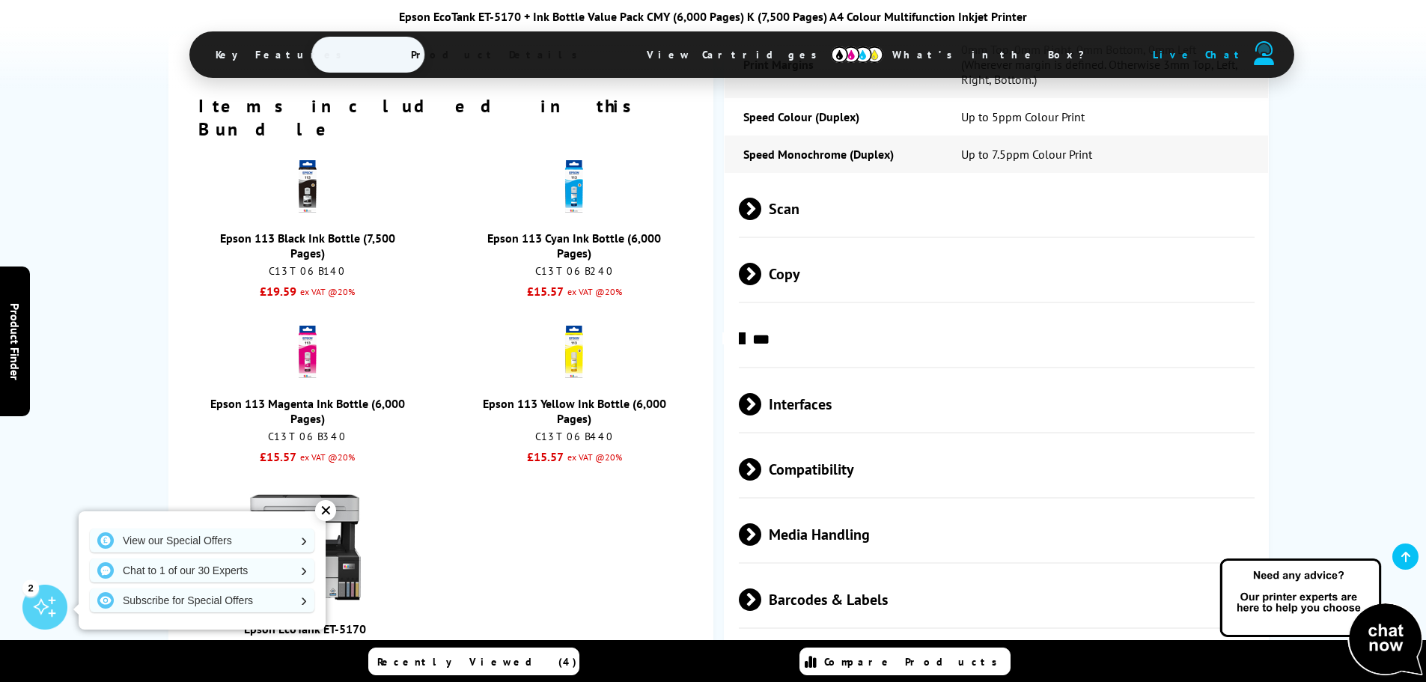
click at [325, 509] on div "✕" at bounding box center [325, 510] width 21 height 21
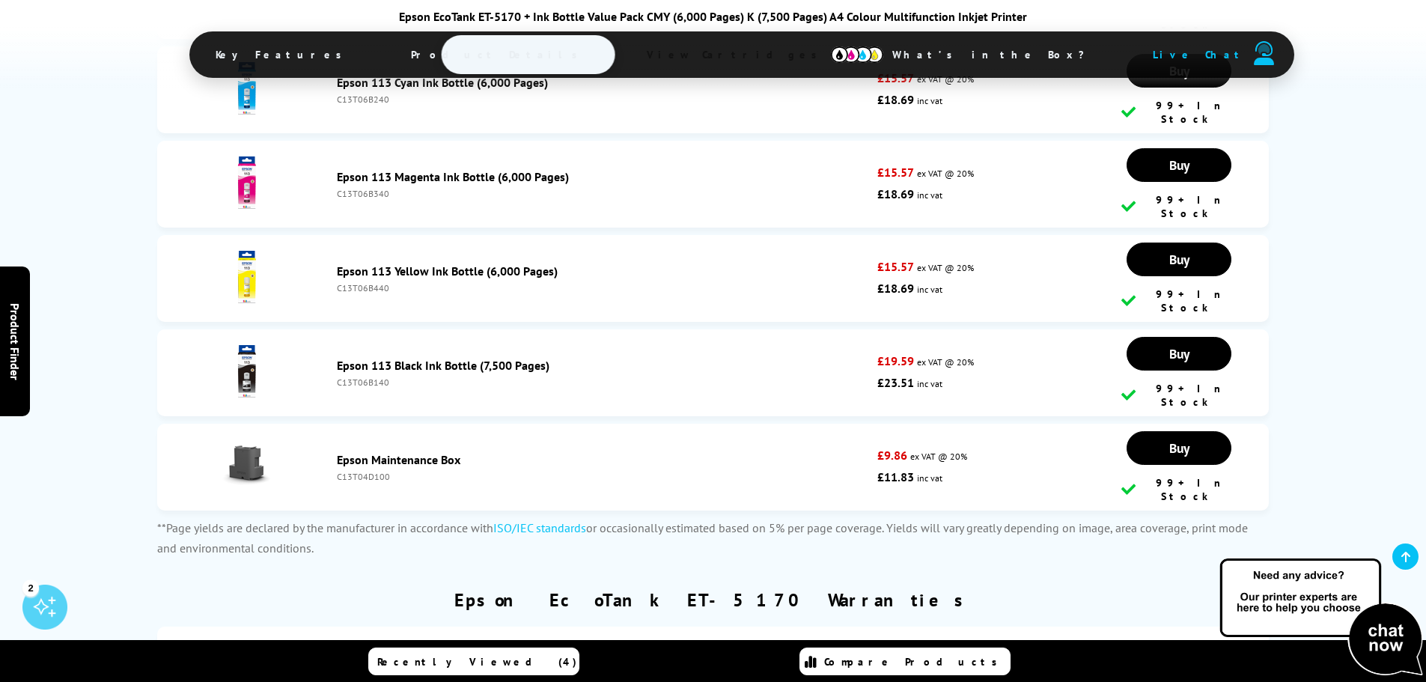
scroll to position [3218, 0]
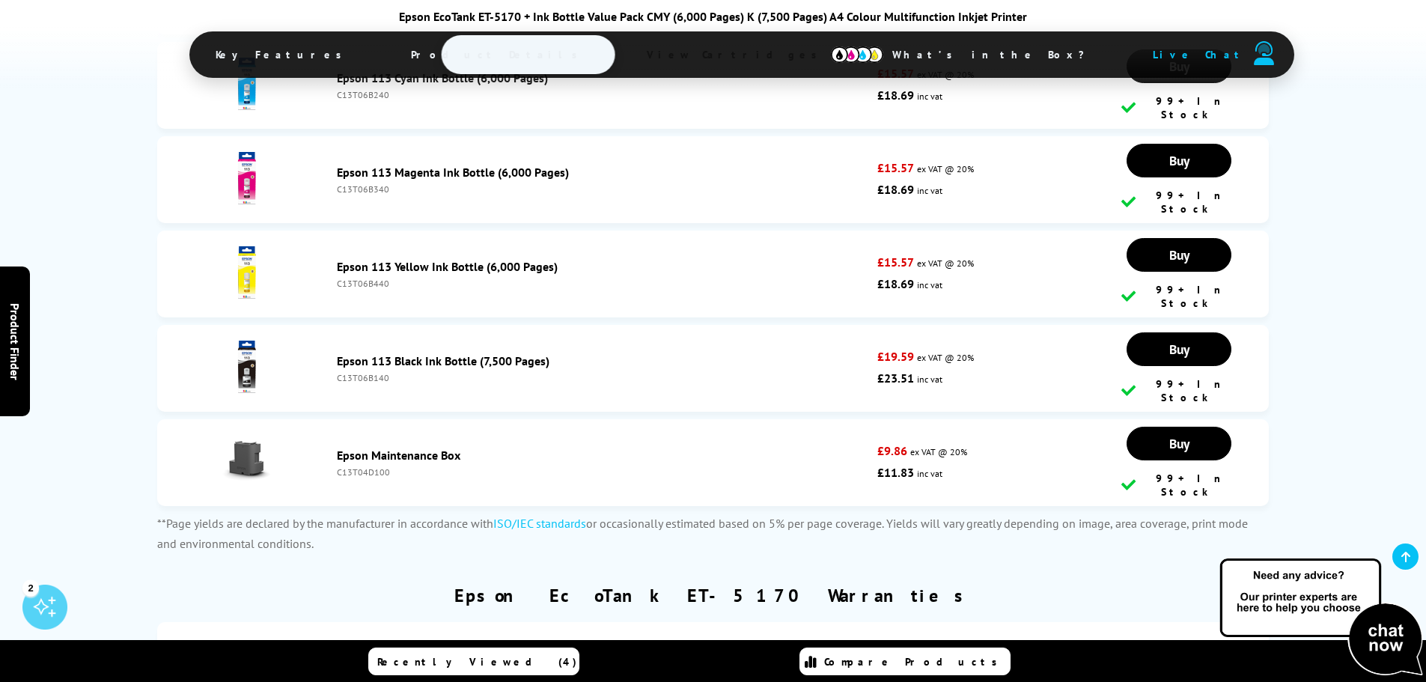
click at [349, 448] on link "Epson Maintenance Box" at bounding box center [398, 455] width 123 height 15
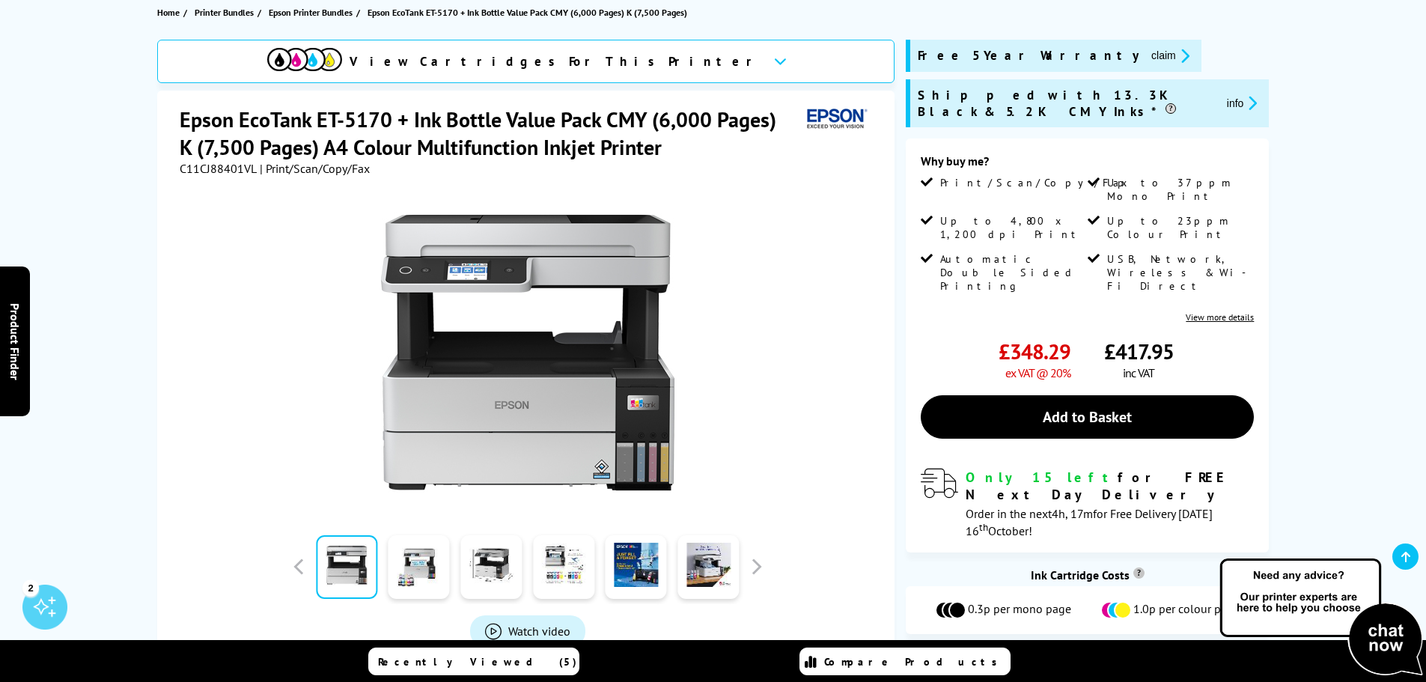
scroll to position [150, 0]
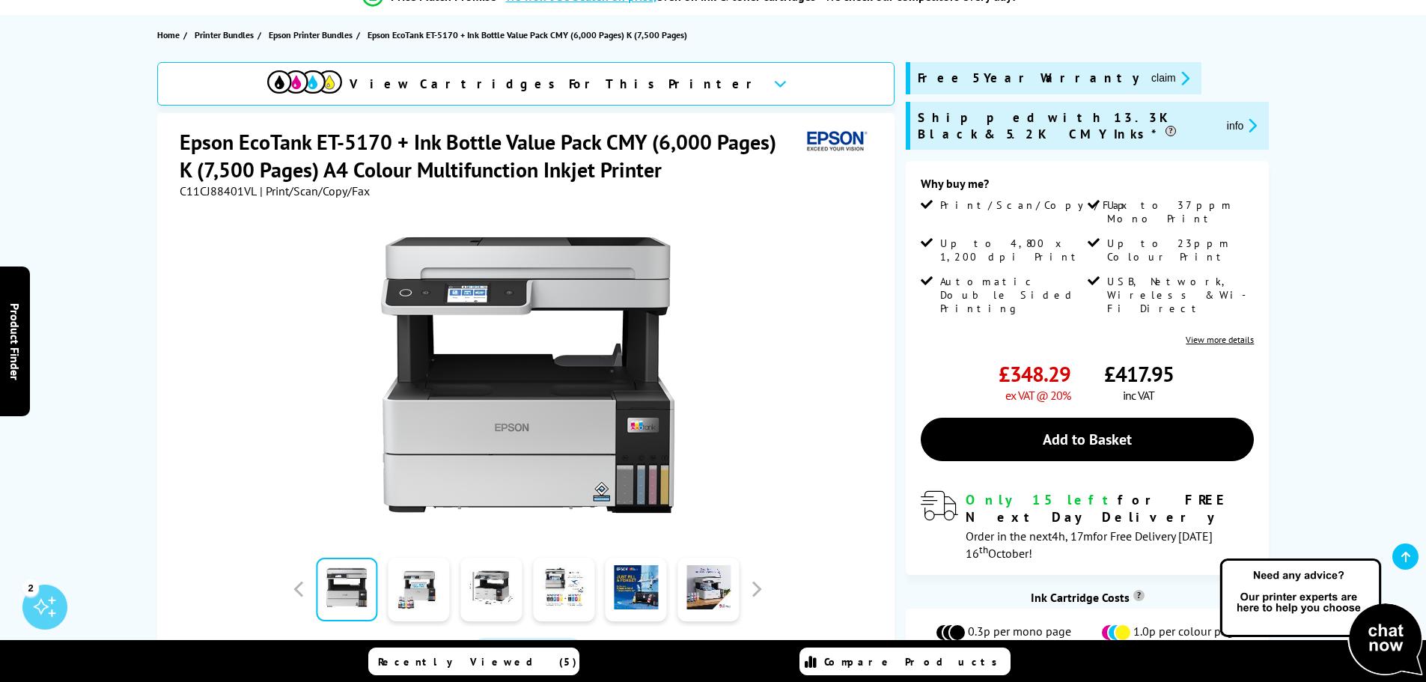
click at [1209, 334] on link "View more details" at bounding box center [1219, 339] width 68 height 11
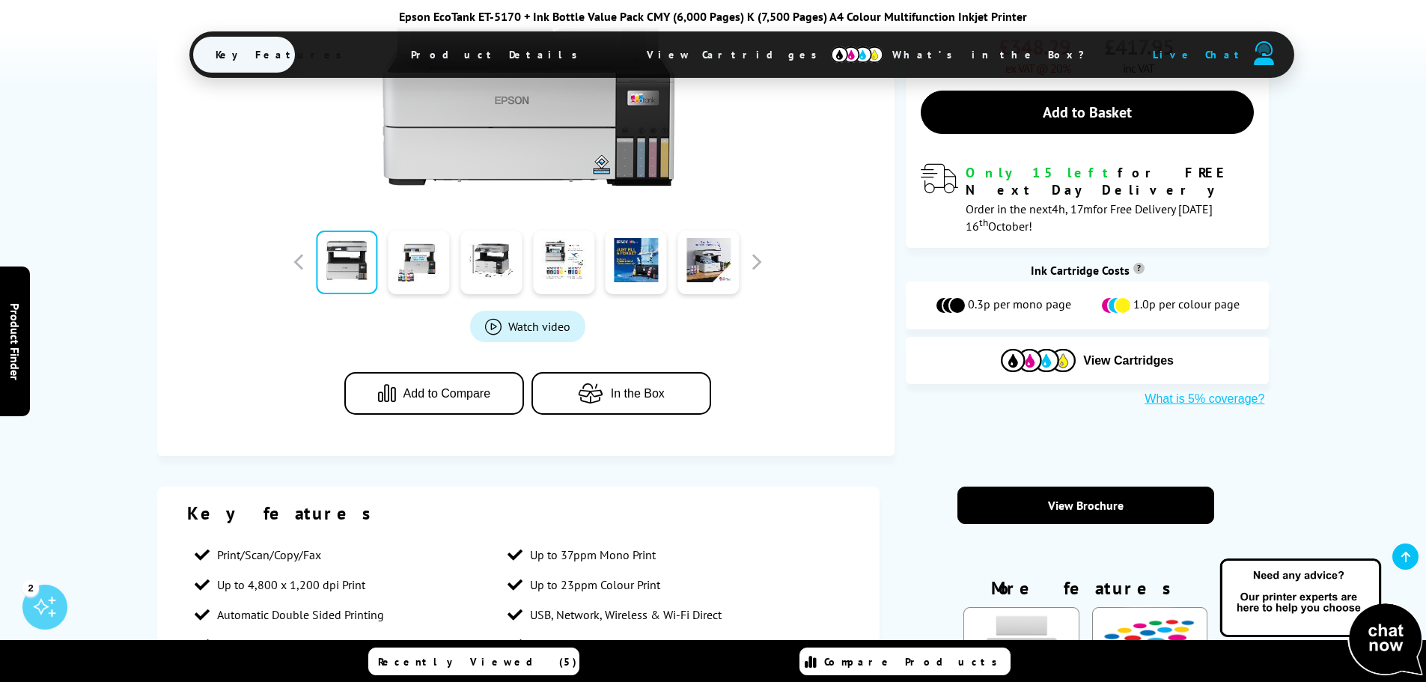
scroll to position [402, 0]
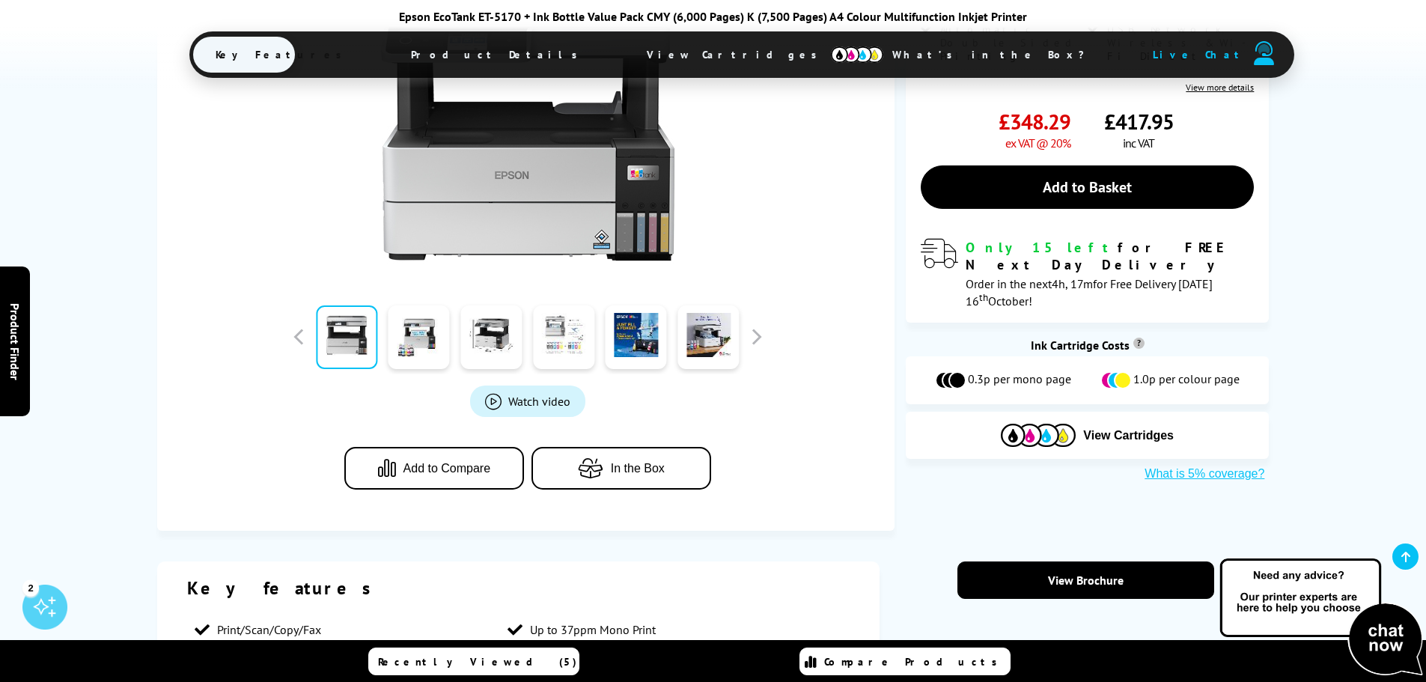
click at [537, 352] on link at bounding box center [563, 337] width 61 height 64
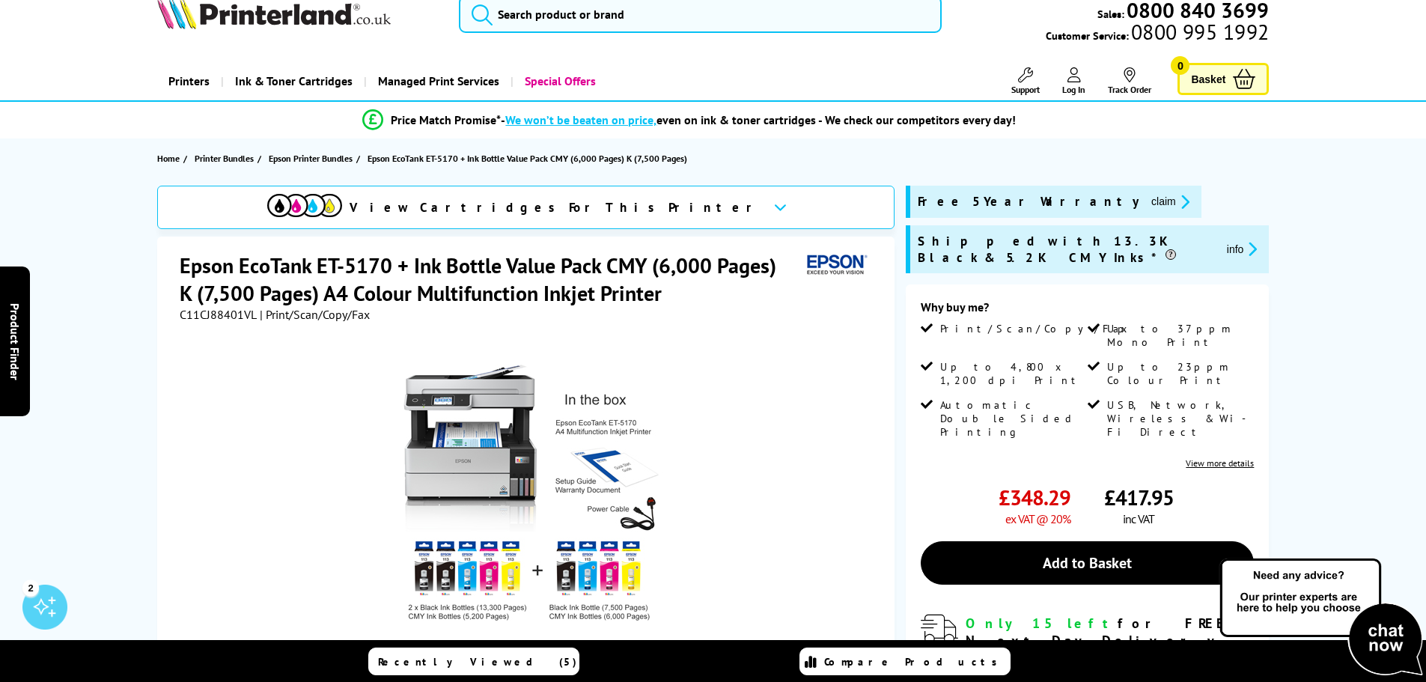
scroll to position [0, 0]
